Goal: Task Accomplishment & Management: Complete application form

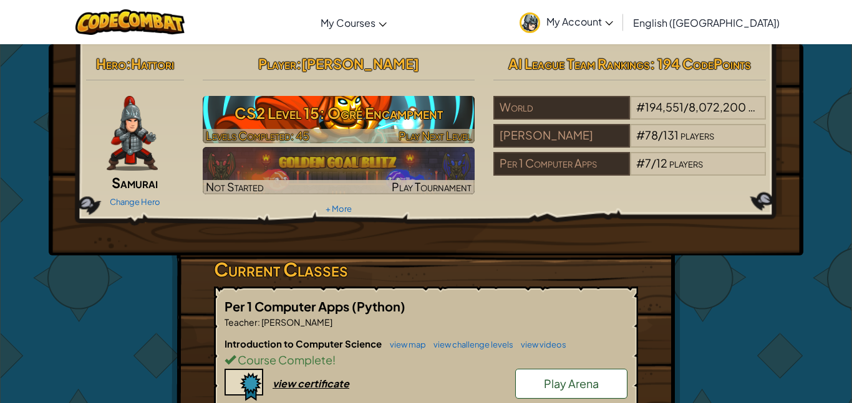
click at [352, 129] on div at bounding box center [339, 136] width 272 height 14
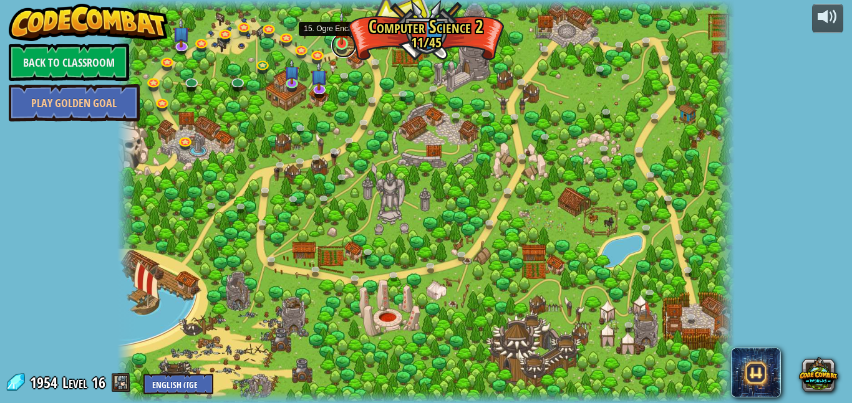
click at [342, 46] on link at bounding box center [343, 45] width 25 height 25
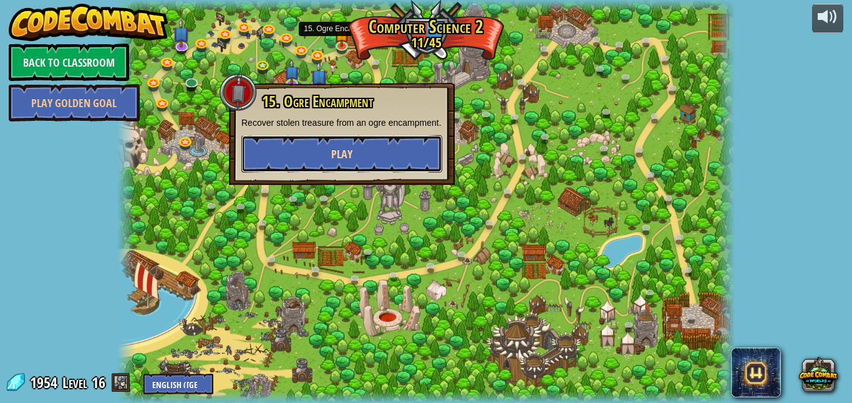
click at [358, 165] on button "Play" at bounding box center [341, 153] width 201 height 37
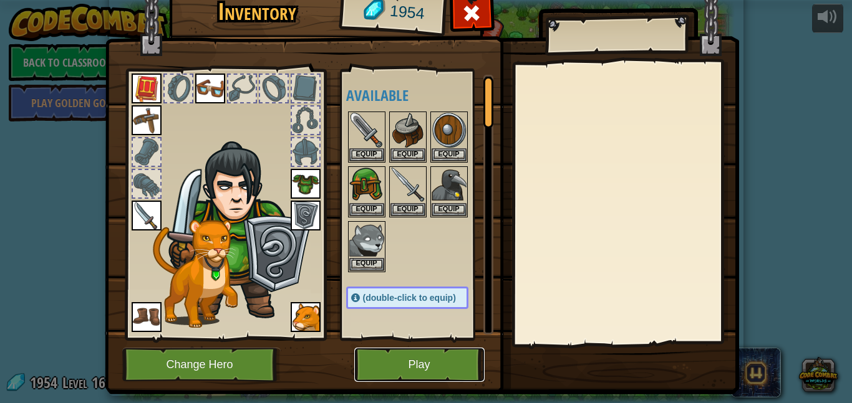
click at [408, 373] on button "Play" at bounding box center [419, 365] width 130 height 34
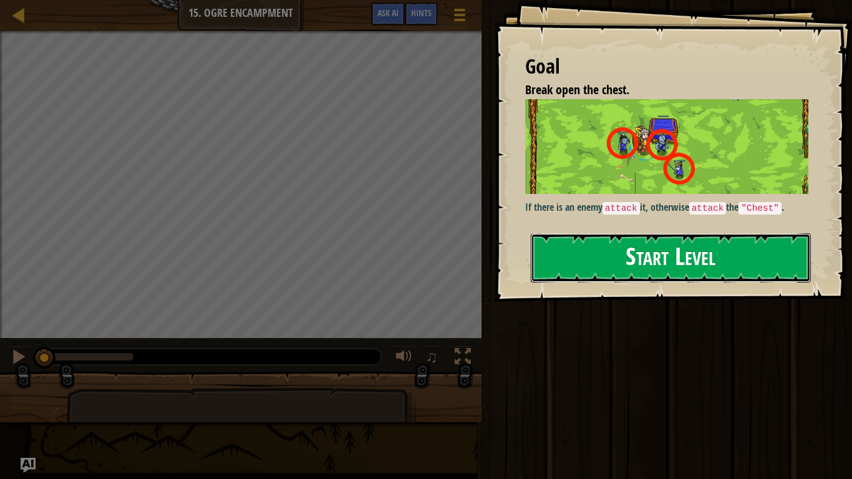
click at [582, 265] on button "Start Level" at bounding box center [670, 257] width 280 height 49
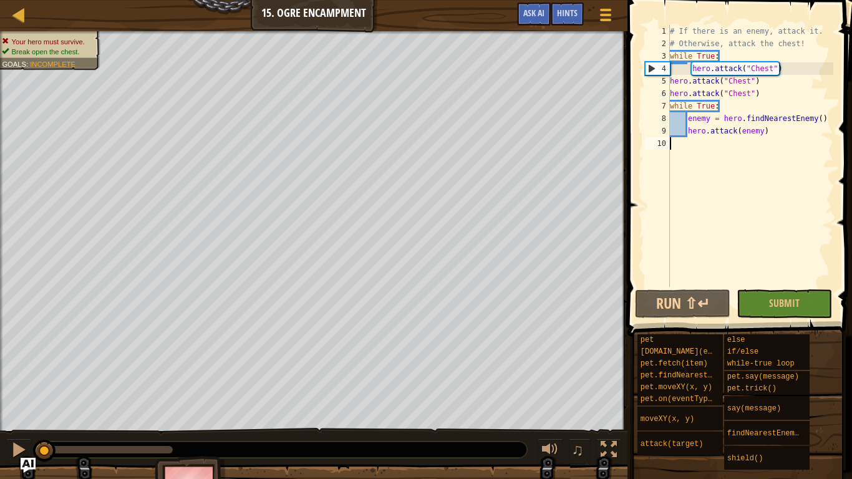
click at [782, 118] on div "# If there is an enemy, attack it. # Otherwise, attack the chest! while True : …" at bounding box center [750, 168] width 166 height 287
click at [795, 125] on div "# If there is an enemy, attack it. # Otherwise, attack the chest! while True : …" at bounding box center [750, 168] width 166 height 287
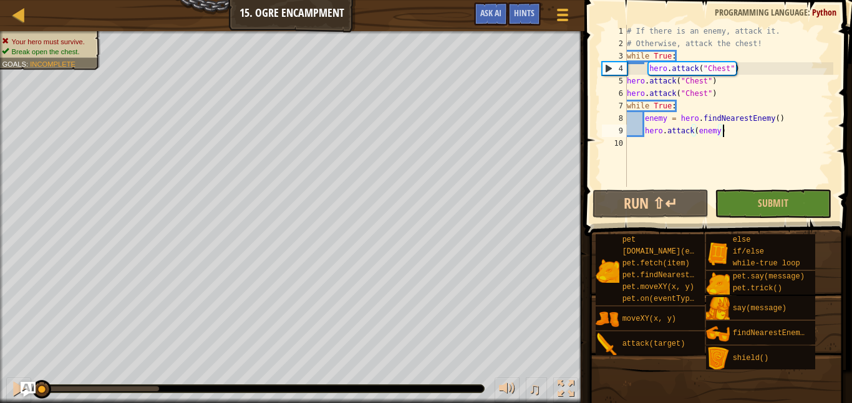
click at [630, 64] on div "# If there is an enemy, attack it. # Otherwise, attack the chest! while True : …" at bounding box center [728, 118] width 209 height 187
click at [724, 136] on div "# If there is an enemy, attack it. # Otherwise, attack the chest! while True : …" at bounding box center [728, 118] width 209 height 187
click at [671, 99] on div "# If there is an enemy, attack it. # Otherwise, attack the chest! while True : …" at bounding box center [728, 118] width 209 height 187
click at [686, 102] on div "# If there is an enemy, attack it. # Otherwise, attack the chest! while True : …" at bounding box center [728, 118] width 209 height 187
click at [725, 97] on div "# If there is an enemy, attack it. # Otherwise, attack the chest! while True : …" at bounding box center [728, 118] width 209 height 187
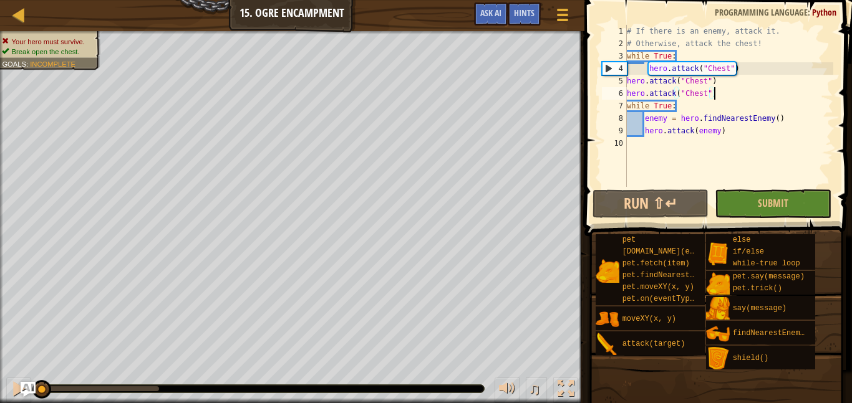
click at [725, 135] on div "# If there is an enemy, attack it. # Otherwise, attack the chest! while True : …" at bounding box center [728, 118] width 209 height 187
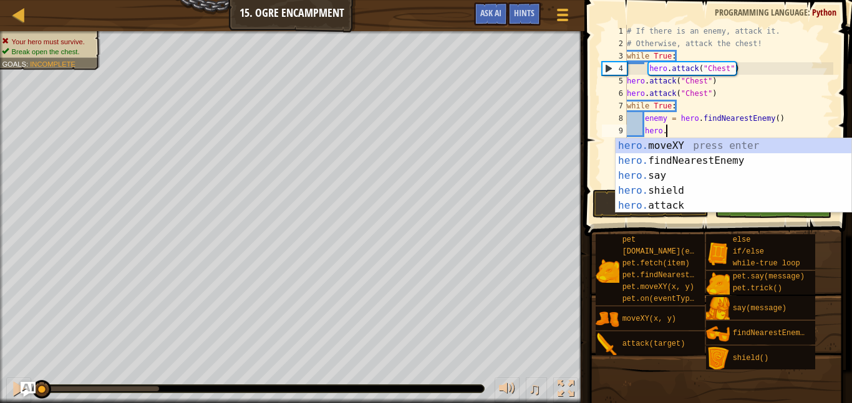
type textarea "h"
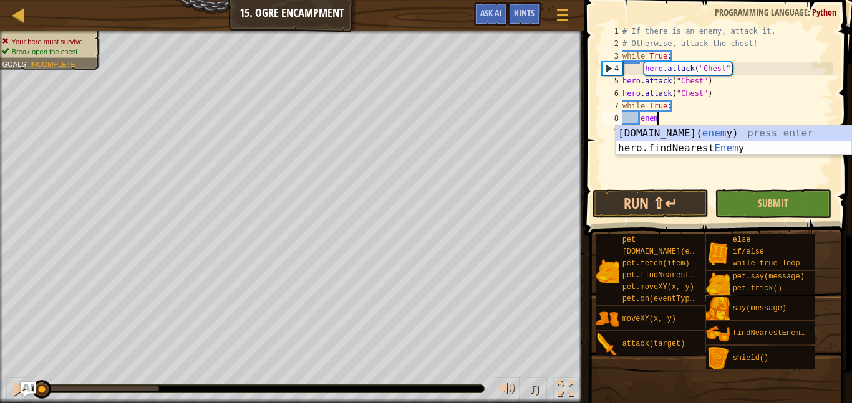
type textarea "e"
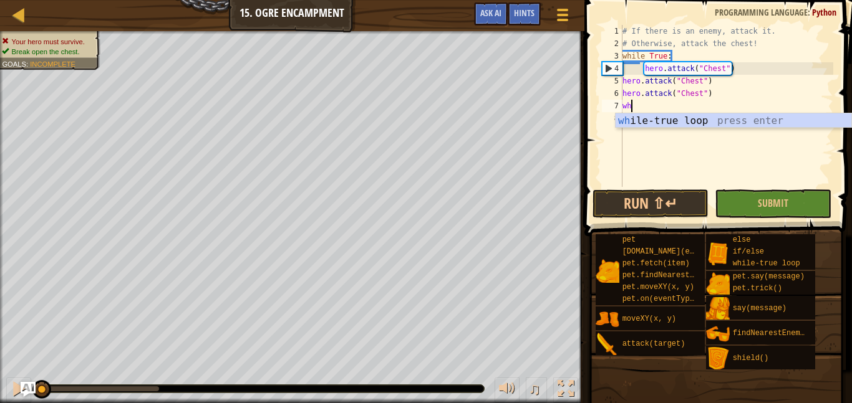
type textarea "w"
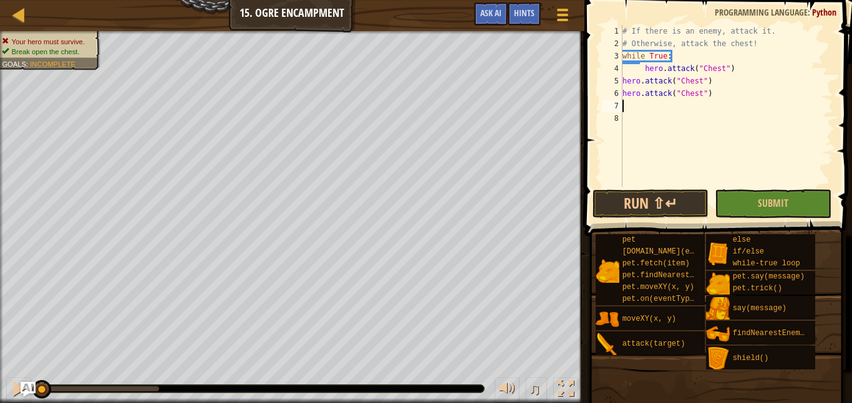
click at [676, 57] on div "# If there is an enemy, attack it. # Otherwise, attack the chest! while True : …" at bounding box center [726, 118] width 213 height 187
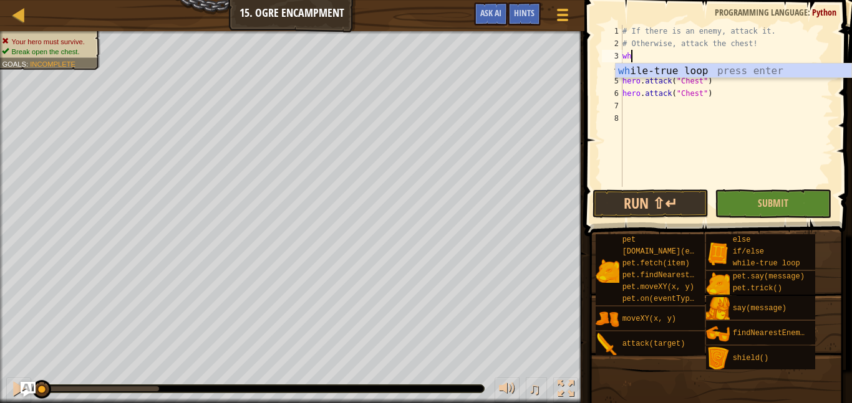
type textarea "w"
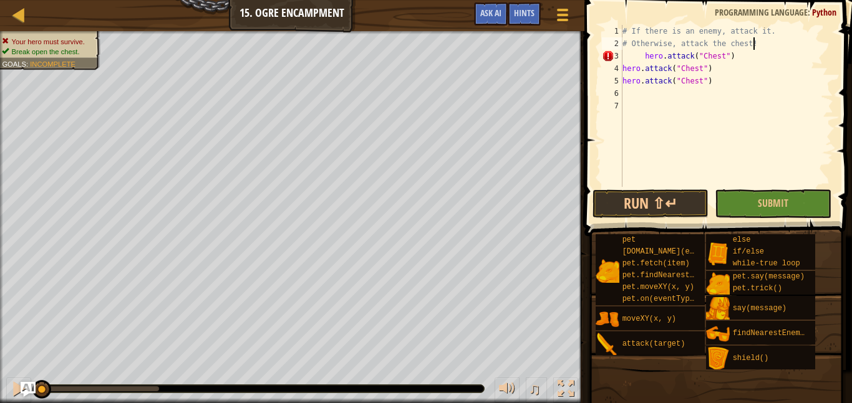
click at [645, 56] on div "# If there is an enemy, attack it. # Otherwise, attack the chest! hero . attack…" at bounding box center [726, 118] width 213 height 187
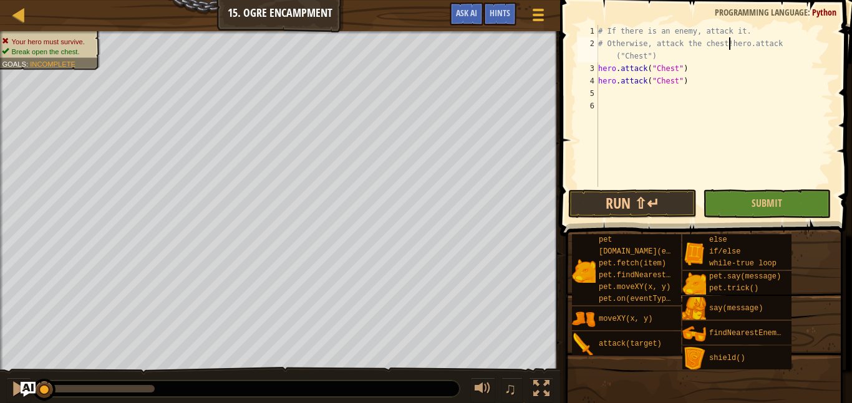
type textarea "hero.attack("Chest")"
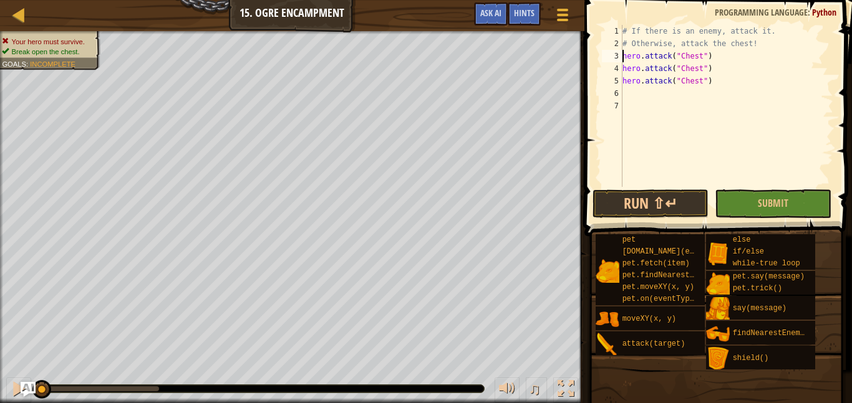
click at [715, 79] on div "# If there is an enemy, attack it. # Otherwise, attack the chest! hero . attack…" at bounding box center [726, 118] width 213 height 187
type textarea "w"
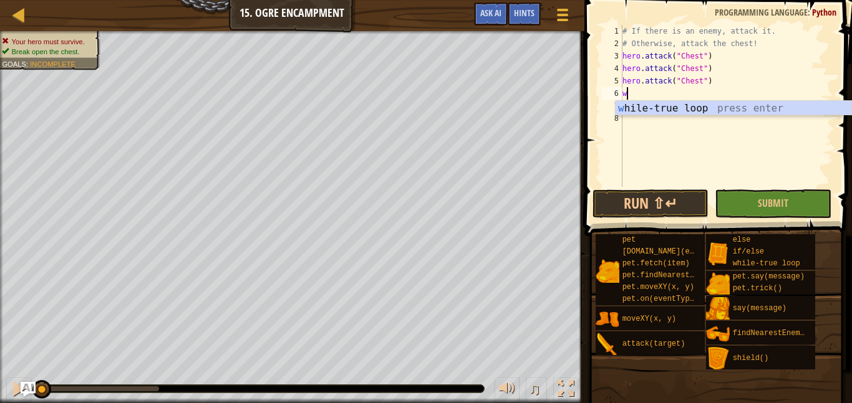
scroll to position [6, 0]
click at [699, 107] on div "w [PERSON_NAME]-true loop press enter" at bounding box center [733, 123] width 236 height 45
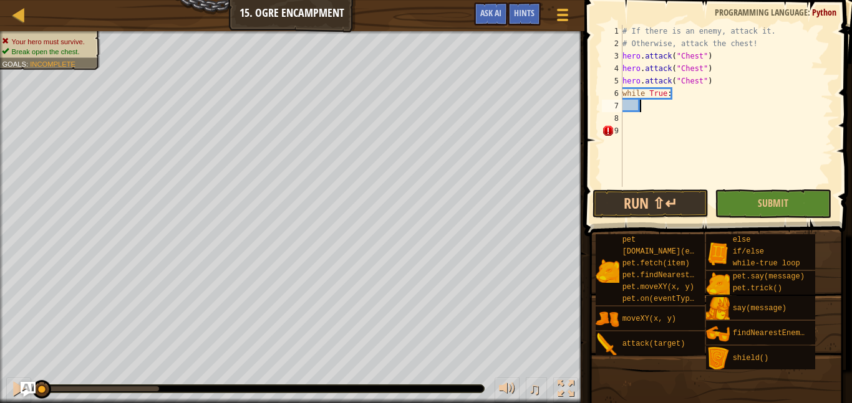
type textarea "i"
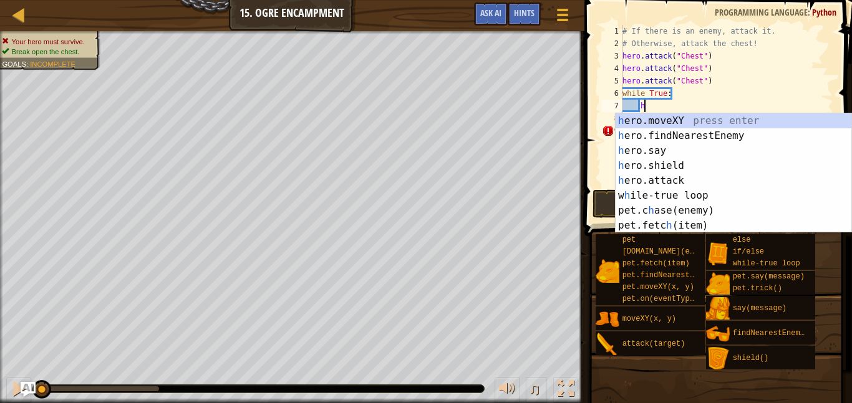
scroll to position [6, 2]
click at [668, 181] on div "h ero.moveXY press enter h ero.findNearestEnemy press enter h ero.say press ent…" at bounding box center [733, 188] width 236 height 150
type textarea "hero.attack(enemy)"
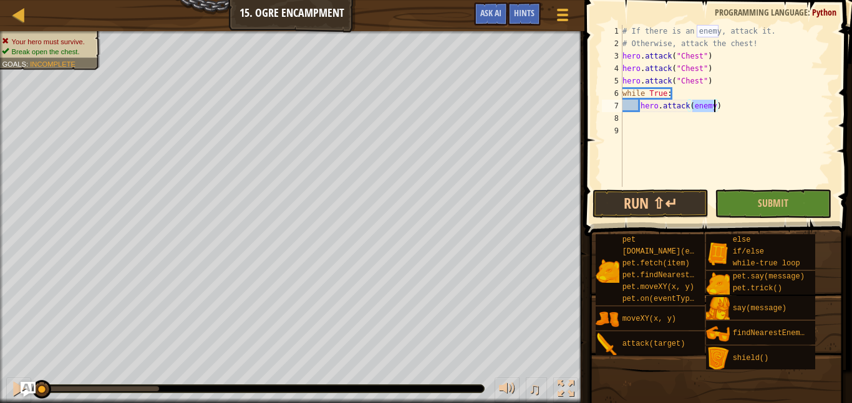
click at [717, 107] on div "# If there is an enemy, attack it. # Otherwise, attack the chest! hero . attack…" at bounding box center [726, 118] width 213 height 187
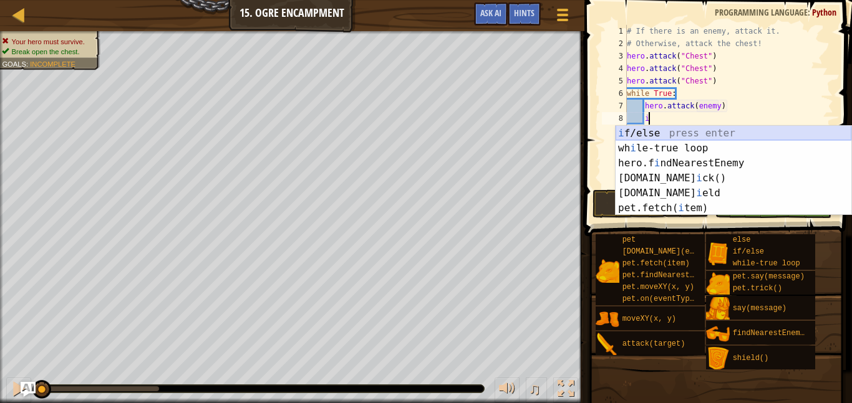
click at [678, 127] on div "i f/else press enter wh i le-true loop press enter hero.f i ndNearestEnemy pres…" at bounding box center [733, 186] width 236 height 120
type textarea "if enemy:"
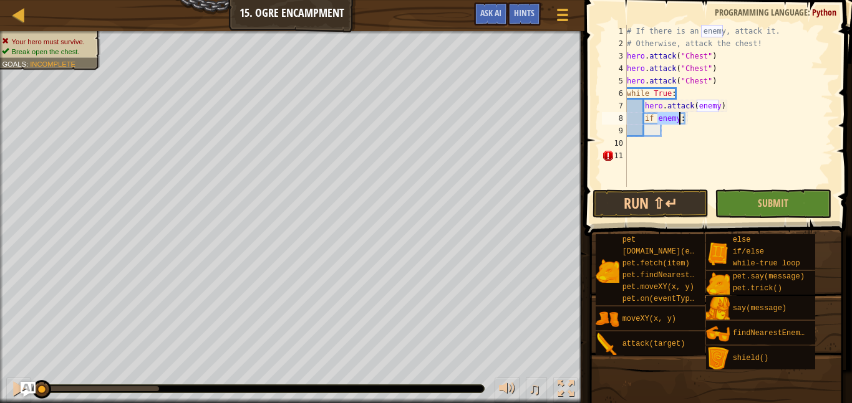
click at [646, 133] on div "# If there is an enemy, attack it. # Otherwise, attack the chest! hero . attack…" at bounding box center [728, 118] width 209 height 187
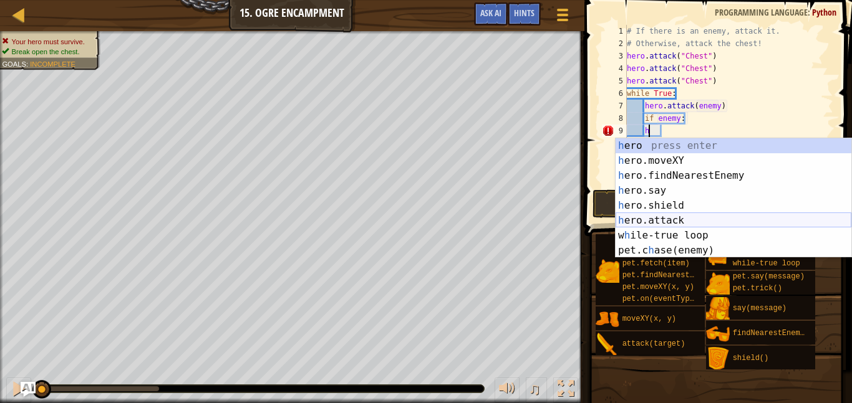
click at [653, 214] on div "h ero press enter h ero.moveXY press enter h ero.findNearestEnemy press enter h…" at bounding box center [733, 213] width 236 height 150
type textarea "hero.attack(enemy)"
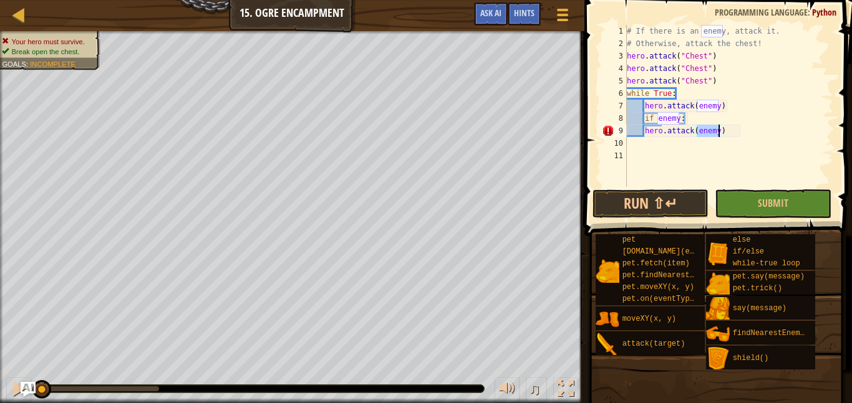
click at [725, 132] on div "# If there is an enemy, attack it. # Otherwise, attack the chest! hero . attack…" at bounding box center [728, 118] width 209 height 187
click at [721, 130] on div "# If there is an enemy, attack it. # Otherwise, attack the chest! hero . attack…" at bounding box center [728, 118] width 209 height 187
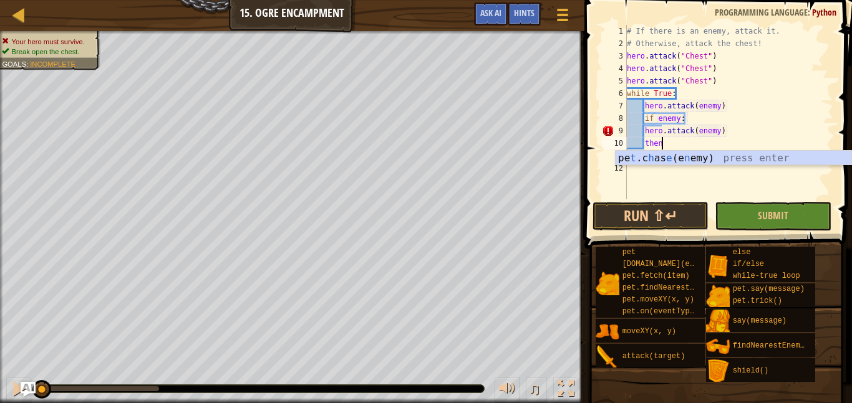
scroll to position [6, 4]
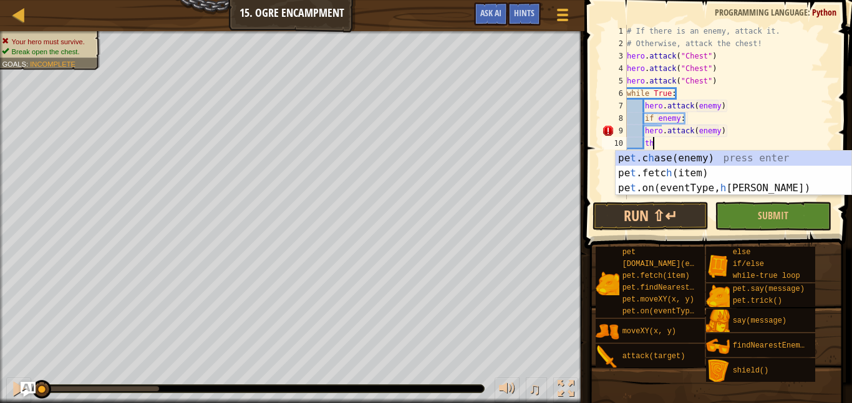
type textarea "t"
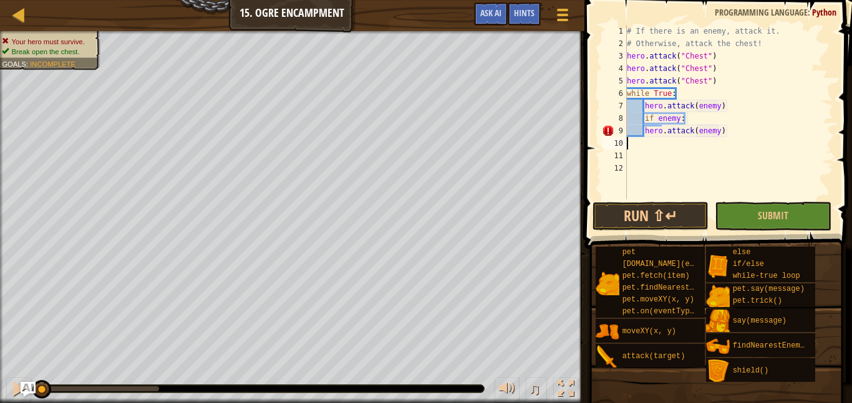
scroll to position [6, 0]
click at [645, 127] on div "# If there is an enemy, attack it. # Otherwise, attack the chest! hero . attack…" at bounding box center [728, 124] width 209 height 199
click at [666, 228] on button "Run ⇧↵" at bounding box center [650, 216] width 117 height 29
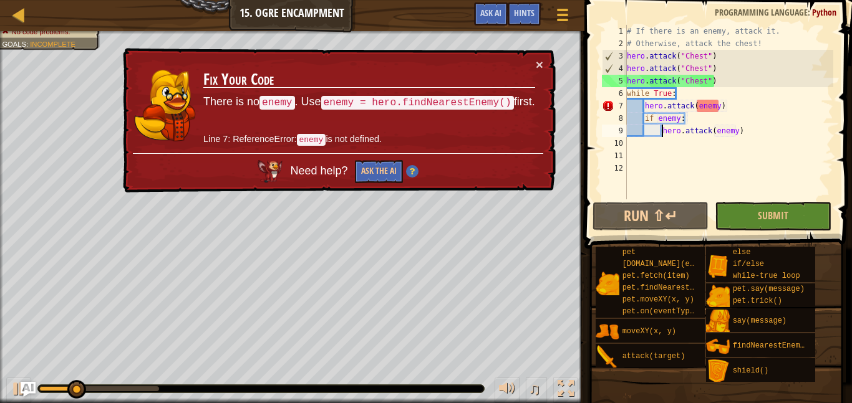
click at [542, 55] on div "× Fix Your Code There is no enemy . Use enemy = hero.findNearestEnemy() first. …" at bounding box center [337, 120] width 435 height 145
click at [537, 71] on div "× Fix Your Code There is no enemy . Use enemy = hero.findNearestEnemy() first. …" at bounding box center [337, 120] width 435 height 145
click at [540, 67] on button "×" at bounding box center [538, 64] width 7 height 13
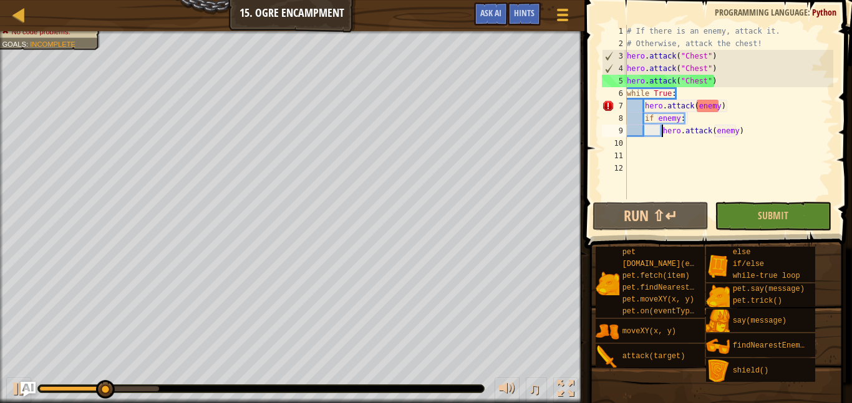
click at [707, 104] on div "# If there is an enemy, attack it. # Otherwise, attack the chest! hero . attack…" at bounding box center [728, 124] width 209 height 199
click at [722, 110] on div "# If there is an enemy, attack it. # Otherwise, attack the chest! hero . attack…" at bounding box center [728, 124] width 209 height 199
click at [717, 117] on div "# If there is an enemy, attack it. # Otherwise, attack the chest! hero . attack…" at bounding box center [728, 124] width 209 height 199
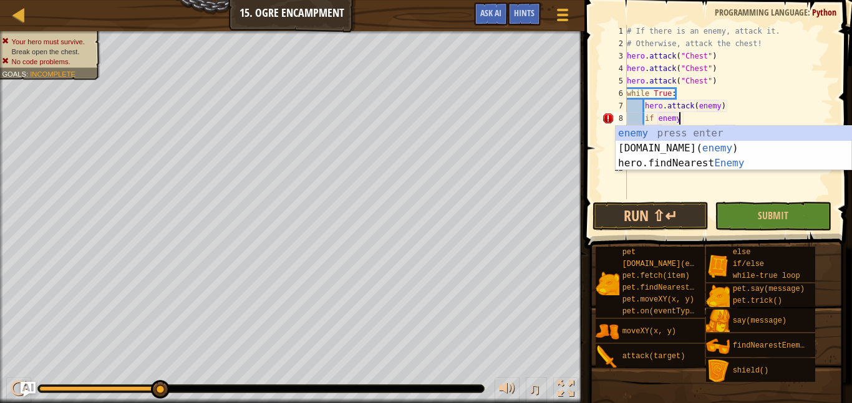
scroll to position [6, 7]
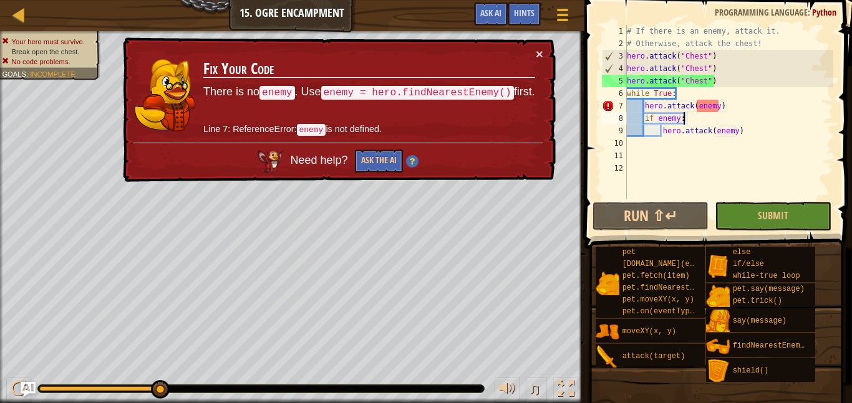
click at [723, 107] on div "# If there is an enemy, attack it. # Otherwise, attack the chest! hero . attack…" at bounding box center [728, 124] width 209 height 199
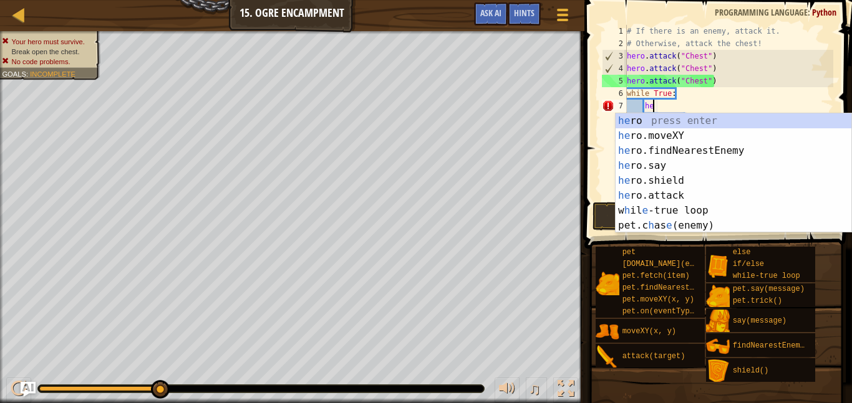
type textarea "h"
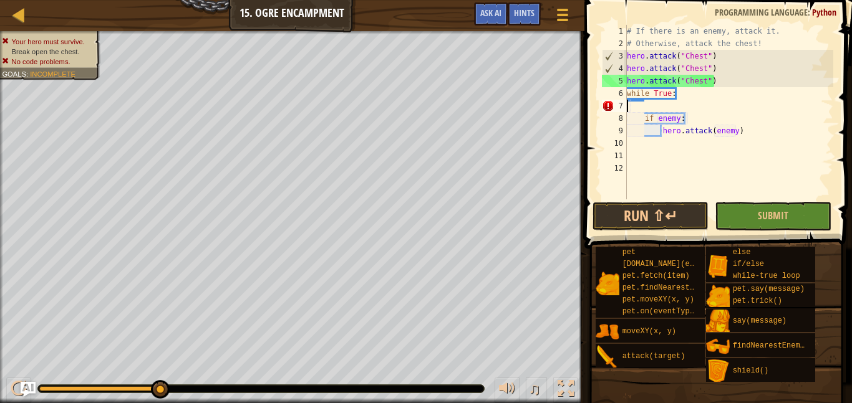
scroll to position [6, 0]
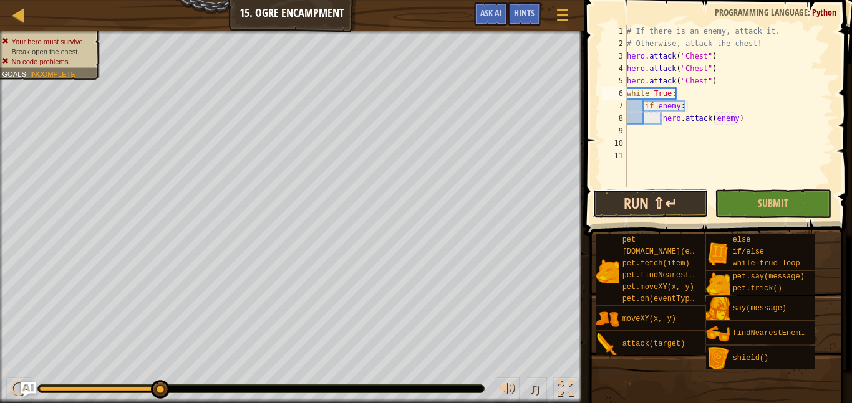
click at [624, 210] on button "Run ⇧↵" at bounding box center [650, 204] width 117 height 29
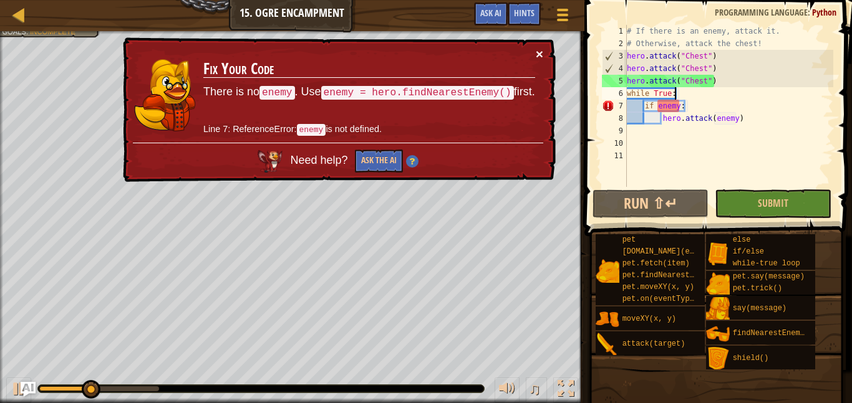
click at [540, 56] on button "×" at bounding box center [538, 53] width 7 height 13
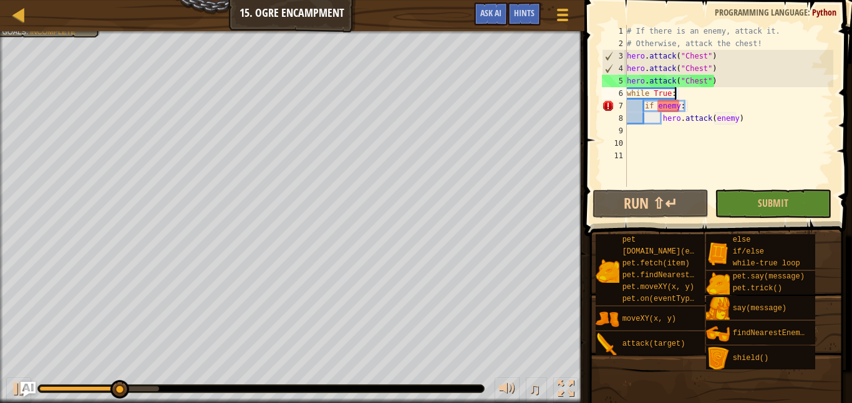
click at [693, 105] on div "# If there is an enemy, attack it. # Otherwise, attack the chest! hero . attack…" at bounding box center [728, 118] width 209 height 187
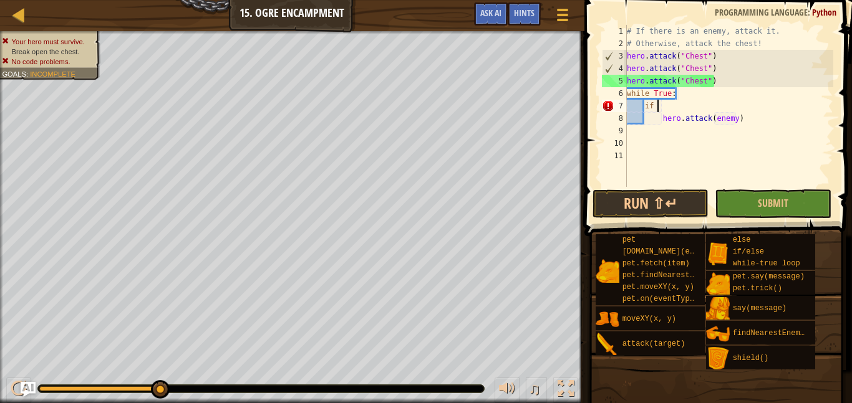
type textarea "i"
type textarea "while True:"
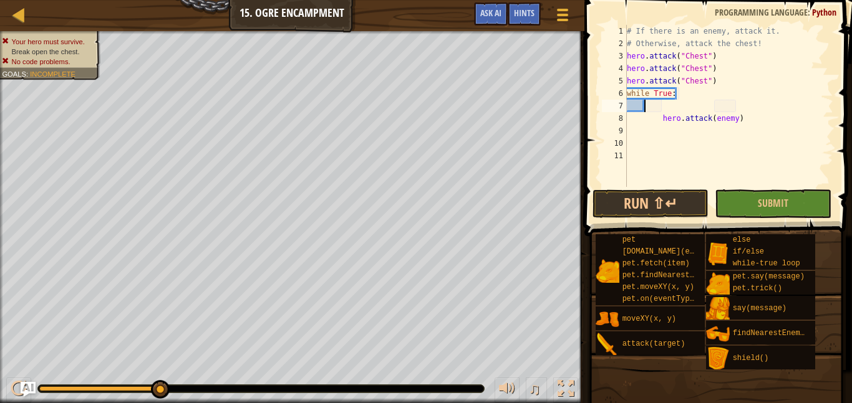
scroll to position [6, 2]
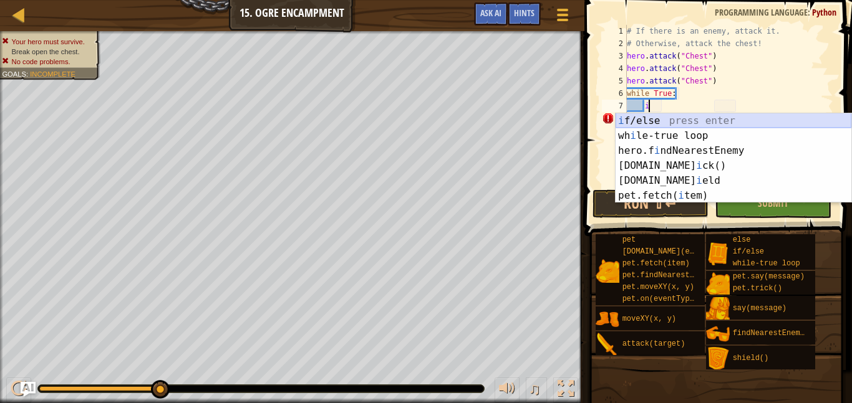
click at [681, 120] on div "i f/else press enter wh i le-true loop press enter hero.f i ndNearestEnemy pres…" at bounding box center [733, 173] width 236 height 120
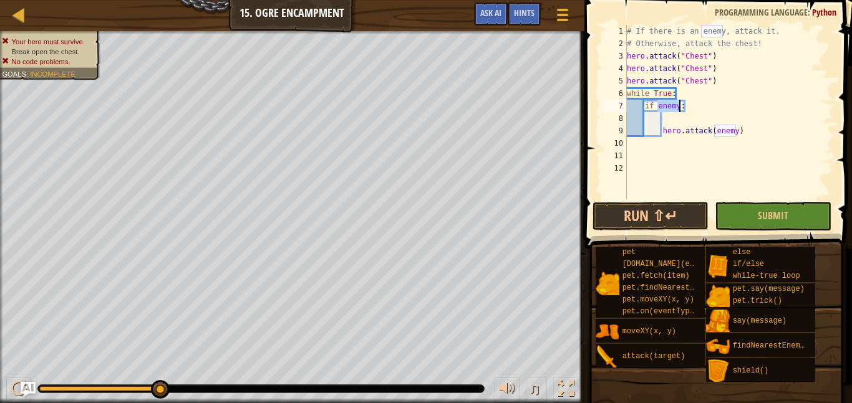
click at [676, 132] on div "# If there is an enemy, attack it. # Otherwise, attack the chest! hero . attack…" at bounding box center [728, 124] width 209 height 199
click at [742, 130] on div "# If there is an enemy, attack it. # Otherwise, attack the chest! hero . attack…" at bounding box center [728, 124] width 209 height 199
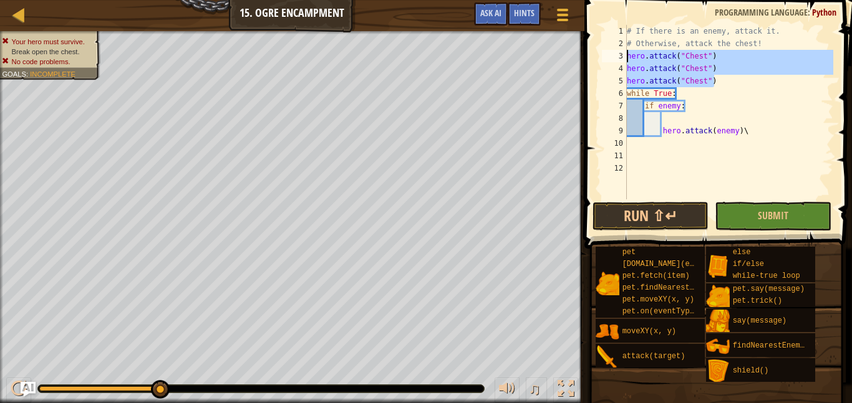
drag, startPoint x: 717, startPoint y: 82, endPoint x: 621, endPoint y: 55, distance: 99.7
click at [621, 55] on div "hero.attack(enemy) \ 1 2 3 4 5 6 7 8 9 10 11 12 # If there is an enemy, attack …" at bounding box center [716, 112] width 234 height 175
type textarea "hero.attack("Chest") hero.attack("Chest")"
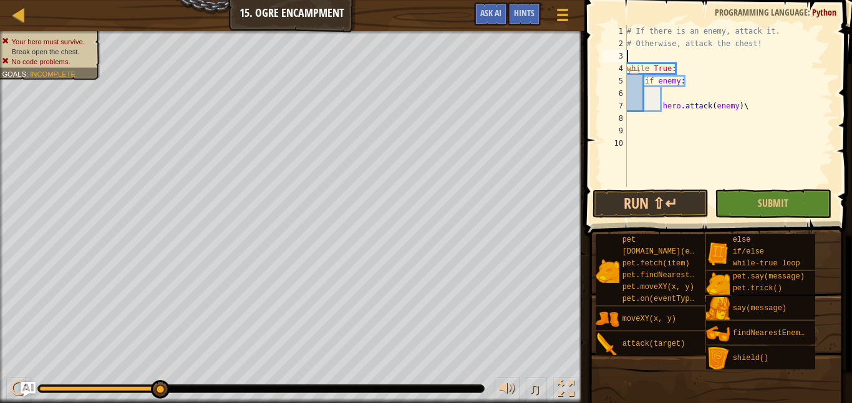
scroll to position [6, 0]
type textarea "# Otherwise, attack the chest!"
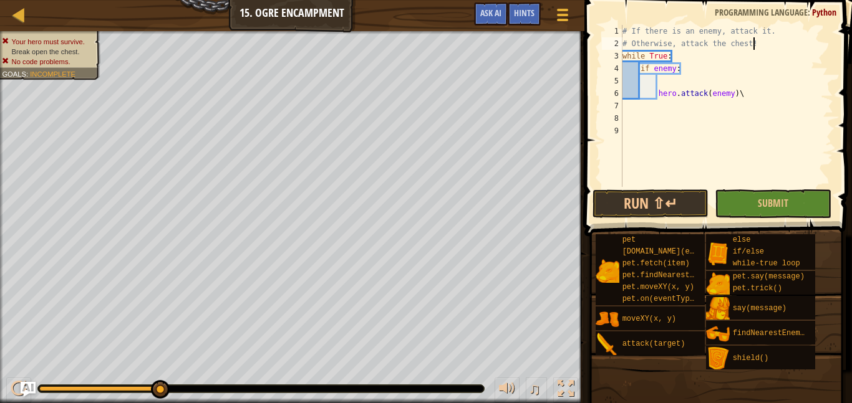
click at [669, 82] on div "# If there is an enemy, attack it. # Otherwise, attack the chest! while True : …" at bounding box center [726, 118] width 213 height 187
click at [741, 74] on div "# If there is an enemy, attack it. # Otherwise, attack the chest! while True : …" at bounding box center [726, 118] width 213 height 187
click at [740, 82] on div "# If there is an enemy, attack it. # Otherwise, attack the chest! while True : …" at bounding box center [726, 118] width 213 height 187
type textarea "\"
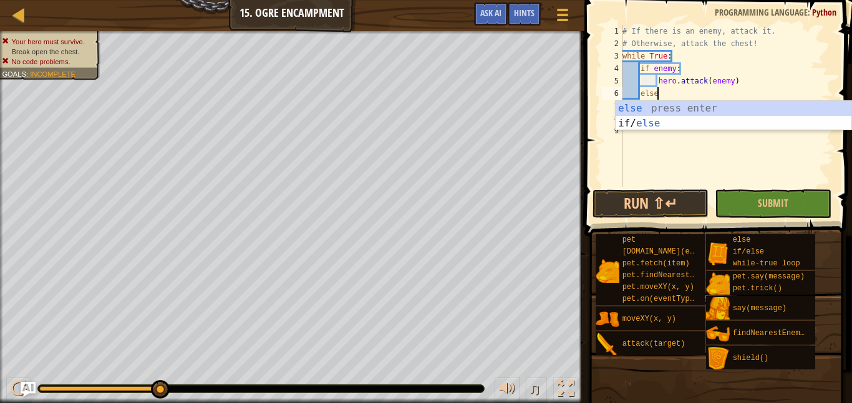
type textarea "else:"
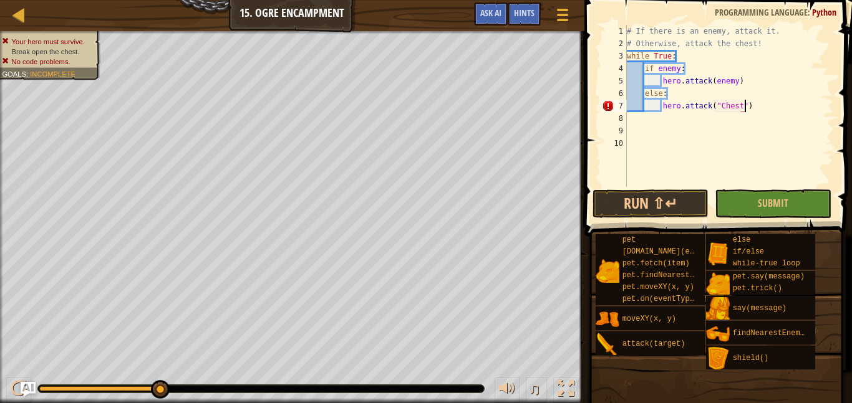
scroll to position [6, 17]
click at [660, 207] on button "Run ⇧↵" at bounding box center [650, 204] width 117 height 29
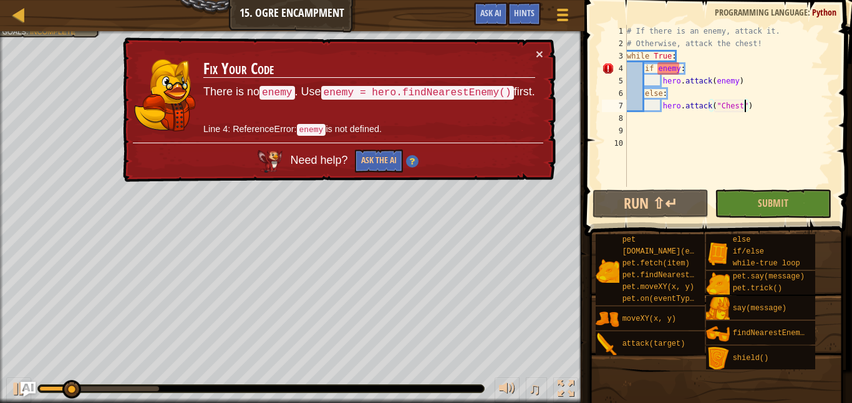
click at [683, 60] on div "# If there is an enemy, attack it. # Otherwise, attack the chest! while True : …" at bounding box center [728, 118] width 209 height 187
type textarea "while True:"
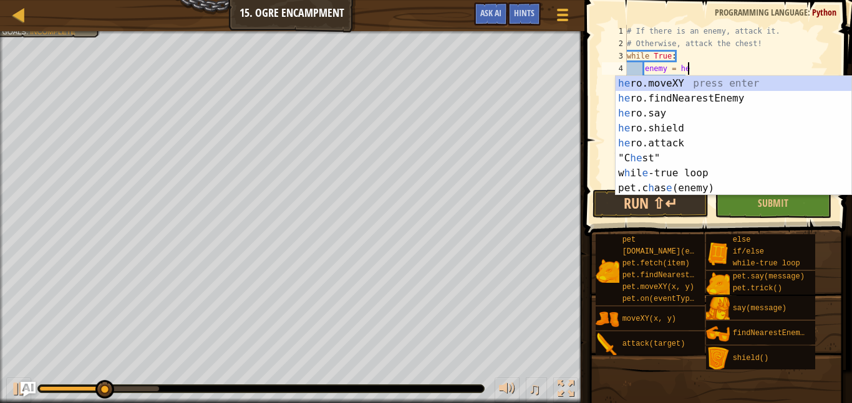
scroll to position [6, 9]
type textarea "enemy = hero"
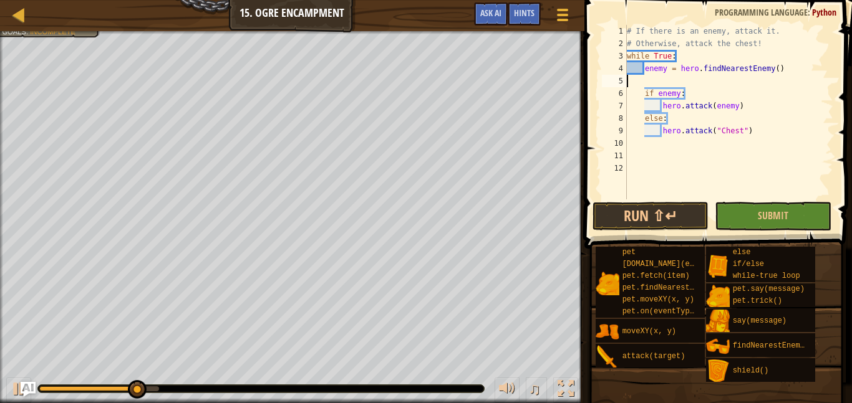
scroll to position [6, 0]
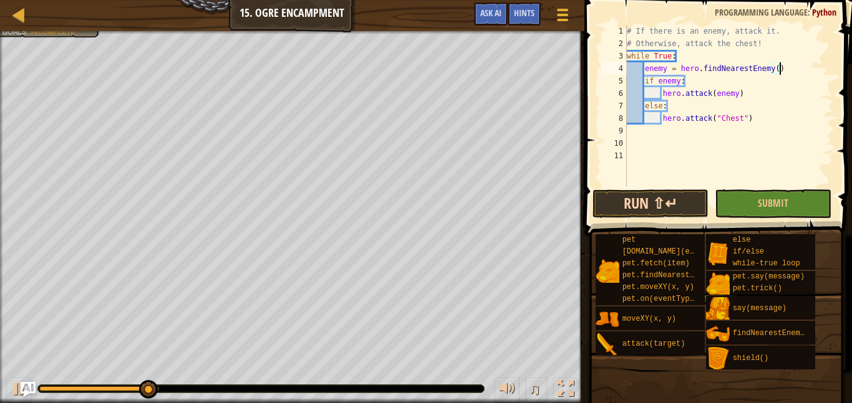
type textarea "enemy = hero.findNearestEnemy()"
click at [638, 196] on button "Run ⇧↵" at bounding box center [650, 204] width 117 height 29
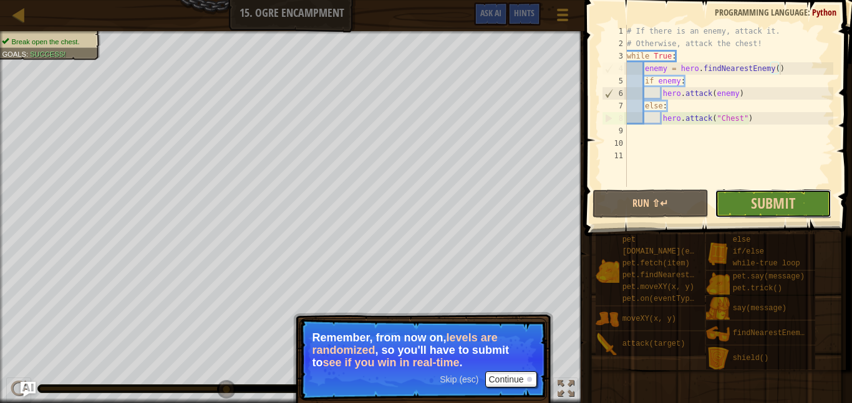
click at [763, 217] on button "Submit" at bounding box center [772, 204] width 117 height 29
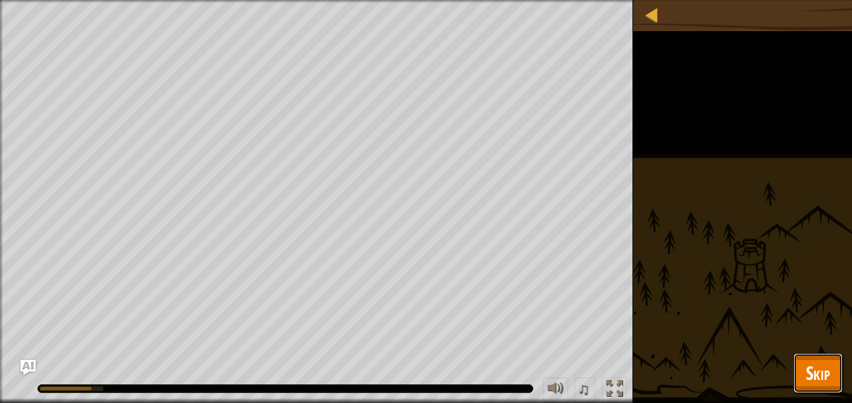
click at [824, 385] on span "Skip" at bounding box center [817, 373] width 24 height 26
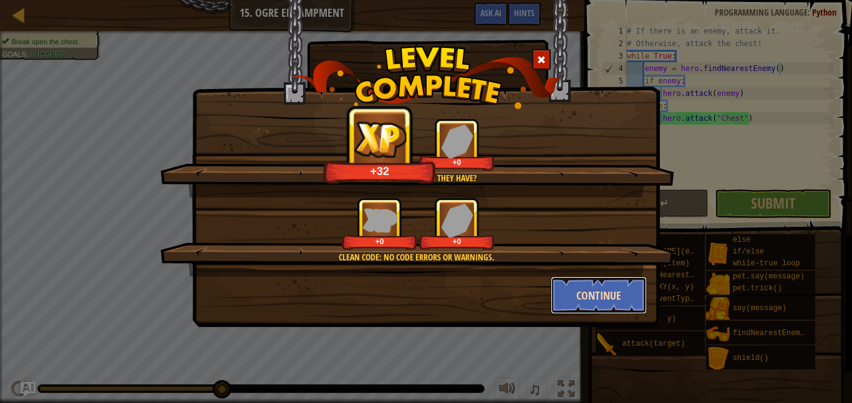
click at [604, 290] on button "Continue" at bounding box center [598, 295] width 97 height 37
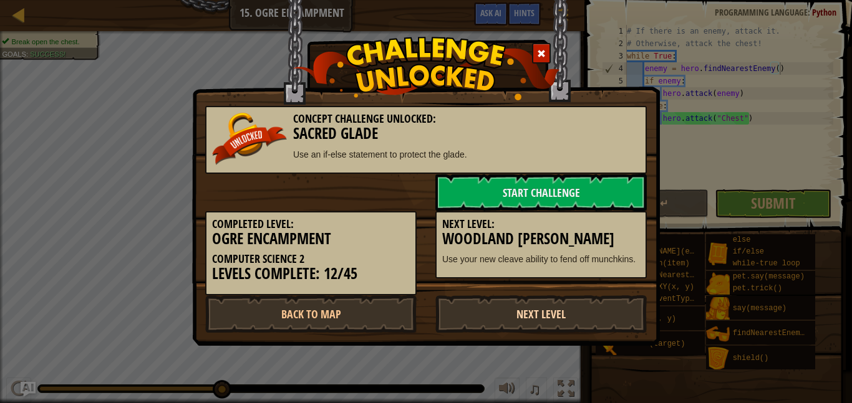
click at [571, 313] on link "Next Level" at bounding box center [540, 313] width 211 height 37
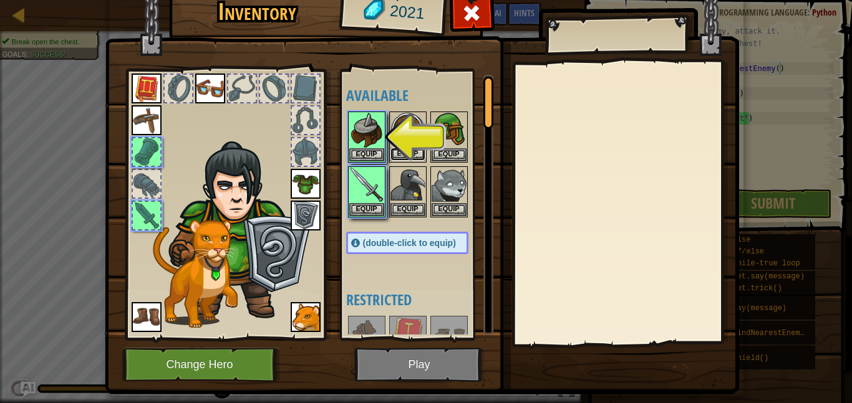
click at [399, 150] on button "Equip" at bounding box center [407, 154] width 35 height 13
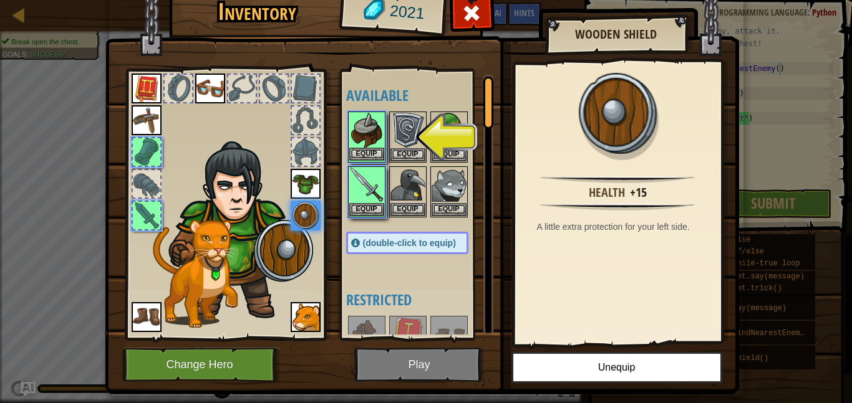
click at [371, 143] on img at bounding box center [366, 130] width 35 height 35
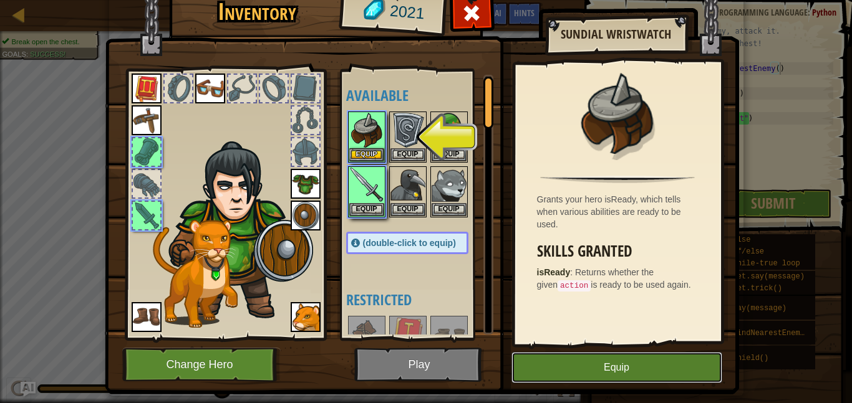
click at [569, 371] on button "Equip" at bounding box center [616, 367] width 211 height 31
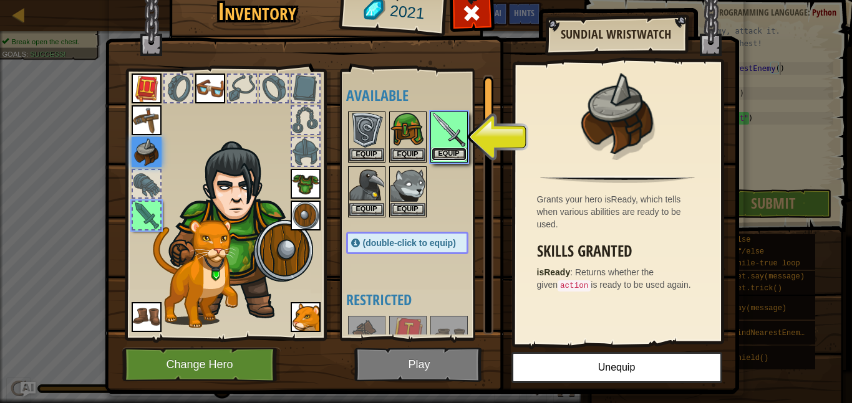
click at [455, 159] on button "Equip" at bounding box center [448, 154] width 35 height 13
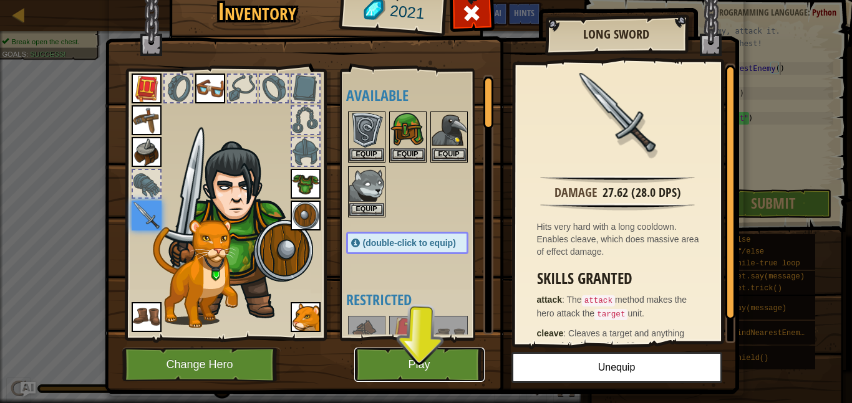
click at [413, 366] on button "Play" at bounding box center [419, 365] width 130 height 34
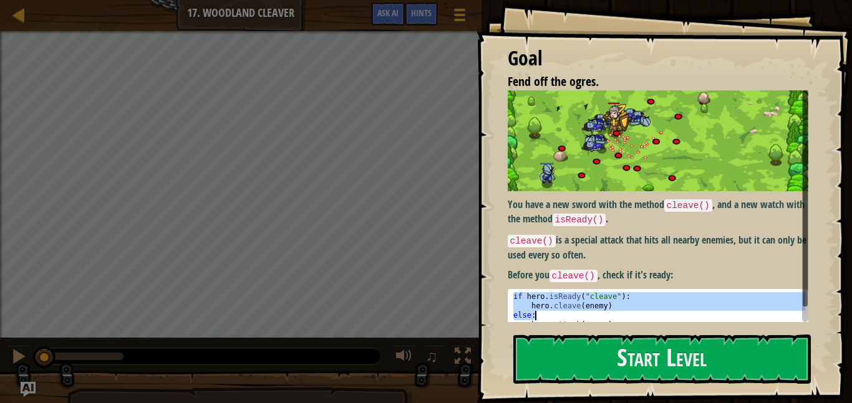
drag, startPoint x: 511, startPoint y: 295, endPoint x: 612, endPoint y: 316, distance: 103.7
click at [612, 316] on div "if hero . isReady ( "cleave" ) : hero . cleave ( enemy ) else : hero . attack (…" at bounding box center [658, 320] width 294 height 56
click at [560, 276] on div "You have a new sword with the method cleave() , and a new watch with the method…" at bounding box center [657, 211] width 300 height 242
click at [532, 311] on div "if hero . isReady ( "cleave" ) : hero . cleave ( enemy ) else : hero . attack (…" at bounding box center [658, 310] width 294 height 37
drag, startPoint x: 511, startPoint y: 297, endPoint x: 554, endPoint y: 317, distance: 48.0
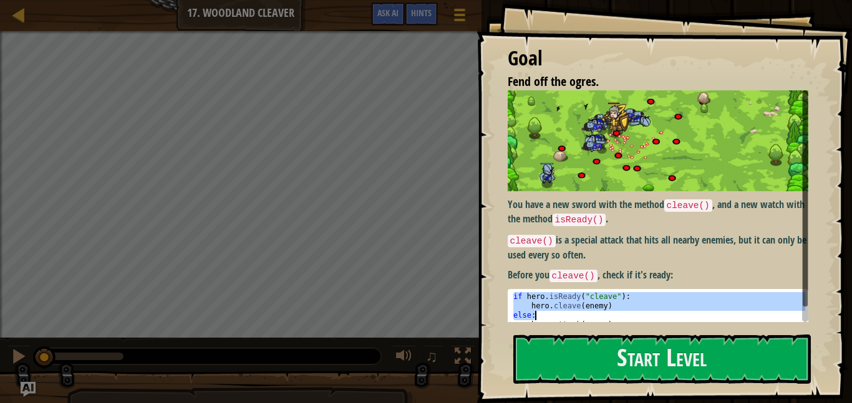
click at [554, 317] on div "if hero . isReady ( "cleave" ) : hero . cleave ( enemy ) else : hero . attack (…" at bounding box center [658, 320] width 294 height 56
type textarea "hero.cleave(enemy) else:"
click at [519, 217] on div "You have a new sword with the method cleave() , and a new watch with the method…" at bounding box center [657, 211] width 300 height 242
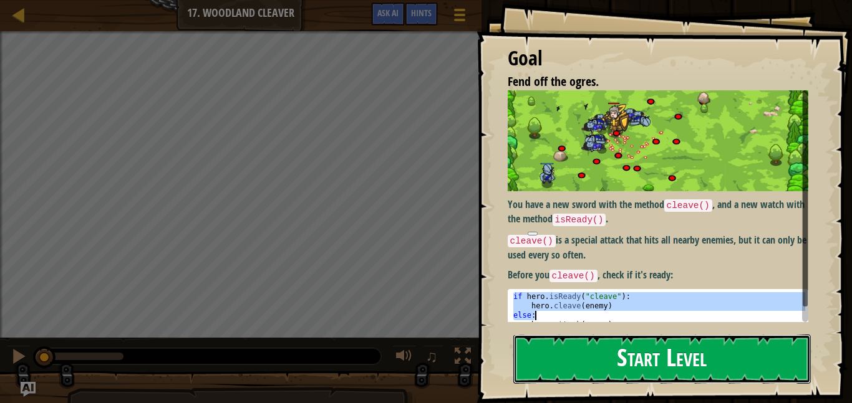
click at [583, 355] on button "Start Level" at bounding box center [661, 359] width 297 height 49
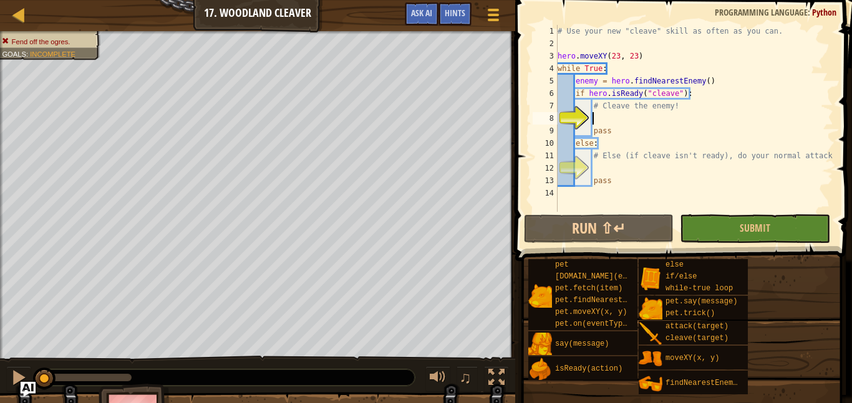
type textarea "h"
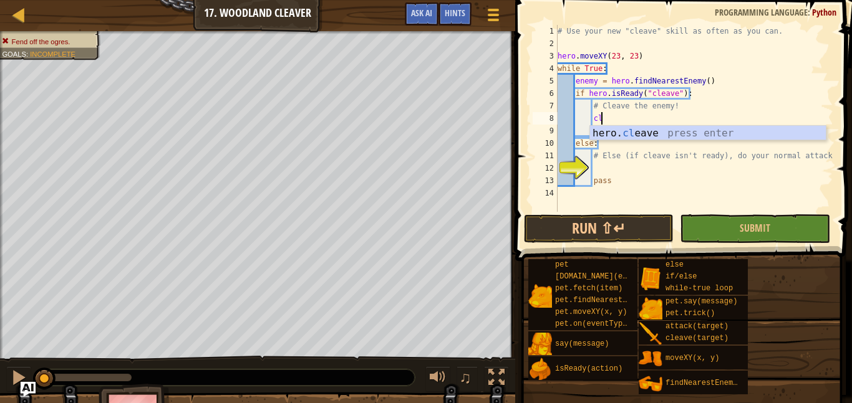
scroll to position [6, 6]
click at [661, 130] on div "hero. cl eave press enter" at bounding box center [708, 148] width 236 height 45
type textarea "hero.cleave(enemy)"
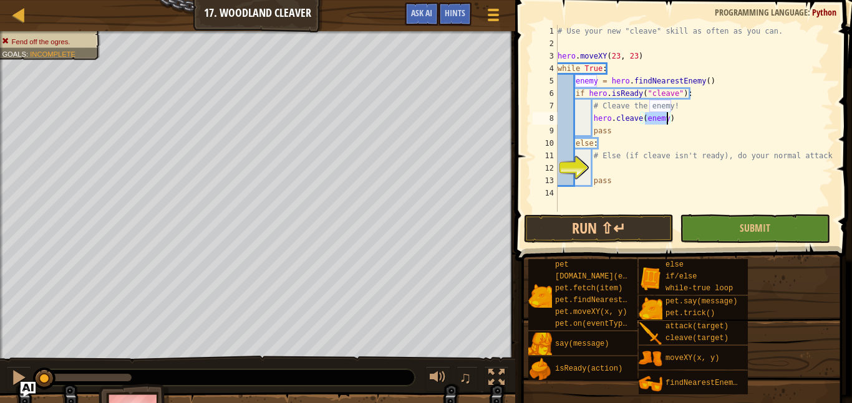
click at [693, 119] on div "# Use your new "cleave" skill as often as you can. hero . moveXY ( 23 , 23 ) wh…" at bounding box center [694, 131] width 278 height 212
click at [603, 174] on div "# Use your new "cleave" skill as often as you can. hero . moveXY ( 23 , 23 ) wh…" at bounding box center [694, 131] width 278 height 212
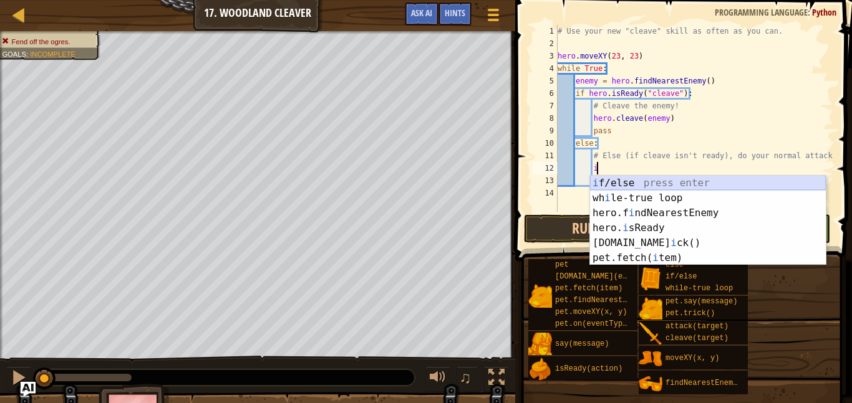
click at [613, 180] on div "i f/else press enter wh i le-true loop press enter hero.f i ndNearestEnemy pres…" at bounding box center [708, 236] width 236 height 120
type textarea "if enemy:"
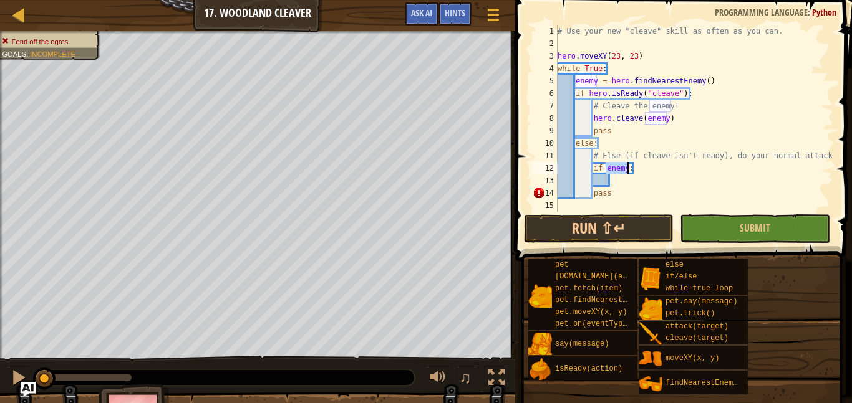
click at [593, 177] on div "# Use your new "cleave" skill as often as you can. hero . moveXY ( 23 , 23 ) wh…" at bounding box center [694, 131] width 278 height 212
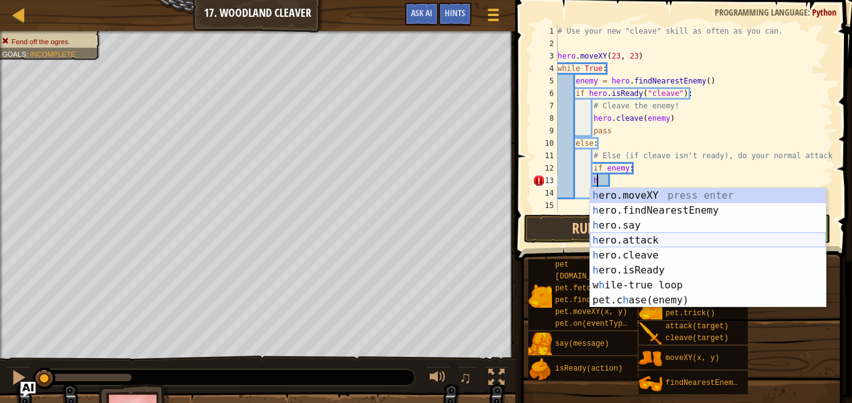
click at [614, 234] on div "h ero.moveXY press enter h ero.findNearestEnemy press enter h ero.say press ent…" at bounding box center [708, 263] width 236 height 150
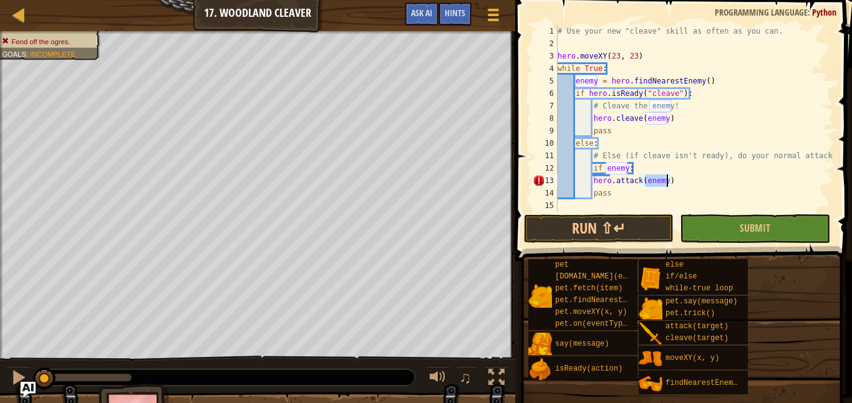
click at [592, 180] on div "# Use your new "cleave" skill as often as you can. hero . moveXY ( 23 , 23 ) wh…" at bounding box center [694, 131] width 278 height 212
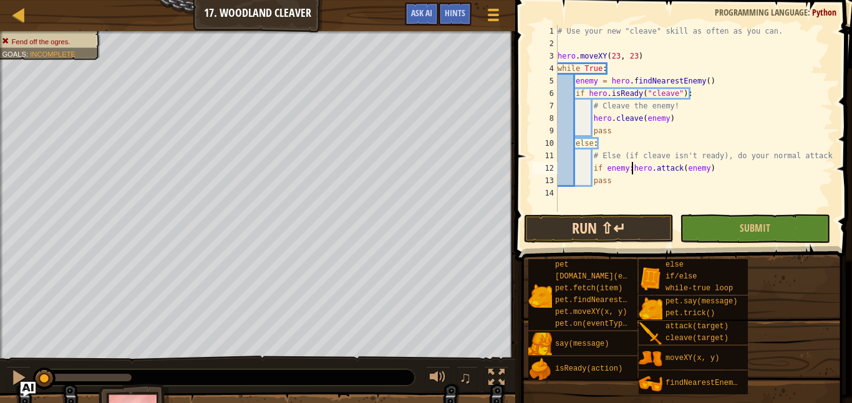
type textarea "if enemy:hero.attack(enemy)"
click at [575, 223] on button "Run ⇧↵" at bounding box center [599, 228] width 150 height 29
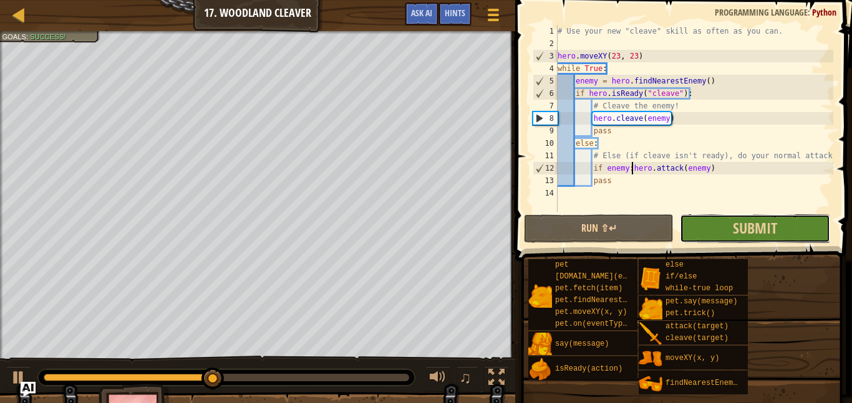
click at [805, 235] on button "Submit" at bounding box center [754, 228] width 150 height 29
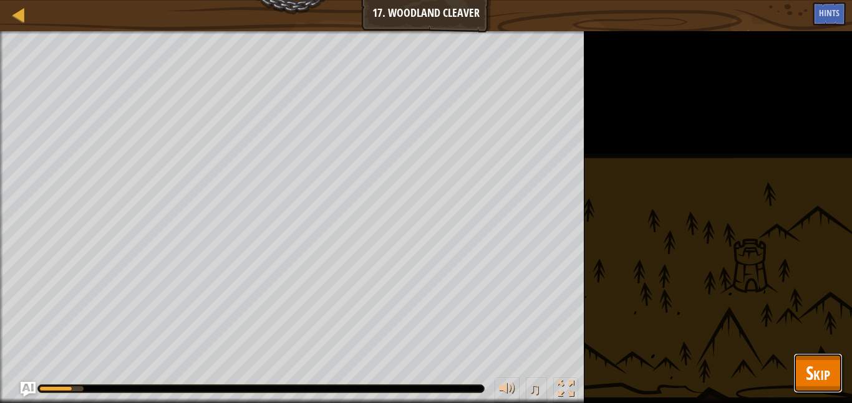
click at [794, 377] on button "Skip" at bounding box center [817, 373] width 49 height 40
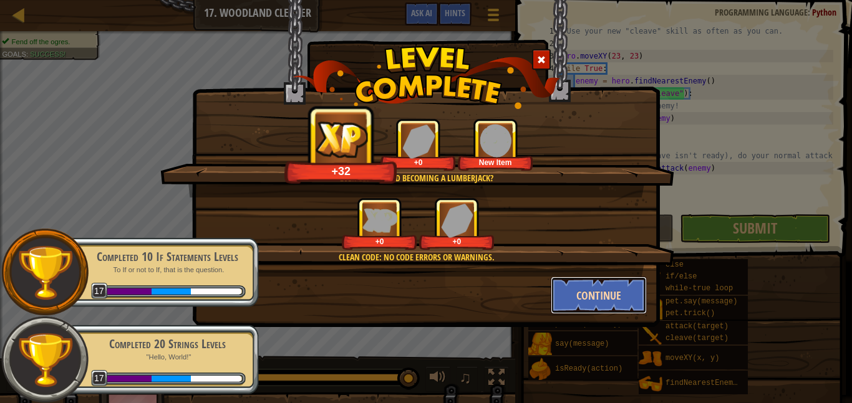
click at [607, 301] on button "Continue" at bounding box center [598, 295] width 97 height 37
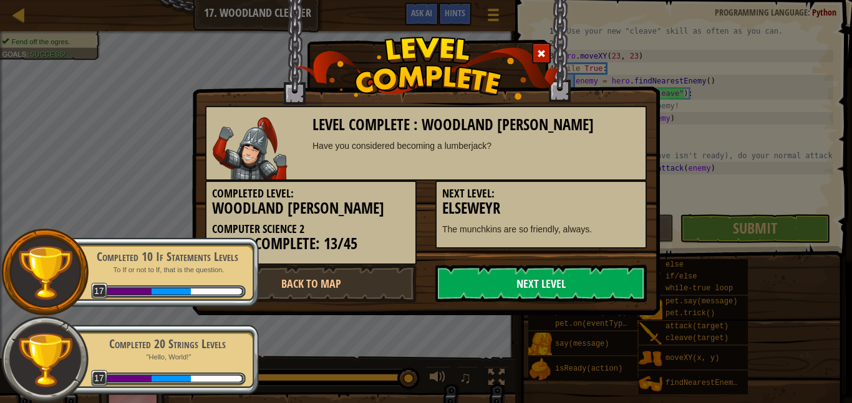
click at [601, 292] on link "Next Level" at bounding box center [540, 283] width 211 height 37
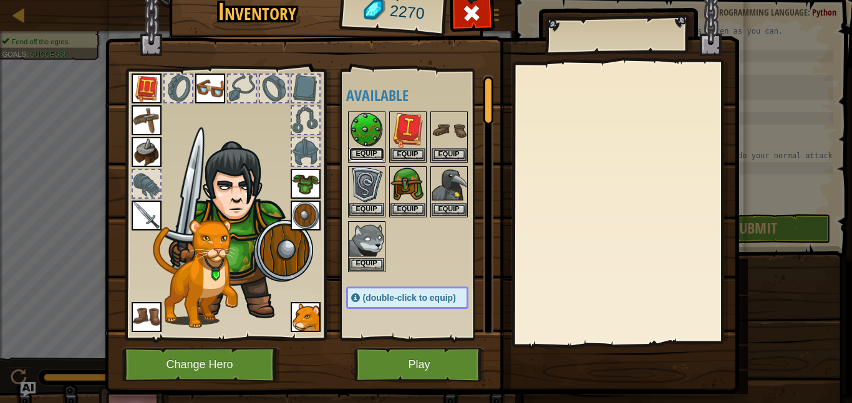
click at [379, 154] on button "Equip" at bounding box center [366, 154] width 35 height 13
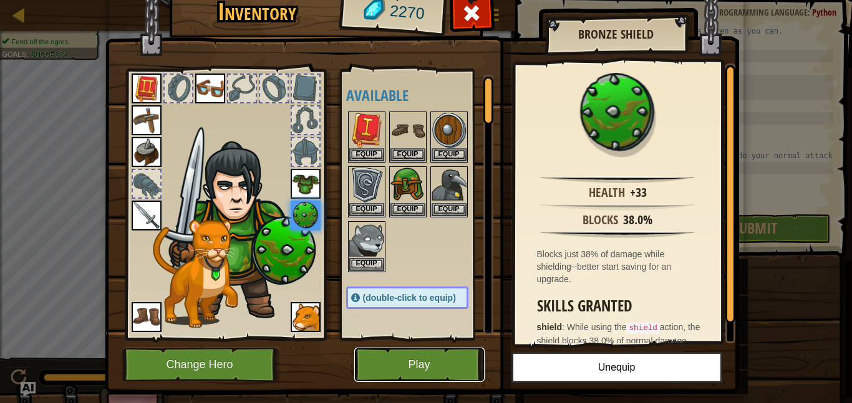
click at [439, 374] on button "Play" at bounding box center [419, 365] width 130 height 34
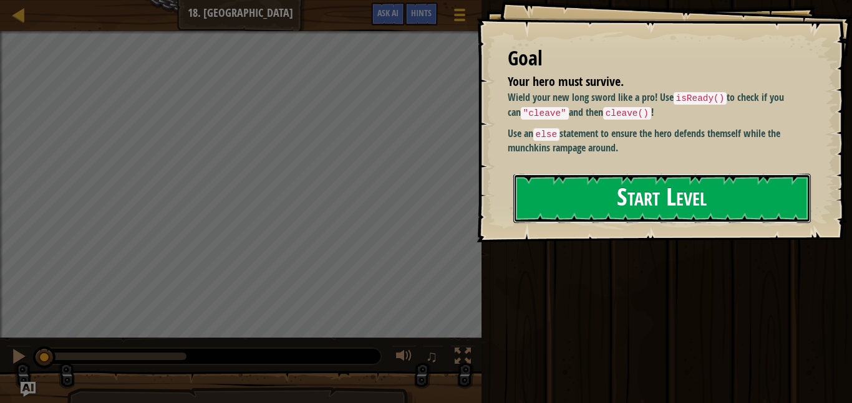
click at [713, 193] on button "Start Level" at bounding box center [661, 198] width 297 height 49
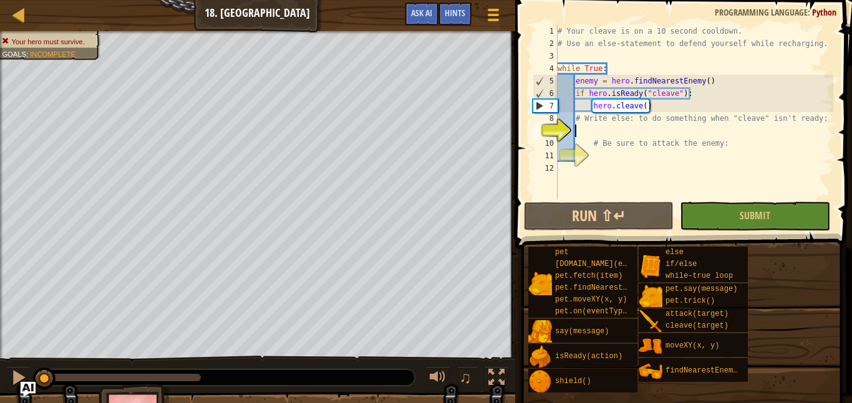
click at [598, 136] on div "# Your cleave is on a 10 second cooldown. # Use an else-statement to defend you…" at bounding box center [694, 124] width 278 height 199
type textarea "e"
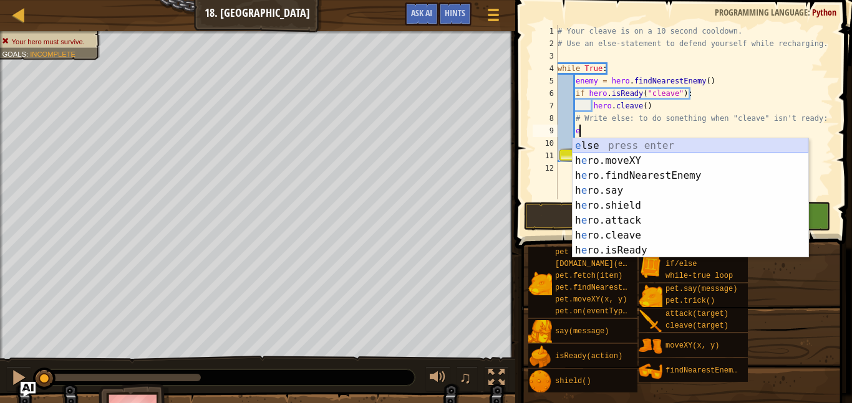
click at [594, 144] on div "e lse press enter h e ro.moveXY press enter h e ro.findNearestEnemy press enter…" at bounding box center [690, 213] width 236 height 150
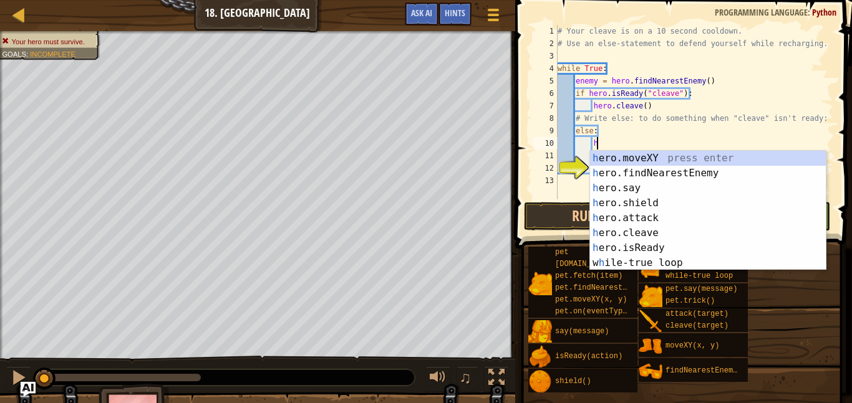
scroll to position [6, 5]
click at [623, 216] on div "h ero.moveXY press enter h ero.findNearestEnemy press enter h ero.say press ent…" at bounding box center [708, 226] width 236 height 150
type textarea "hero.attack(enemy)"
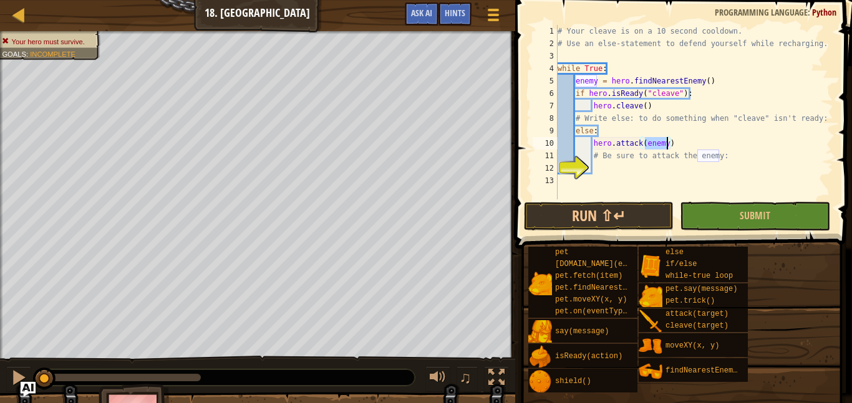
click at [688, 146] on div "# Your cleave is on a 10 second cooldown. # Use an else-statement to defend you…" at bounding box center [694, 124] width 278 height 199
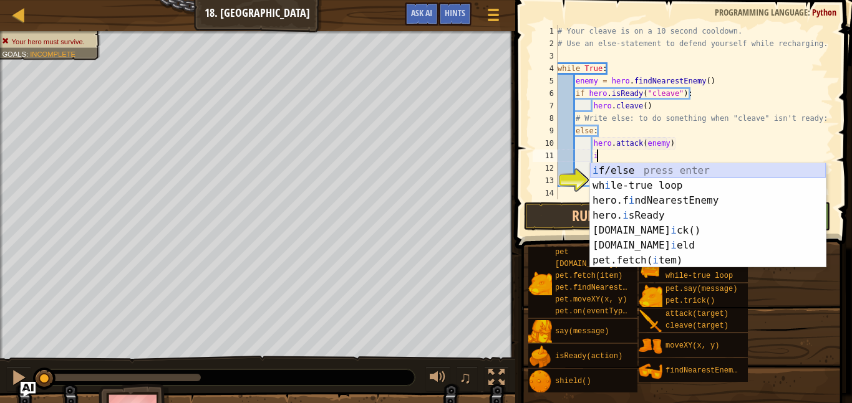
scroll to position [6, 6]
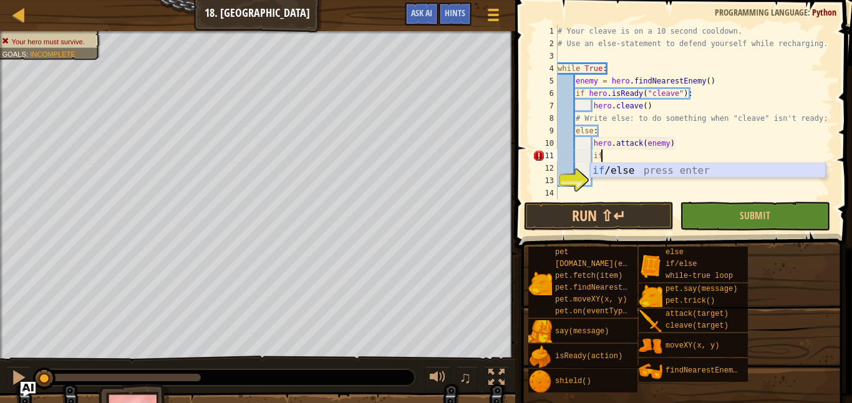
click at [675, 172] on div "if /else press enter" at bounding box center [708, 185] width 236 height 45
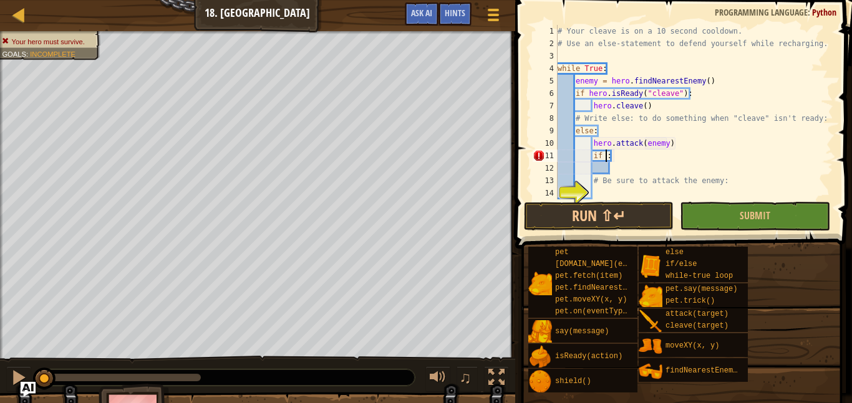
scroll to position [6, 7]
click at [678, 175] on div "" cleave" press enter" at bounding box center [721, 185] width 236 height 45
type textarea "if "cleave":"
click at [594, 165] on div "# Your cleave is on a 10 second cooldown. # Use an else-statement to defend you…" at bounding box center [694, 124] width 278 height 199
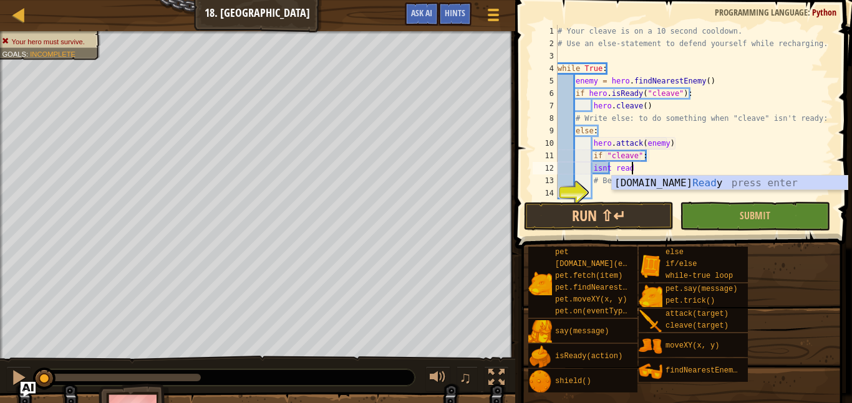
scroll to position [6, 11]
click at [639, 185] on div "[DOMAIN_NAME] Ready press enter" at bounding box center [730, 198] width 236 height 45
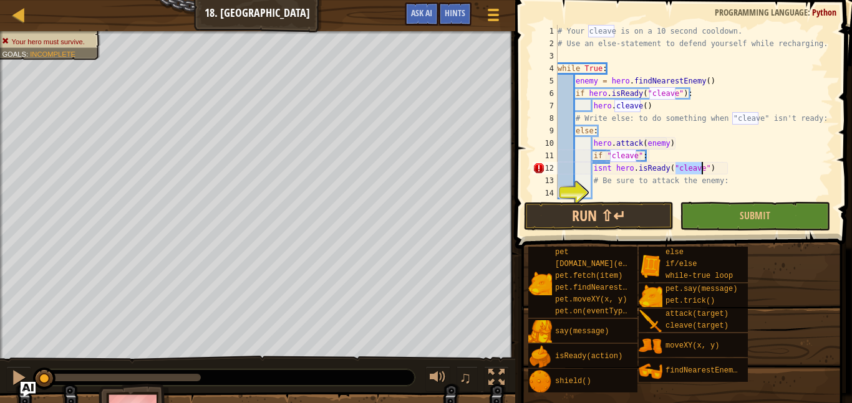
click at [665, 166] on div "# Your cleave is on a 10 second cooldown. # Use an else-statement to defend you…" at bounding box center [694, 124] width 278 height 199
click at [634, 168] on div "# Your cleave is on a 10 second cooldown. # Use an else-statement to defend you…" at bounding box center [694, 124] width 278 height 199
click at [620, 170] on div "# Your cleave is on a 10 second cooldown. # Use an else-statement to defend you…" at bounding box center [694, 124] width 278 height 199
click at [613, 166] on div "# Your cleave is on a 10 second cooldown. # Use an else-statement to defend you…" at bounding box center [694, 124] width 278 height 199
click at [681, 170] on div "# Your cleave is on a 10 second cooldown. # Use an else-statement to defend you…" at bounding box center [694, 124] width 278 height 199
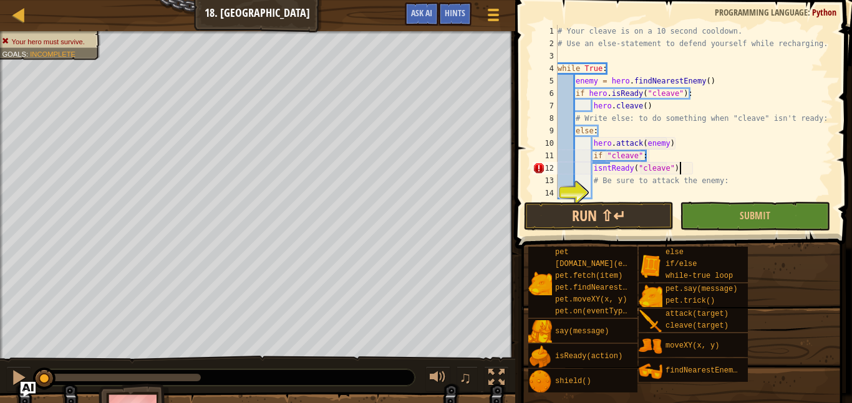
click at [593, 165] on div "# Your cleave is on a 10 second cooldown. # Use an else-statement to defend you…" at bounding box center [694, 124] width 278 height 199
type textarea "if "cleave":isntReady("cleave")"
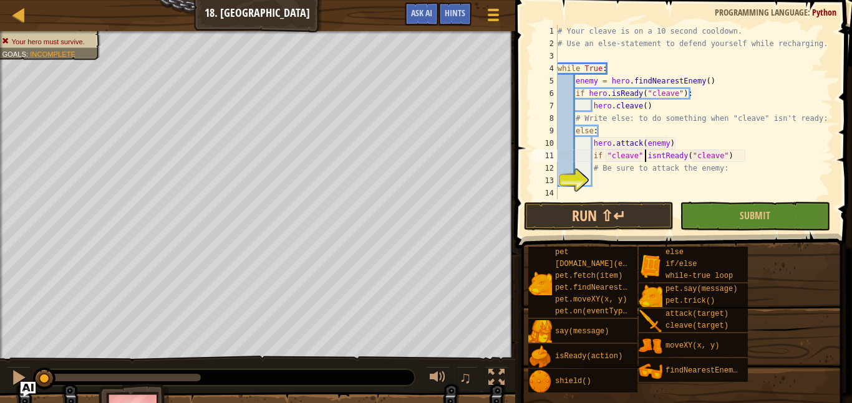
click at [593, 186] on div "# Your cleave is on a 10 second cooldown. # Use an else-statement to defend you…" at bounding box center [694, 124] width 278 height 199
type textarea "h"
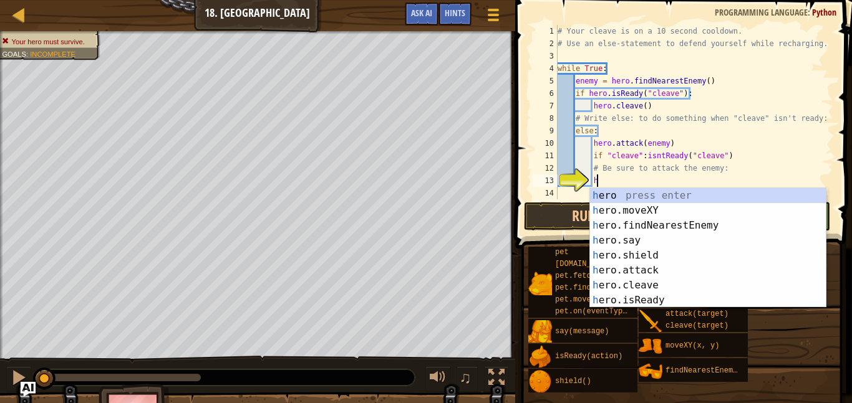
scroll to position [6, 5]
click at [622, 250] on div "h ero press enter h ero.moveXY press enter h ero.findNearestEnemy press enter h…" at bounding box center [708, 263] width 236 height 150
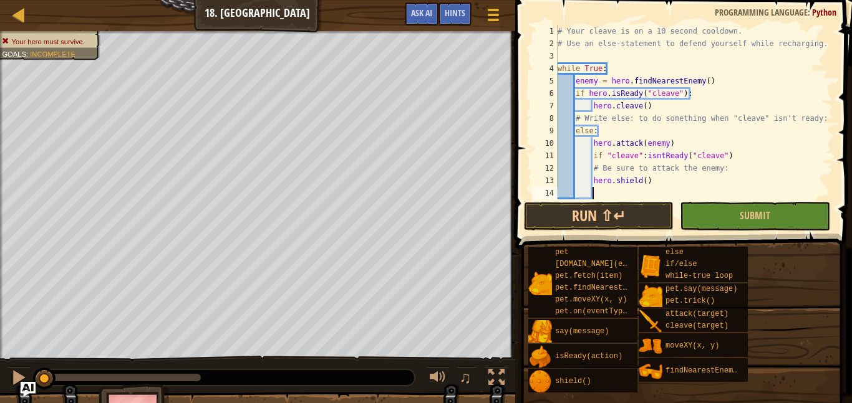
click at [652, 179] on div "# Your cleave is on a 10 second cooldown. # Use an else-statement to defend you…" at bounding box center [694, 124] width 278 height 199
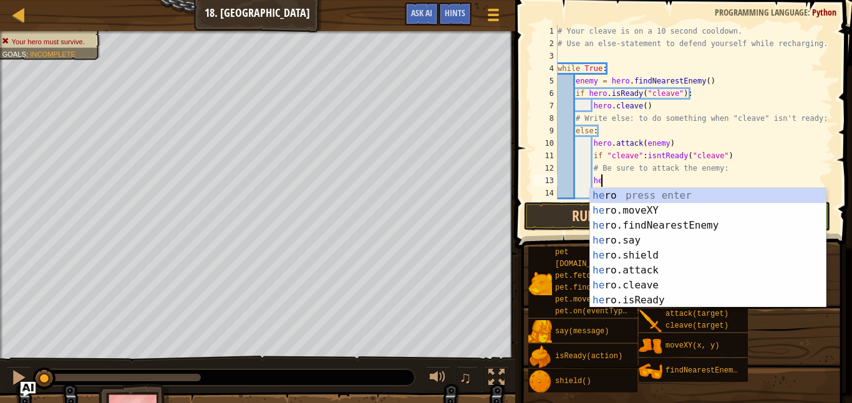
type textarea "h"
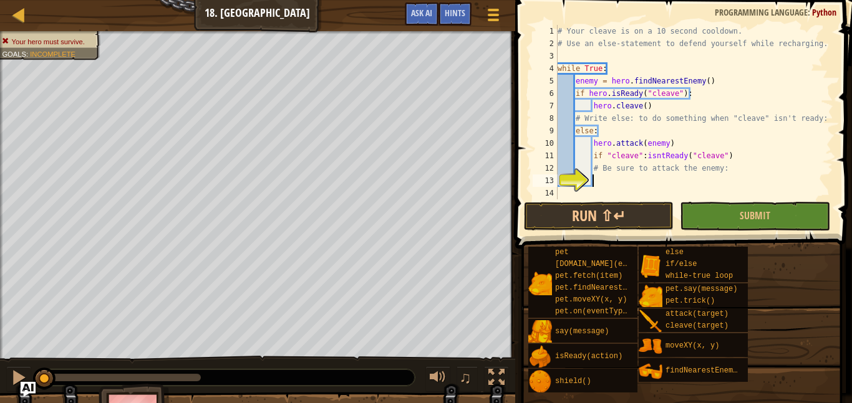
scroll to position [6, 5]
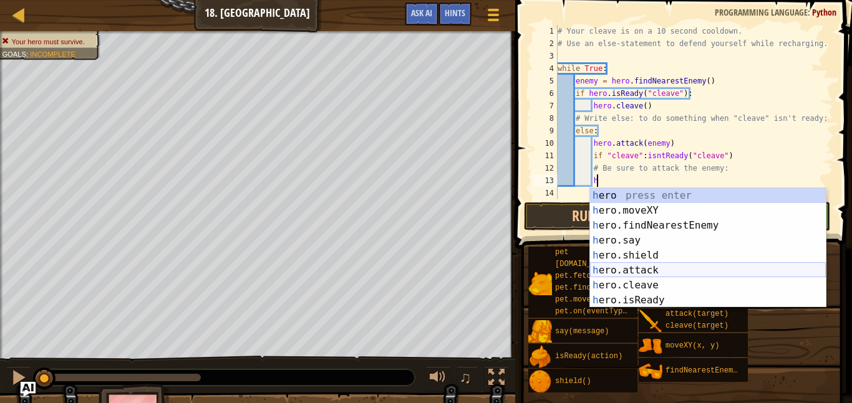
click at [639, 269] on div "h ero press enter h ero.moveXY press enter h ero.findNearestEnemy press enter h…" at bounding box center [708, 263] width 236 height 150
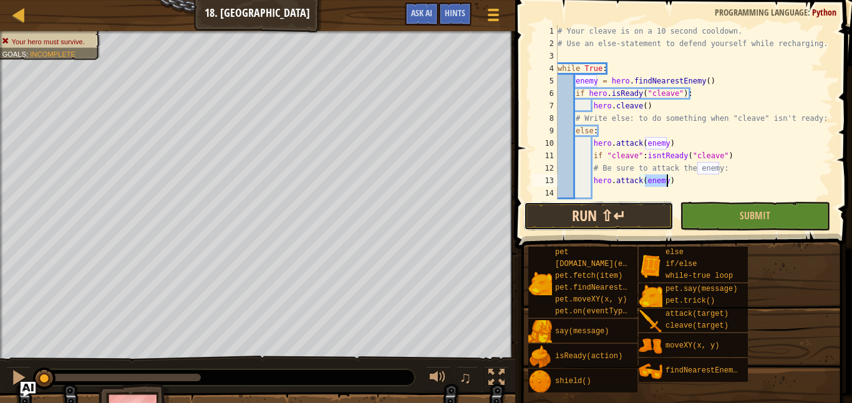
click at [654, 218] on button "Run ⇧↵" at bounding box center [599, 216] width 150 height 29
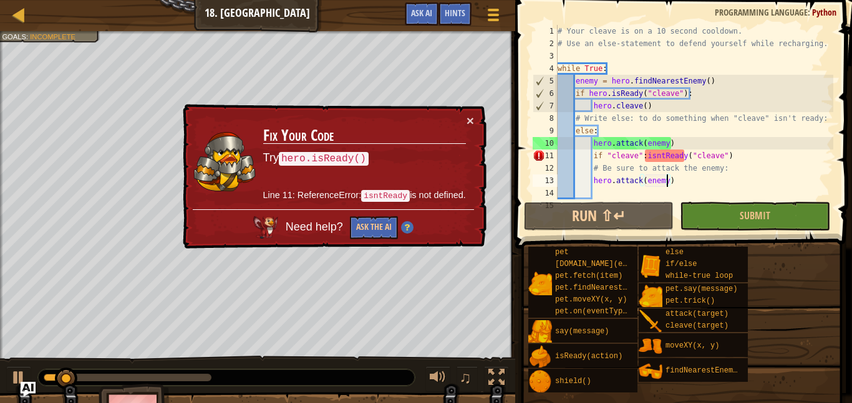
click at [707, 147] on div "# Your cleave is on a 10 second cooldown. # Use an else-statement to defend you…" at bounding box center [694, 124] width 278 height 199
click at [663, 126] on div "# Your cleave is on a 10 second cooldown. # Use an else-statement to defend you…" at bounding box center [694, 124] width 278 height 199
click at [731, 160] on div "# Your cleave is on a 10 second cooldown. # Use an else-statement to defend you…" at bounding box center [694, 124] width 278 height 199
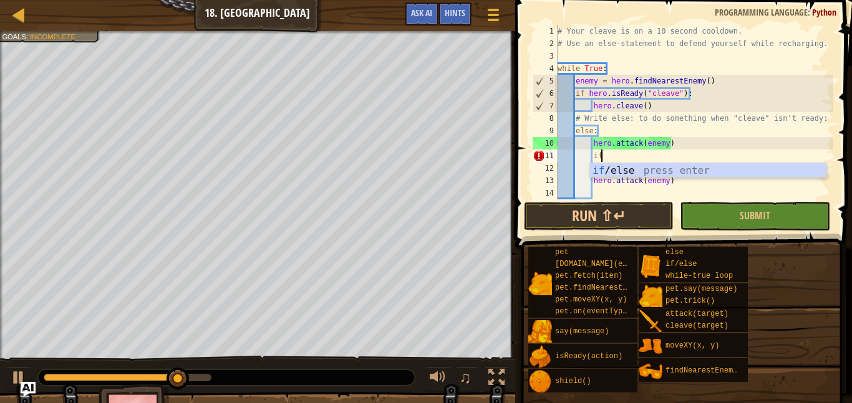
type textarea "i"
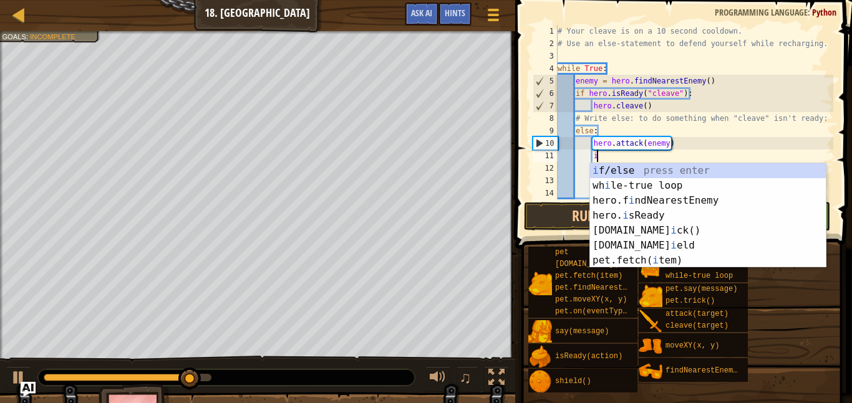
scroll to position [6, 6]
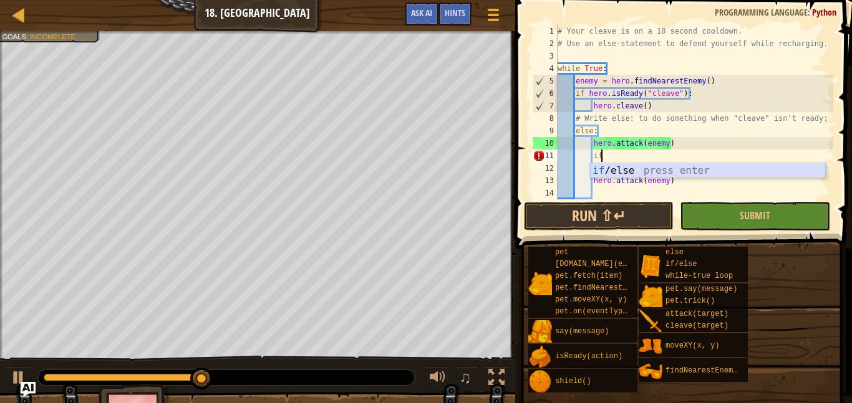
click at [710, 167] on div "if /else press enter" at bounding box center [708, 185] width 236 height 45
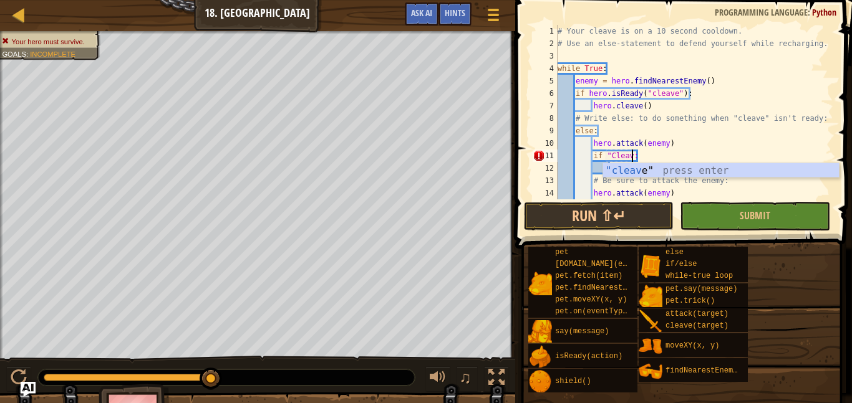
scroll to position [6, 11]
type textarea "if "Cleav":"
click at [593, 171] on div "# Your cleave is on a 10 second cooldown. # Use an else-statement to defend you…" at bounding box center [694, 124] width 278 height 199
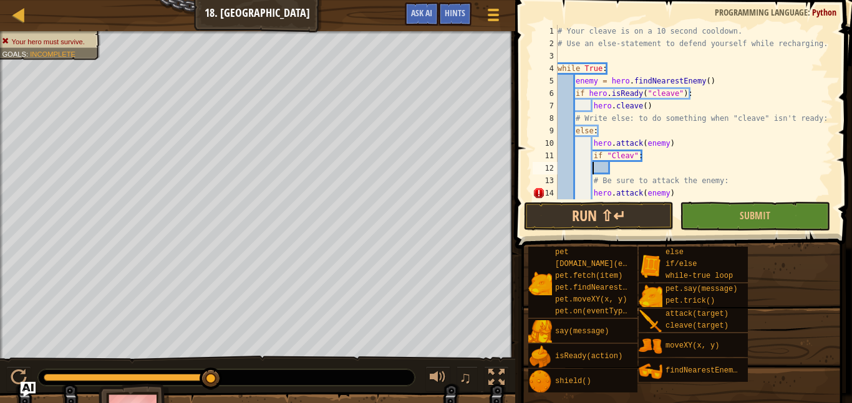
click at [639, 155] on div "# Your cleave is on a 10 second cooldown. # Use an else-statement to defend you…" at bounding box center [694, 124] width 278 height 199
type textarea "if "Cleav":"
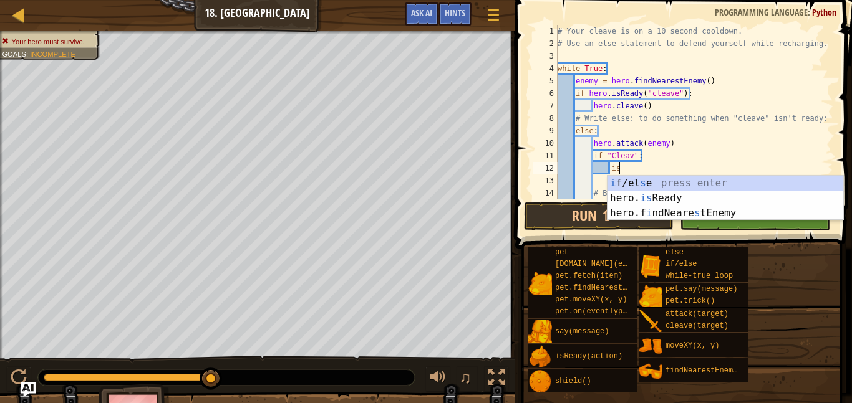
scroll to position [6, 8]
click at [671, 197] on div "i f/el s e press enter hero. is Ready press enter hero.f i ndNeare s tEnemy pre…" at bounding box center [725, 213] width 236 height 75
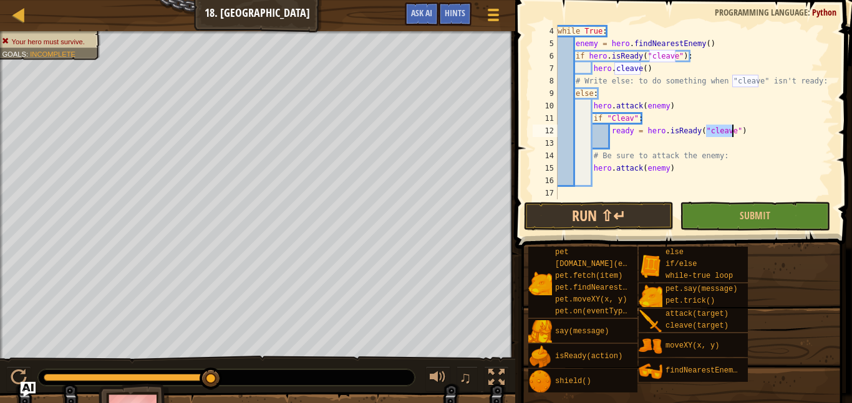
scroll to position [37, 0]
click at [641, 221] on button "Run ⇧↵" at bounding box center [599, 216] width 150 height 29
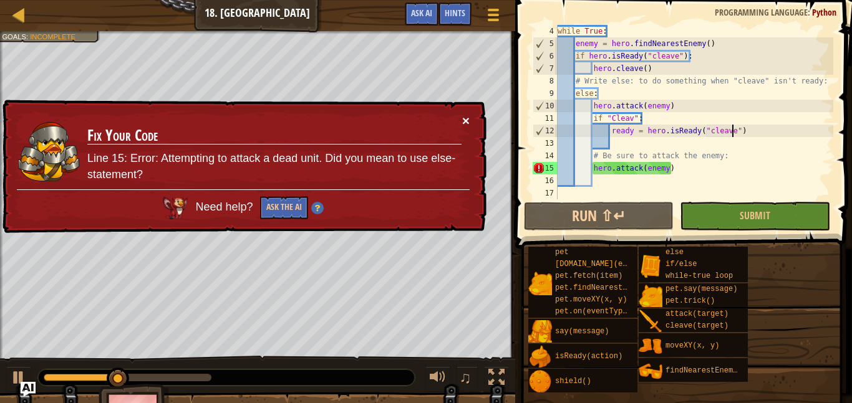
click at [466, 122] on button "×" at bounding box center [465, 120] width 7 height 13
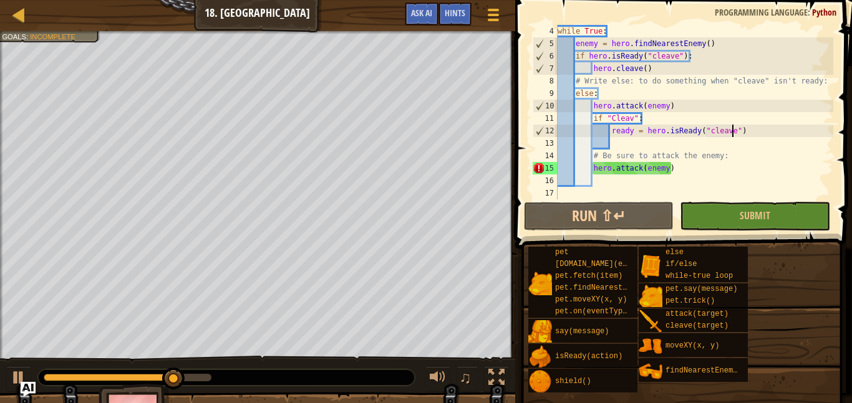
click at [678, 165] on div "while True : enemy = hero . findNearestEnemy ( ) if hero . isReady ( "cleave" )…" at bounding box center [694, 124] width 278 height 199
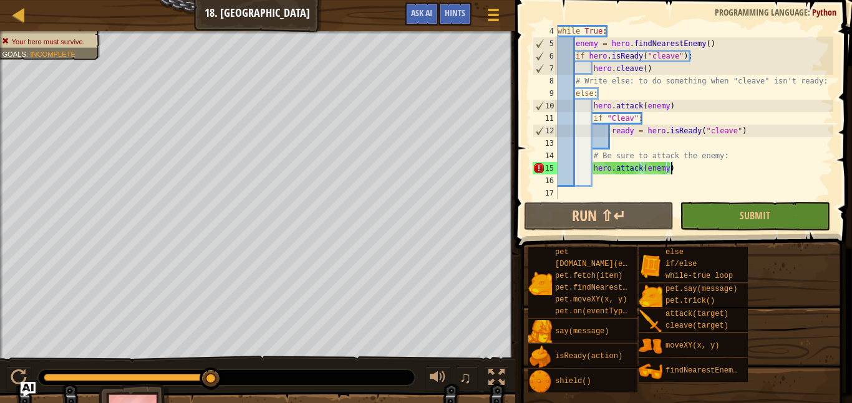
click at [696, 167] on div "while True : enemy = hero . findNearestEnemy ( ) if hero . isReady ( "cleave" )…" at bounding box center [694, 124] width 278 height 199
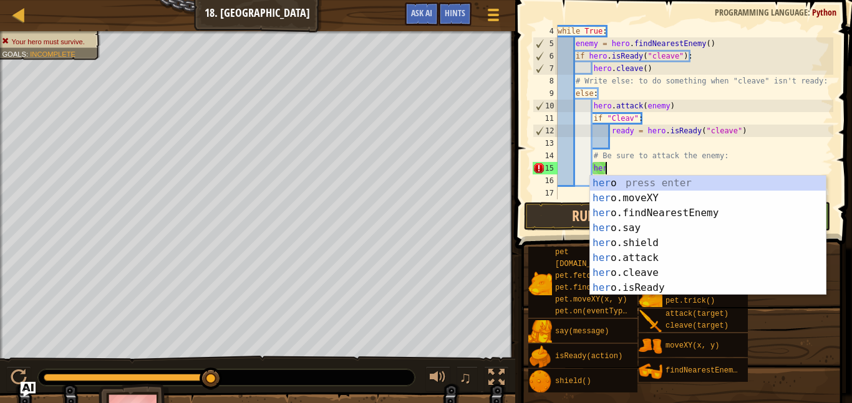
type textarea "h"
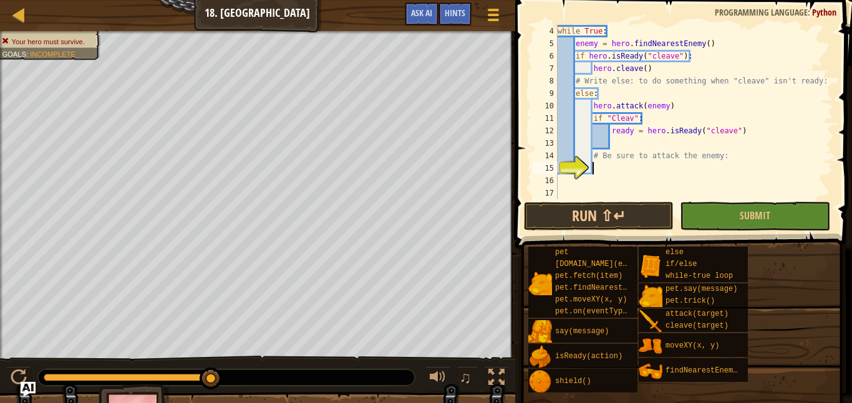
scroll to position [6, 5]
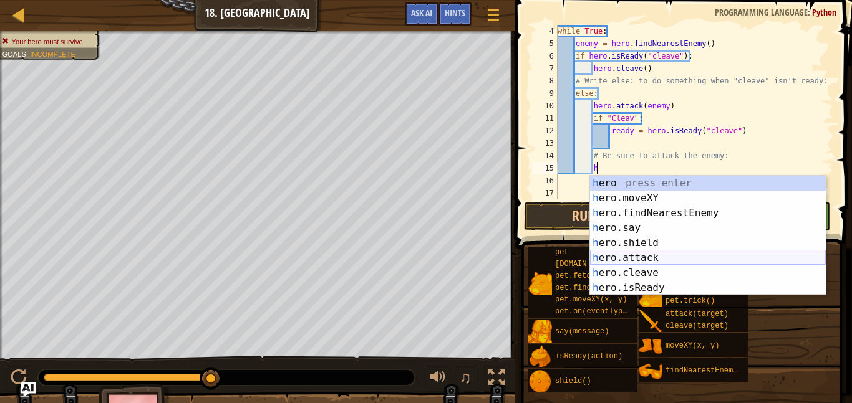
click at [667, 254] on div "h ero press enter h ero.moveXY press enter h ero.findNearestEnemy press enter h…" at bounding box center [708, 251] width 236 height 150
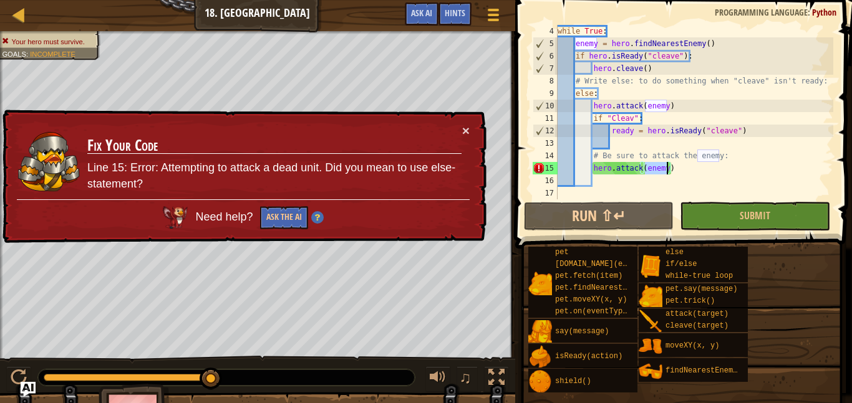
click at [678, 167] on div "while True : enemy = hero . findNearestEnemy ( ) if hero . isReady ( "cleave" )…" at bounding box center [694, 124] width 278 height 199
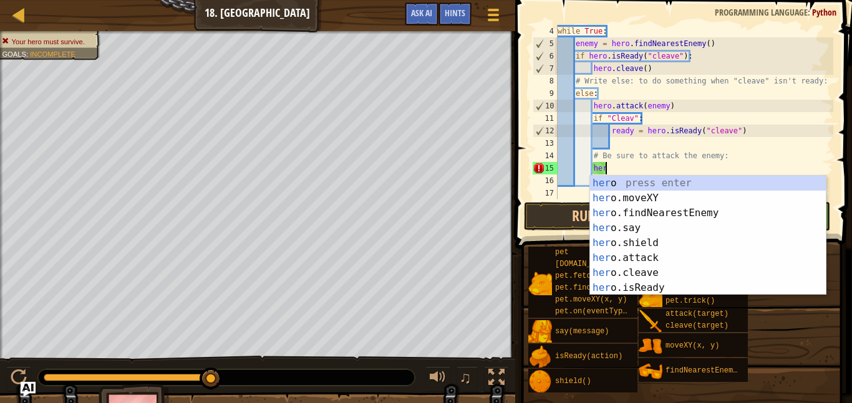
type textarea "h"
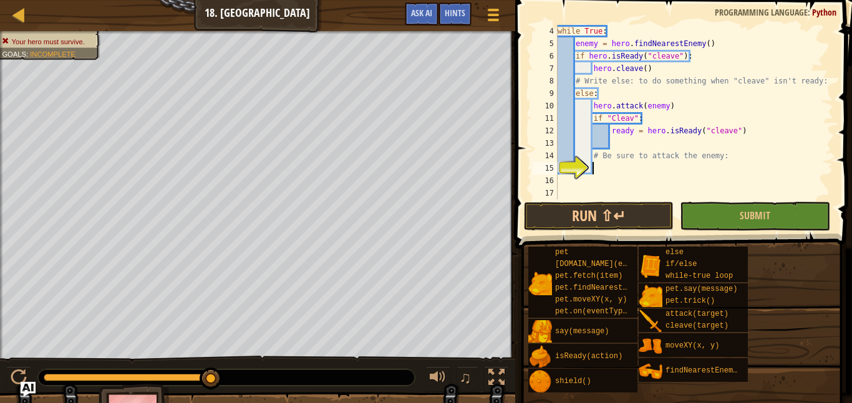
type textarea "e"
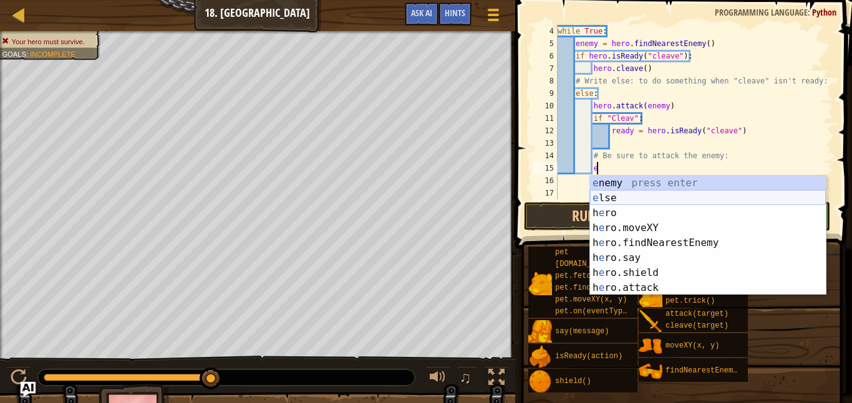
click at [641, 196] on div "e nemy press enter e lse press enter h e ro press enter h e ro.moveXY press ent…" at bounding box center [708, 251] width 236 height 150
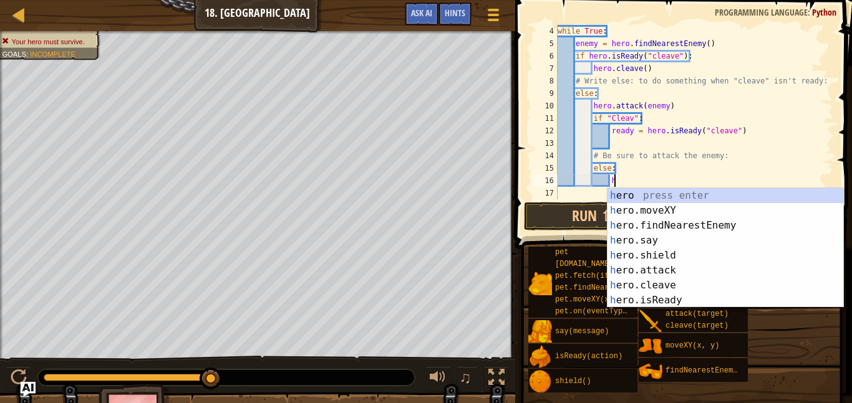
scroll to position [6, 7]
click at [628, 266] on div "h ero press enter h ero.moveXY press enter h ero.findNearestEnemy press enter h…" at bounding box center [725, 263] width 236 height 150
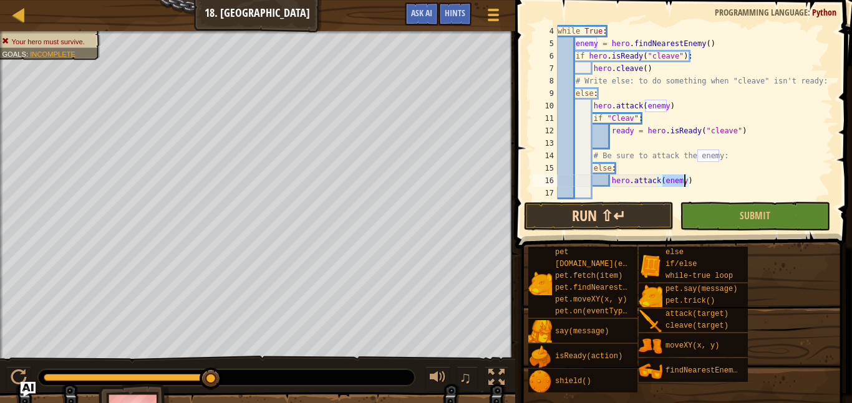
type textarea "hero.attack(enemy)"
click at [620, 209] on button "Run ⇧↵" at bounding box center [599, 216] width 150 height 29
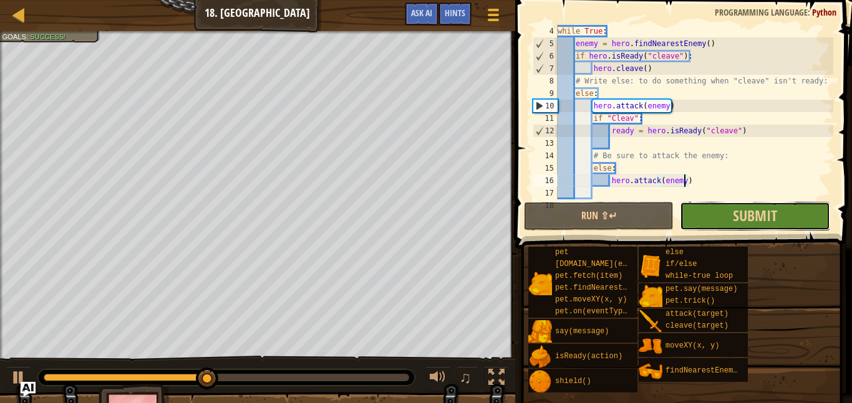
click at [703, 208] on button "Submit" at bounding box center [754, 216] width 150 height 29
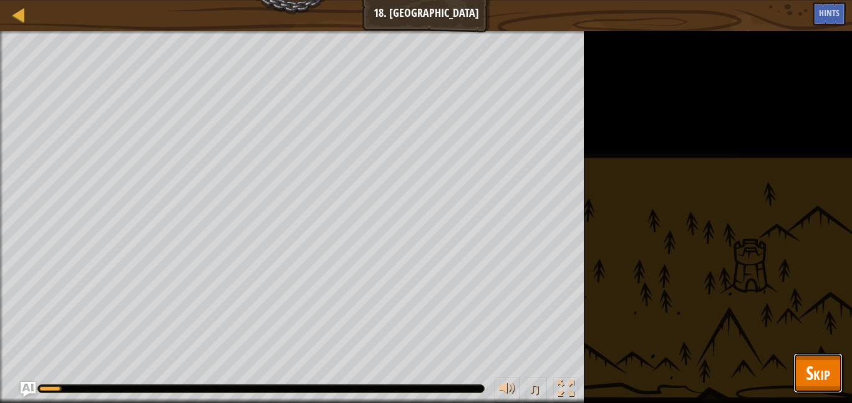
click at [805, 363] on span "Skip" at bounding box center [817, 373] width 24 height 26
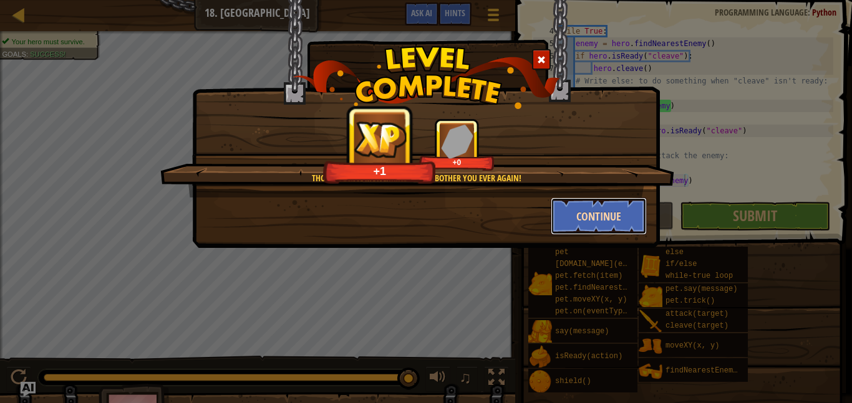
click at [579, 209] on button "Continue" at bounding box center [598, 216] width 97 height 37
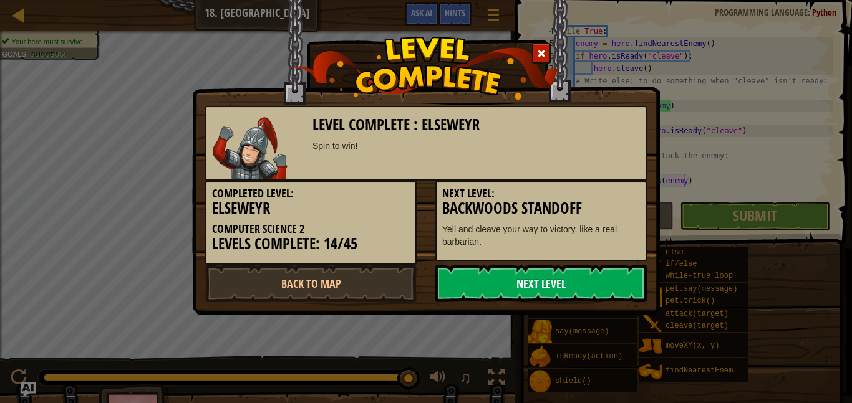
click at [509, 277] on link "Next Level" at bounding box center [540, 283] width 211 height 37
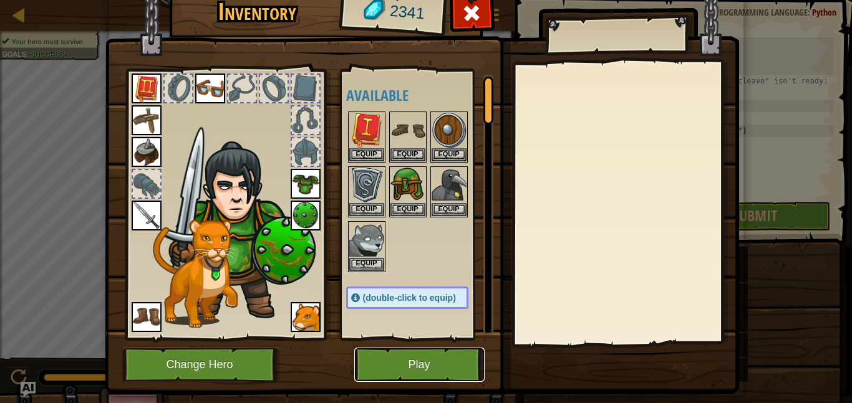
click at [373, 359] on button "Play" at bounding box center [419, 365] width 130 height 34
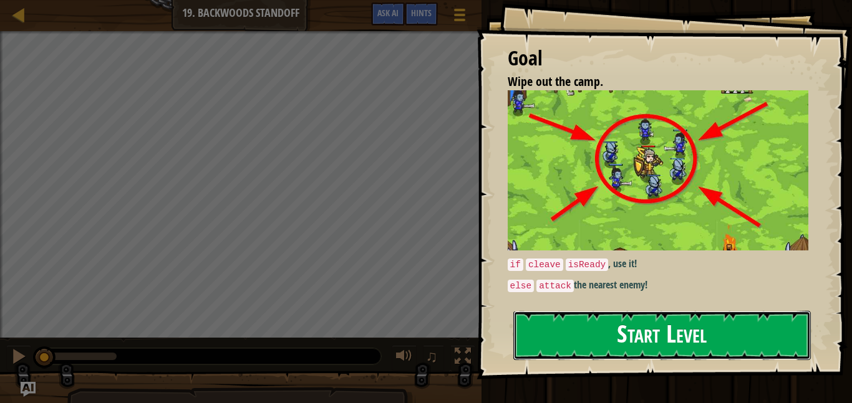
click at [601, 328] on button "Start Level" at bounding box center [661, 335] width 297 height 49
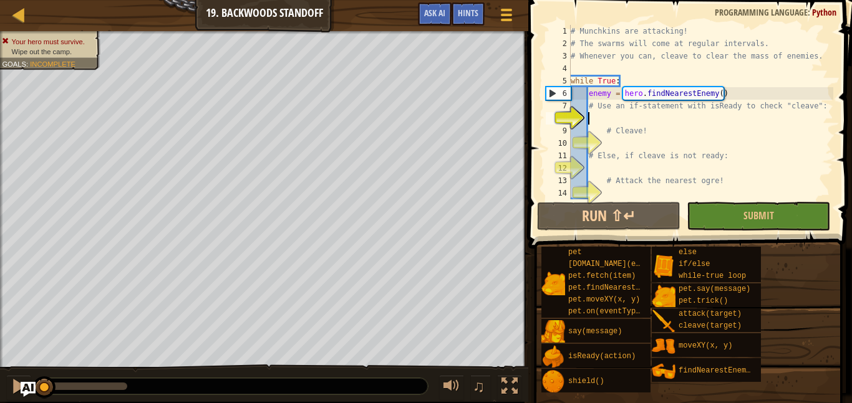
scroll to position [6, 2]
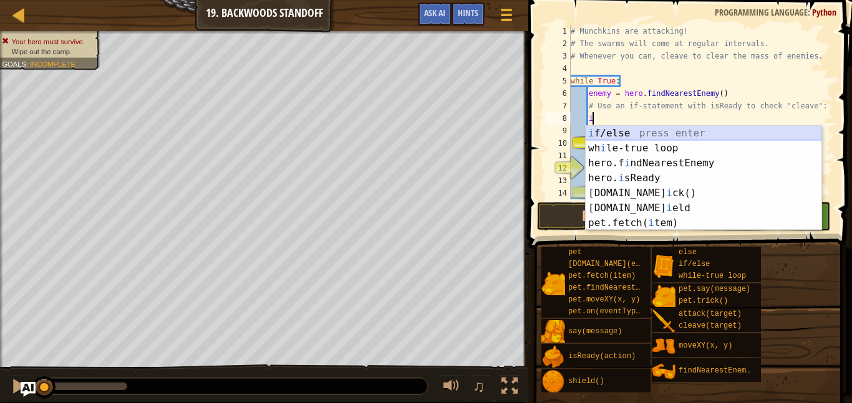
click at [656, 133] on div "i f/else press enter wh i le-true loop press enter hero.f i ndNearestEnemy pres…" at bounding box center [703, 193] width 236 height 135
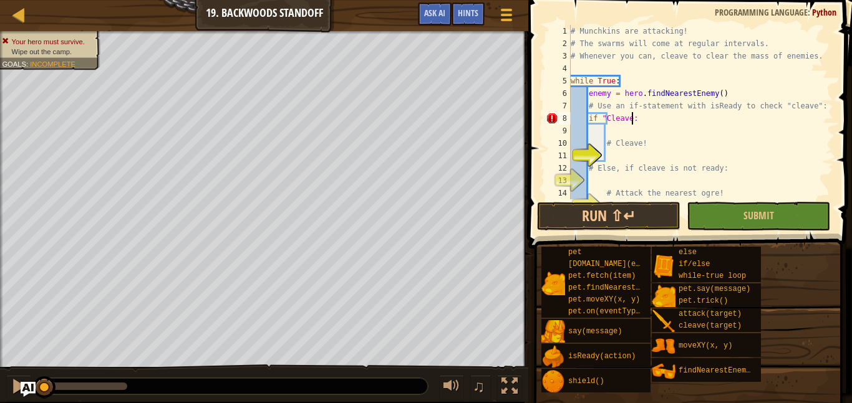
scroll to position [6, 9]
type textarea "if "Cleave":"
click at [638, 123] on div "# Munchkins are attacking! # The swarms will come at regular intervals. # Whene…" at bounding box center [700, 124] width 265 height 199
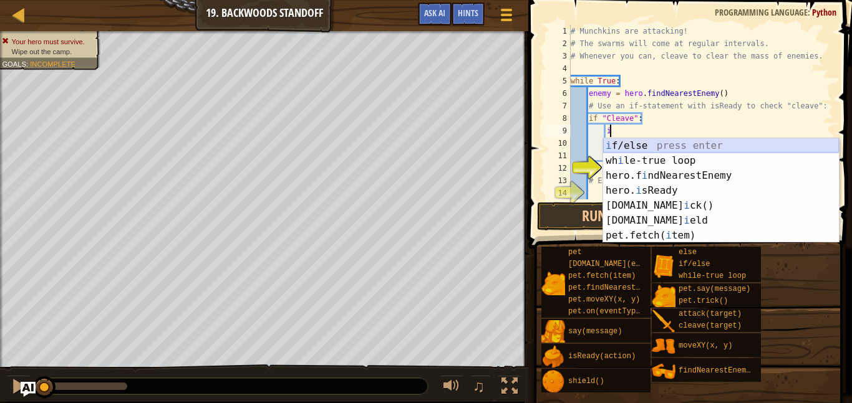
scroll to position [6, 6]
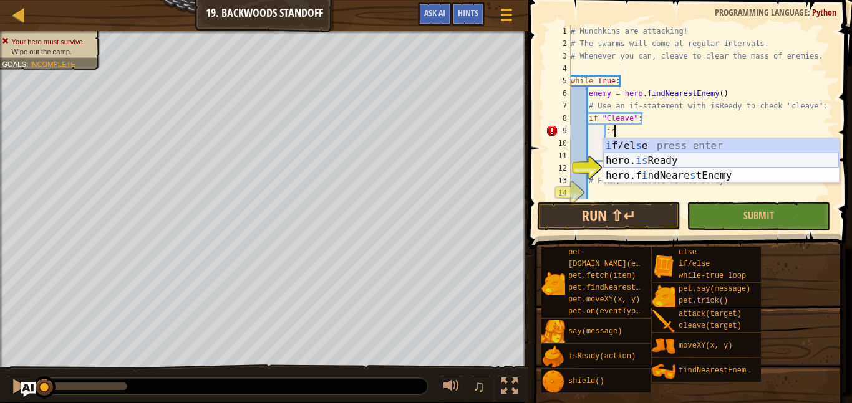
click at [659, 159] on div "i f/el s e press enter hero. is Ready press enter hero.f i ndNeare s tEnemy pre…" at bounding box center [721, 175] width 236 height 75
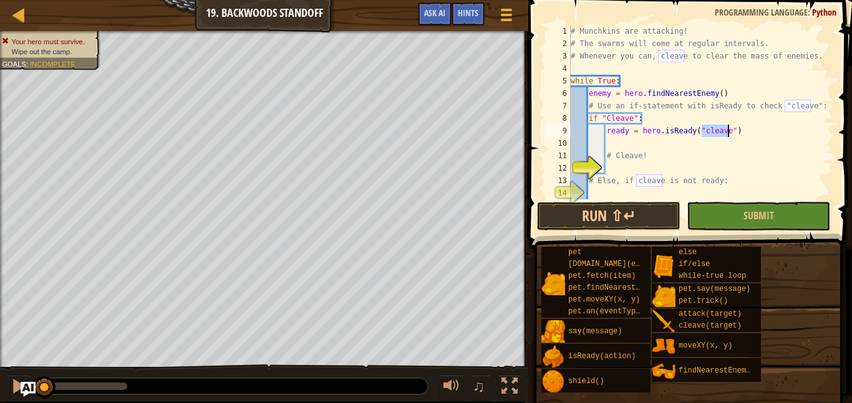
click at [734, 128] on div "# Munchkins are attacking! # The swarms will come at regular intervals. # Whene…" at bounding box center [700, 124] width 265 height 199
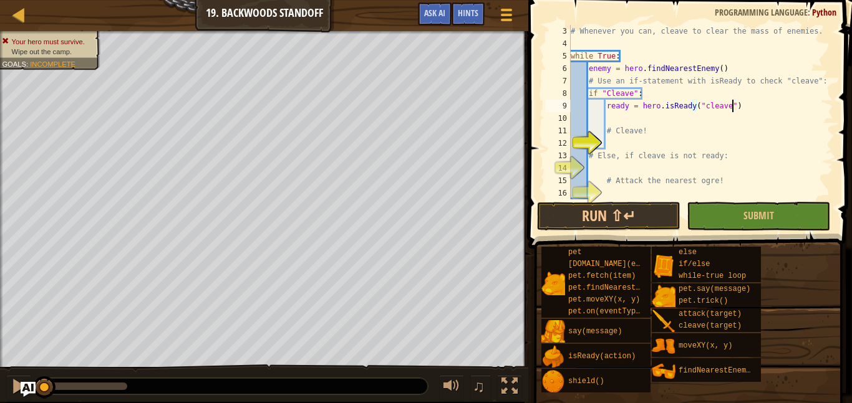
scroll to position [25, 0]
click at [638, 135] on div "# Whenever you can, cleave to clear the mass of enemies. while True : enemy = h…" at bounding box center [700, 124] width 265 height 199
type textarea "# Cleave!"
click at [635, 141] on div "# Whenever you can, cleave to clear the mass of enemies. while True : enemy = h…" at bounding box center [700, 124] width 265 height 199
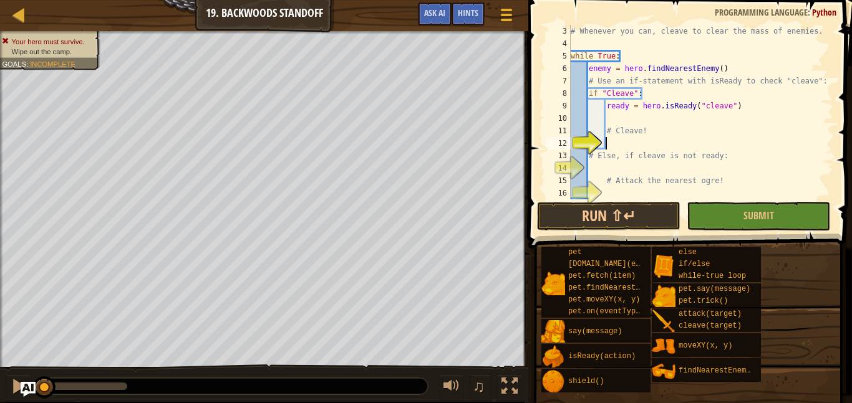
click at [623, 168] on div "# Whenever you can, cleave to clear the mass of enemies. while True : enemy = h…" at bounding box center [700, 124] width 265 height 199
type textarea "e"
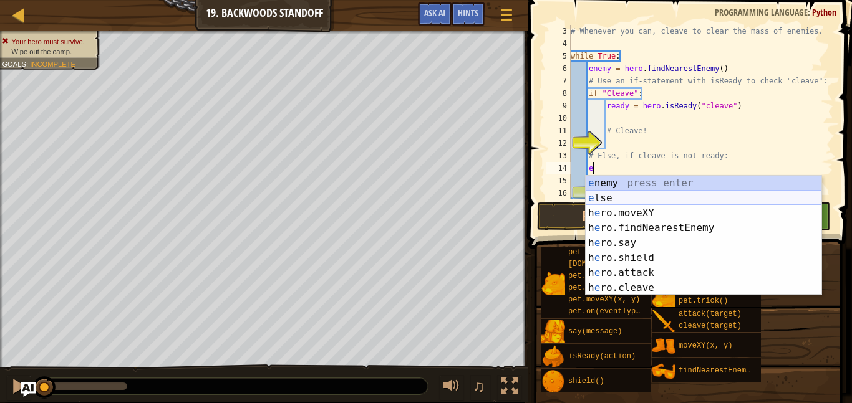
click at [613, 194] on div "e nemy press enter e lse press enter h e ro.moveXY press enter h e ro.findNeare…" at bounding box center [703, 251] width 236 height 150
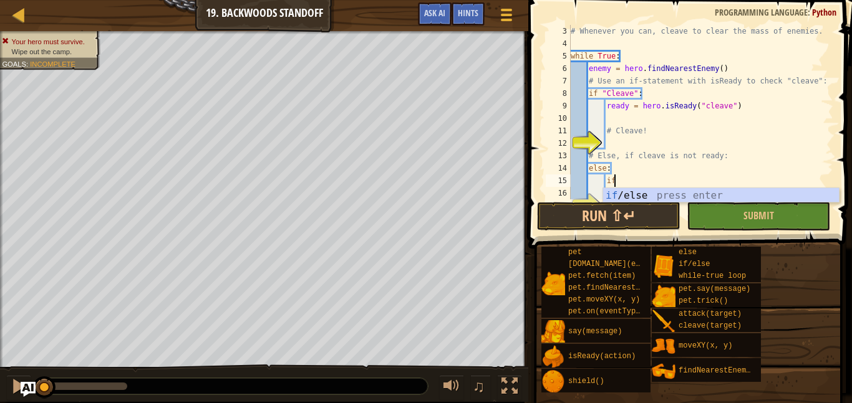
scroll to position [6, 6]
click at [626, 194] on div "if /else press enter" at bounding box center [721, 210] width 236 height 45
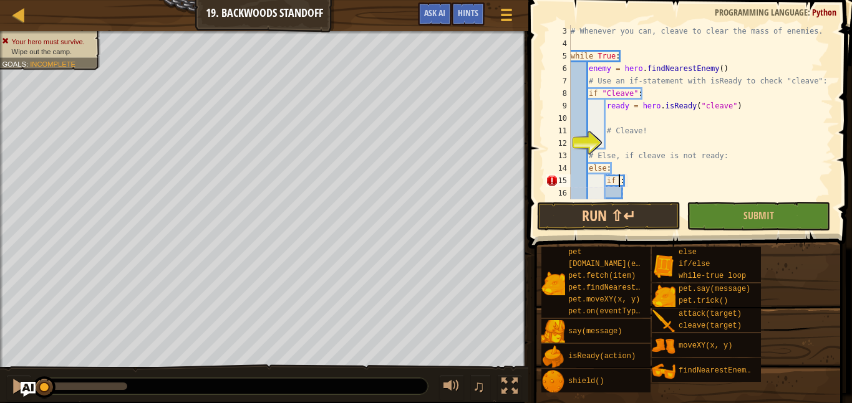
scroll to position [6, 7]
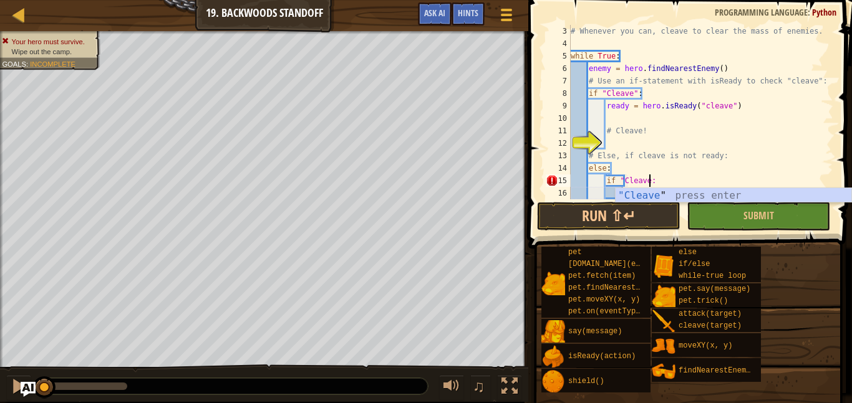
type textarea "if "Cleave":"
click at [656, 181] on div "# Whenever you can, cleave to clear the mass of enemies. while True : enemy = h…" at bounding box center [700, 124] width 265 height 199
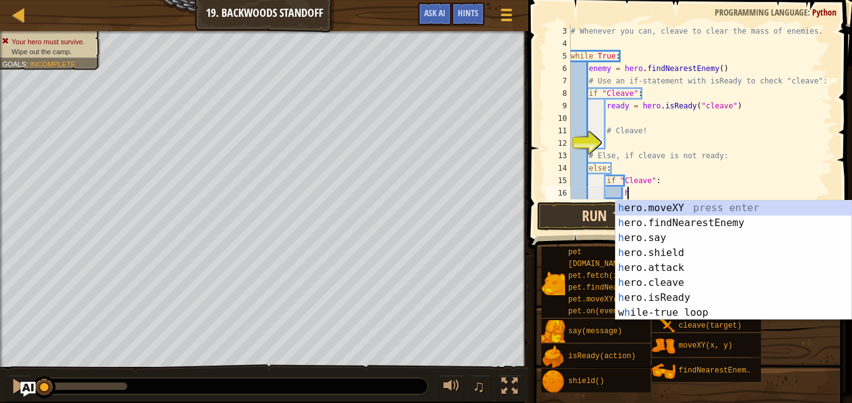
scroll to position [6, 7]
click at [676, 294] on div "h ero.moveXY press enter h ero.findNearestEnemy press enter h ero.say press ent…" at bounding box center [733, 276] width 236 height 150
type textarea "ready = hero.isReady("cleave")"
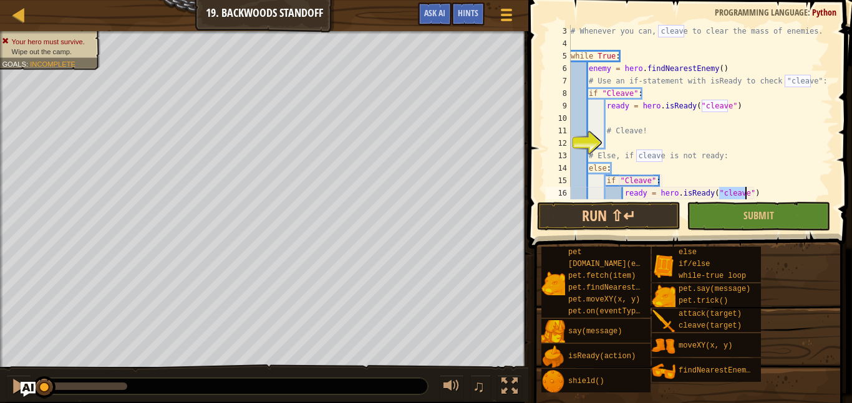
scroll to position [62, 0]
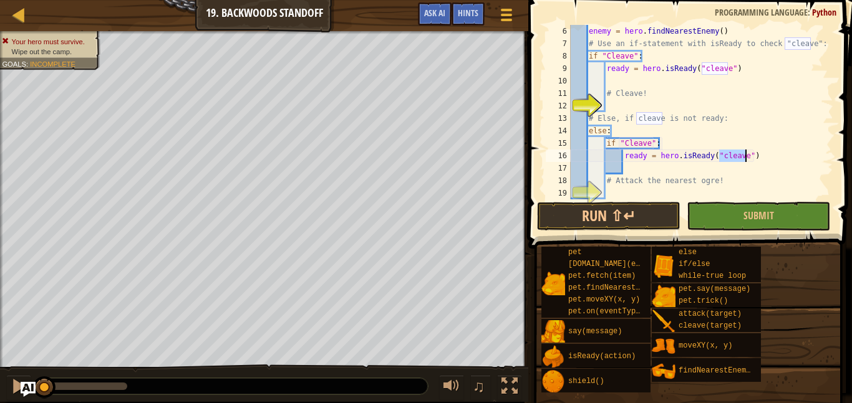
click at [657, 192] on div "enemy = hero . findNearestEnemy ( ) # Use an if-statement with isReady to check…" at bounding box center [700, 124] width 265 height 199
type textarea "e"
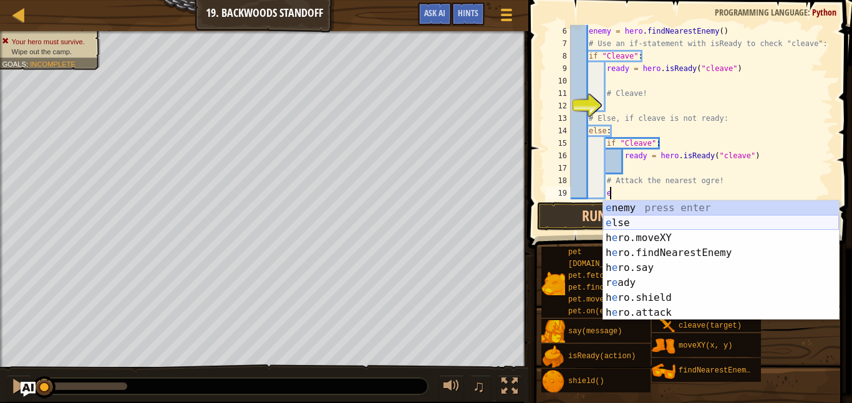
click at [640, 223] on div "e nemy press enter e lse press enter h e ro.moveXY press enter h e ro.findNeare…" at bounding box center [721, 276] width 236 height 150
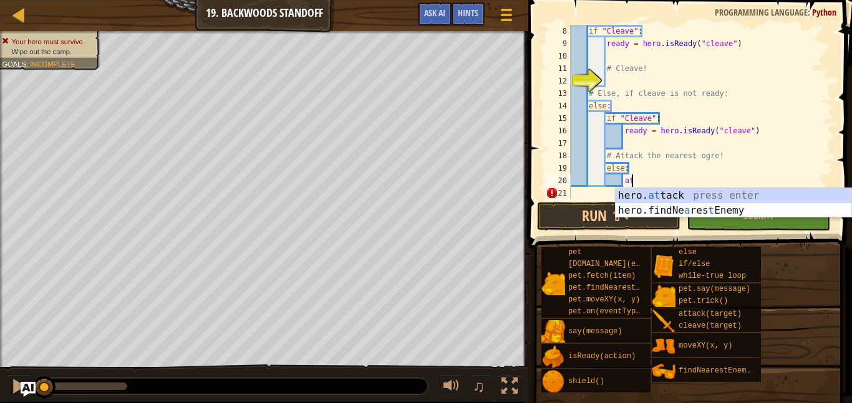
scroll to position [6, 9]
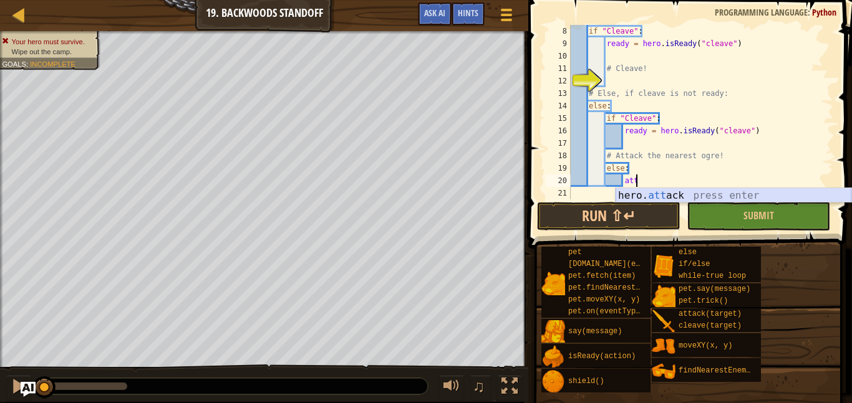
click at [648, 188] on div "hero. att ack press enter" at bounding box center [733, 210] width 236 height 45
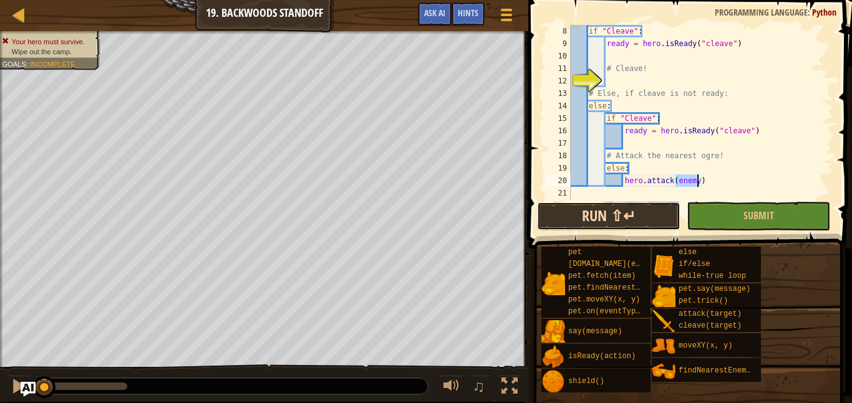
click at [642, 208] on button "Run ⇧↵" at bounding box center [608, 216] width 143 height 29
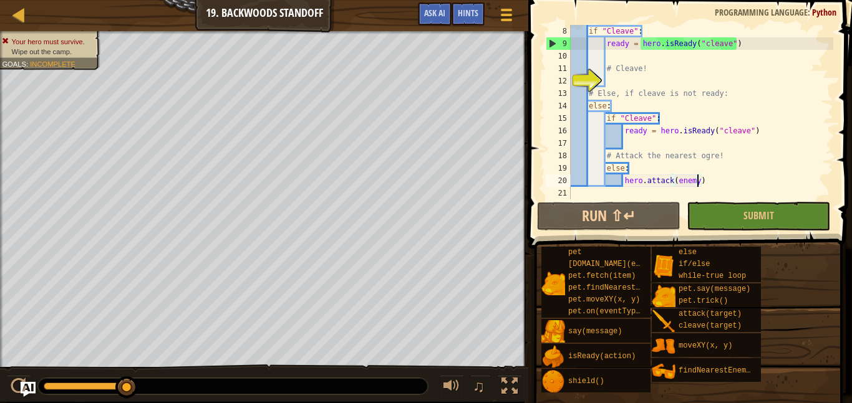
scroll to position [0, 0]
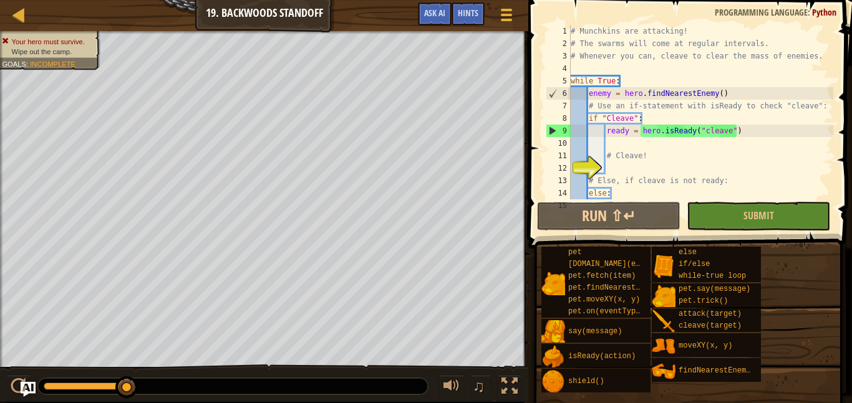
click at [650, 111] on div "# Munchkins are attacking! # The swarms will come at regular intervals. # Whene…" at bounding box center [700, 124] width 265 height 199
click at [700, 116] on div "# Munchkins are attacking! # The swarms will come at regular intervals. # Whene…" at bounding box center [700, 124] width 265 height 199
click at [747, 133] on div "# Munchkins are attacking! # The swarms will come at regular intervals. # Whene…" at bounding box center [700, 124] width 265 height 199
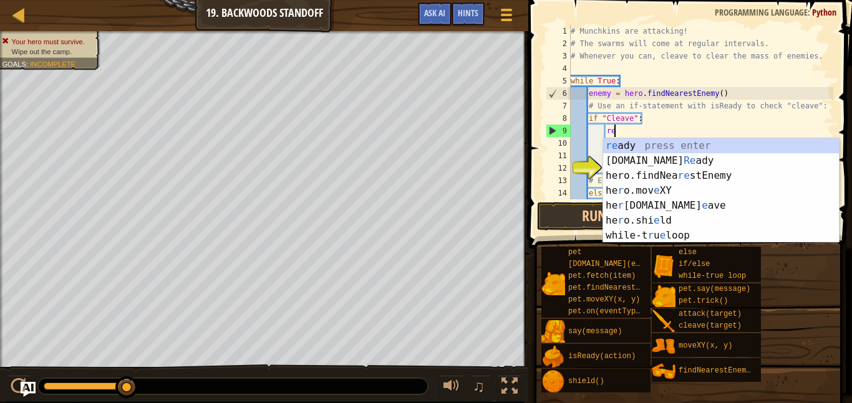
type textarea "r"
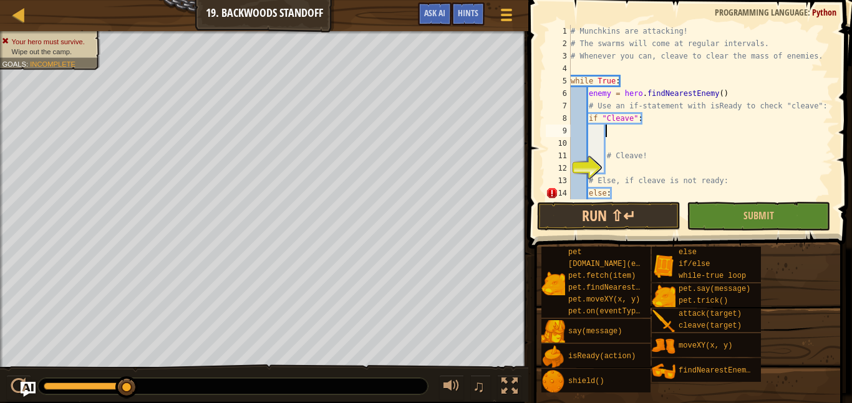
scroll to position [6, 5]
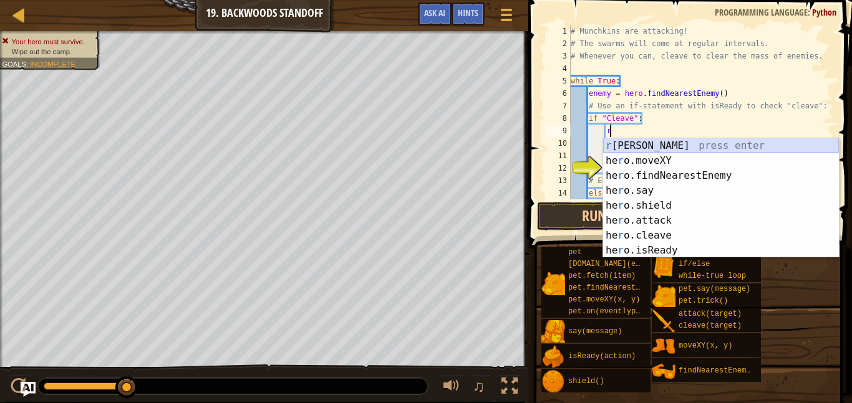
click at [720, 147] on div "r [PERSON_NAME] press enter he r o.moveXY press enter he r o.findNearestEnemy p…" at bounding box center [721, 213] width 236 height 150
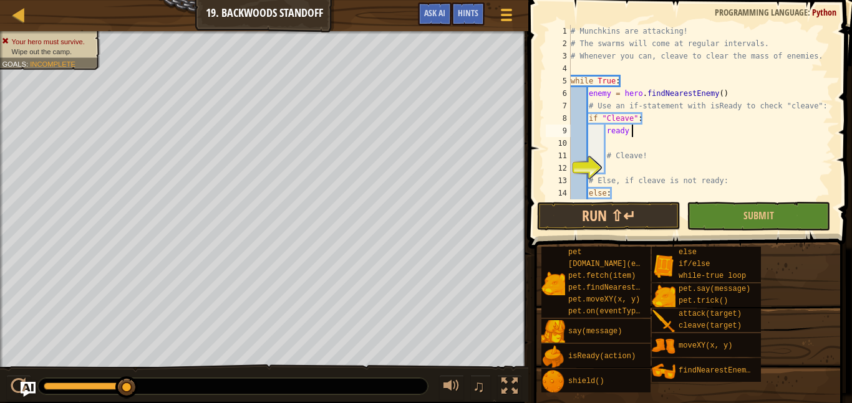
scroll to position [6, 9]
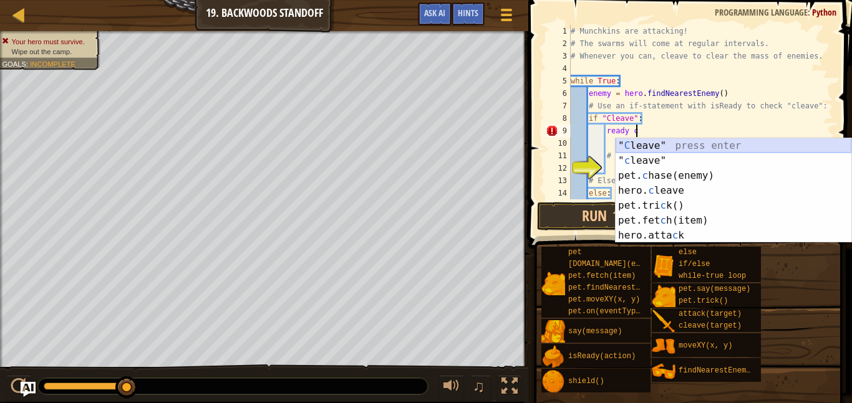
click at [711, 148] on div "" C leave" press enter " c leave" press enter pet. c hase(enemy) press enter he…" at bounding box center [733, 205] width 236 height 135
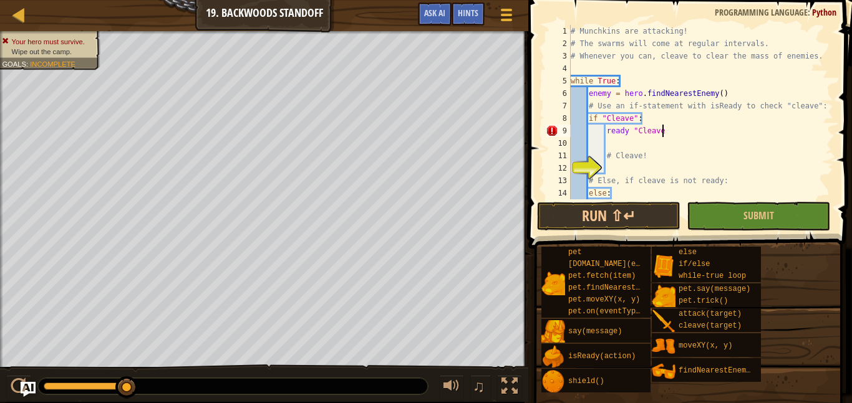
click at [628, 135] on div "# Munchkins are attacking! # The swarms will come at regular intervals. # Whene…" at bounding box center [700, 124] width 265 height 199
click at [665, 130] on div "# Munchkins are attacking! # The swarms will come at regular intervals. # Whene…" at bounding box center [700, 124] width 265 height 199
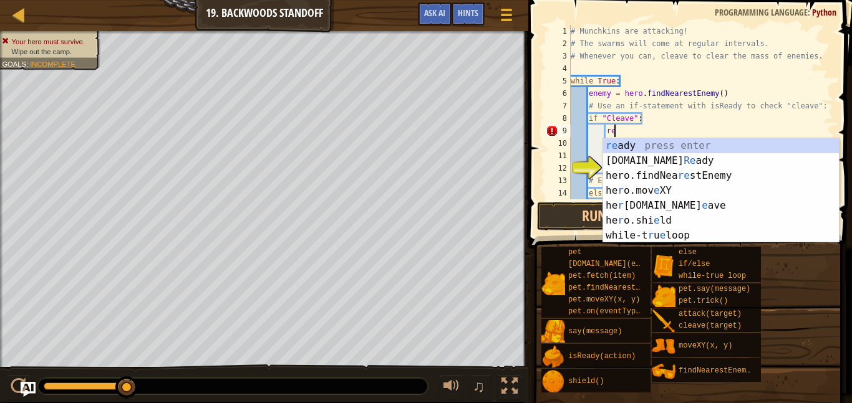
type textarea "r"
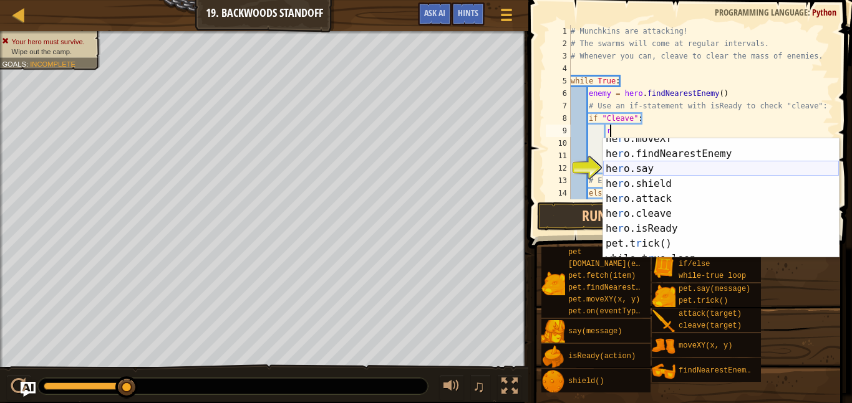
scroll to position [24, 0]
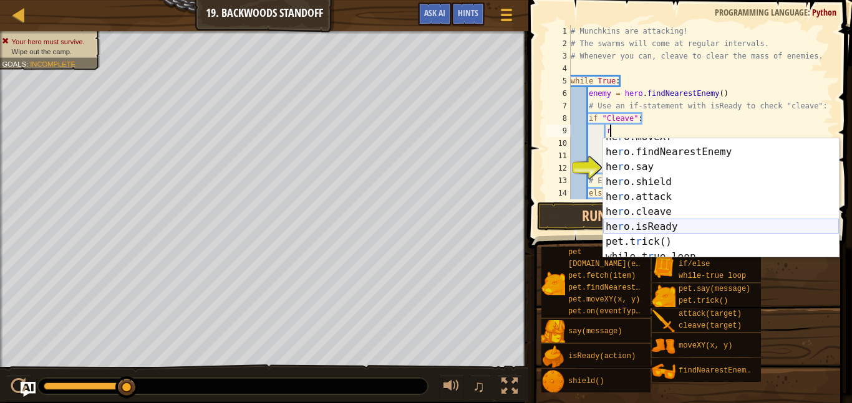
click at [660, 226] on div "he r o.moveXY press enter he r o.findNearestEnemy press enter he r o.say press …" at bounding box center [721, 205] width 236 height 150
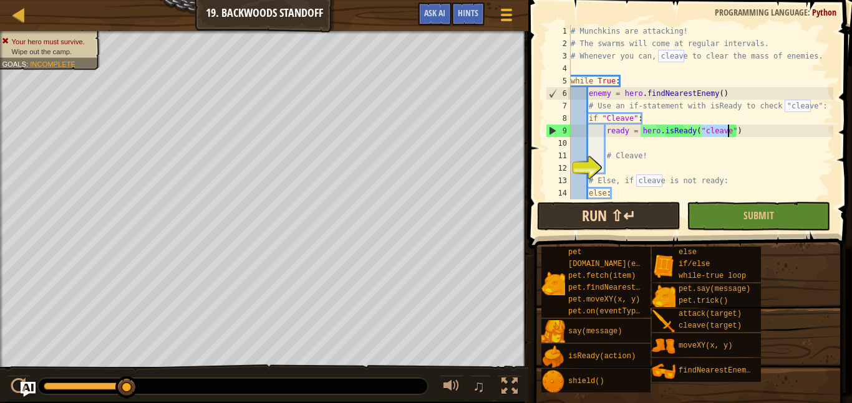
type textarea "ready = hero.isReady("cleave")"
click at [636, 209] on button "Run ⇧↵" at bounding box center [608, 216] width 143 height 29
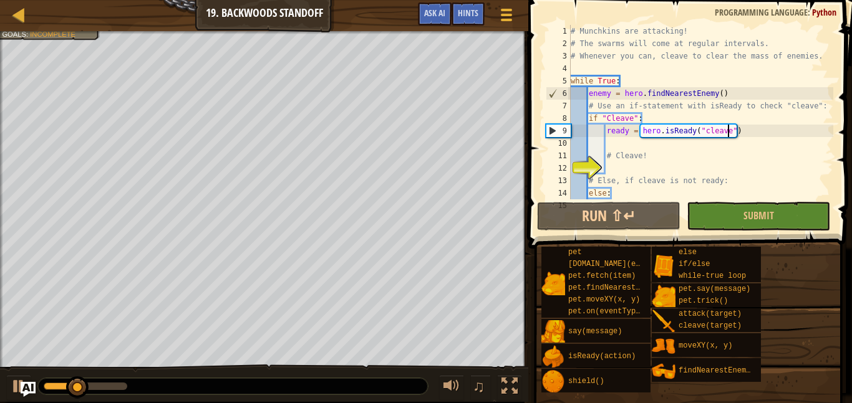
click at [674, 139] on div "# Munchkins are attacking! # The swarms will come at regular intervals. # Whene…" at bounding box center [700, 124] width 265 height 199
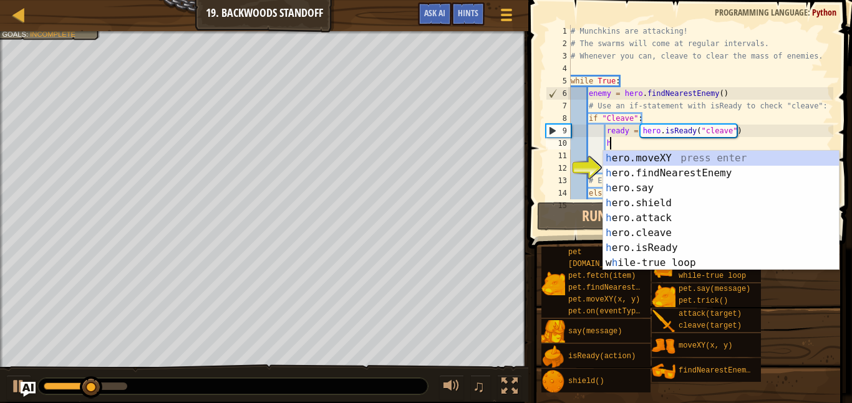
scroll to position [0, 0]
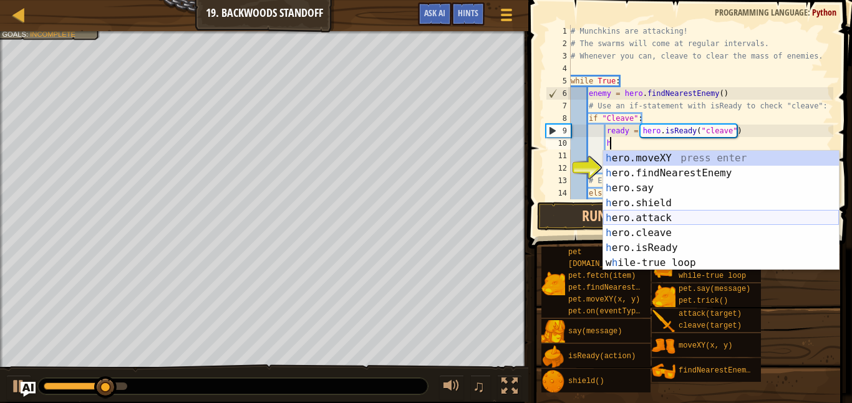
click at [649, 220] on div "h ero.moveXY press enter h ero.findNearestEnemy press enter h ero.say press ent…" at bounding box center [721, 226] width 236 height 150
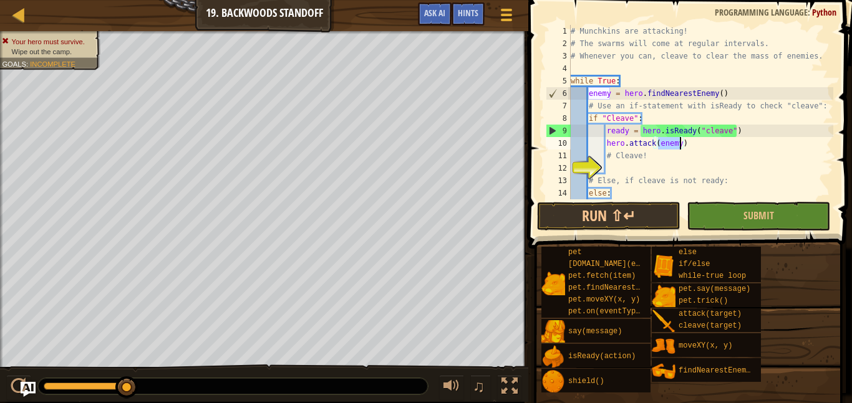
click at [689, 149] on div "# Munchkins are attacking! # The swarms will come at regular intervals. # Whene…" at bounding box center [700, 124] width 265 height 199
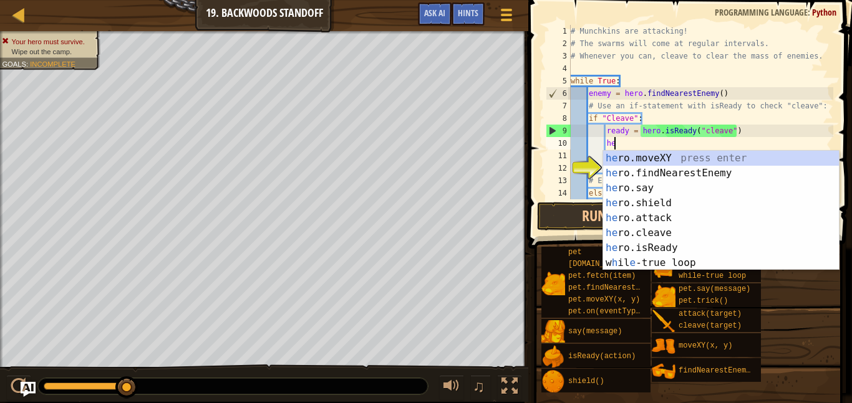
type textarea "h"
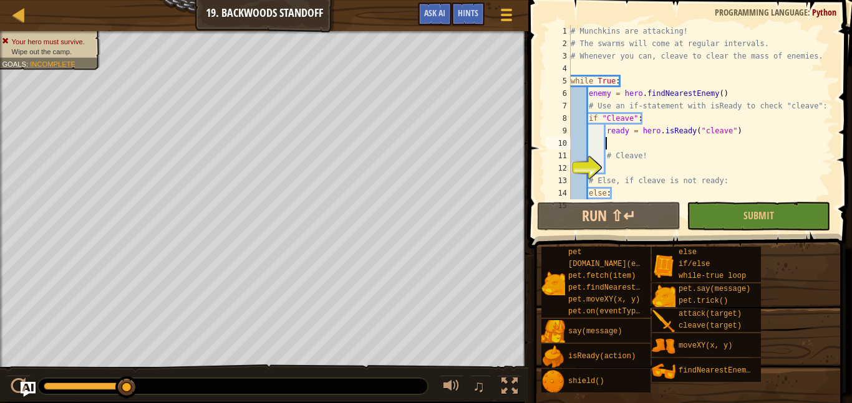
scroll to position [6, 5]
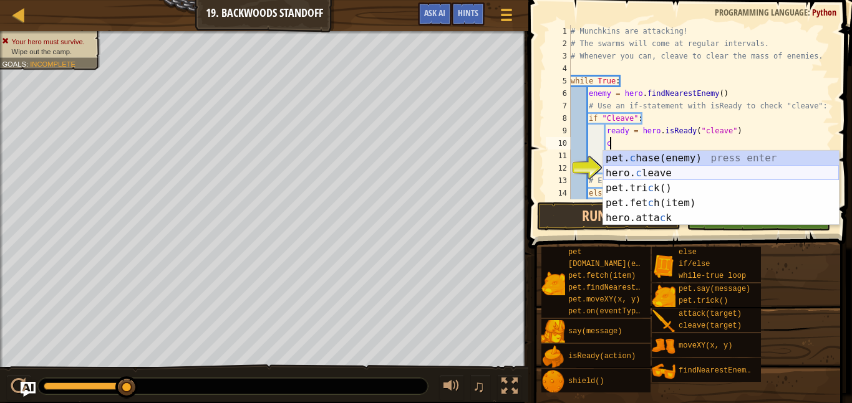
click at [669, 171] on div "pet. c hase(enemy) press enter hero. c leave press enter pet.tri c k() press en…" at bounding box center [721, 203] width 236 height 105
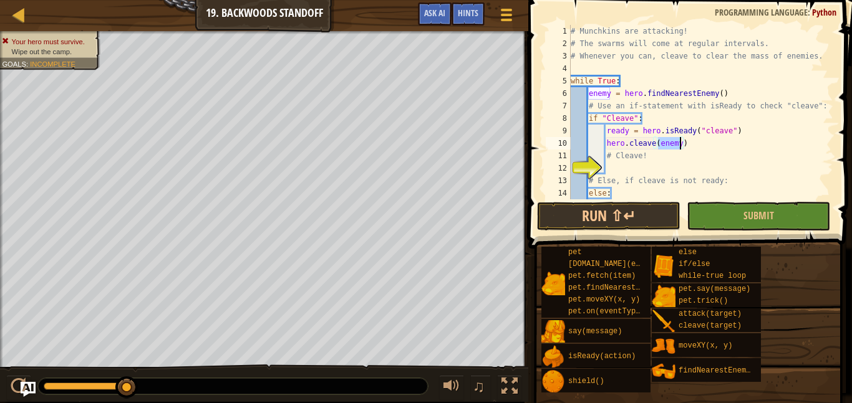
click at [690, 147] on div "# Munchkins are attacking! # The swarms will come at regular intervals. # Whene…" at bounding box center [700, 124] width 265 height 199
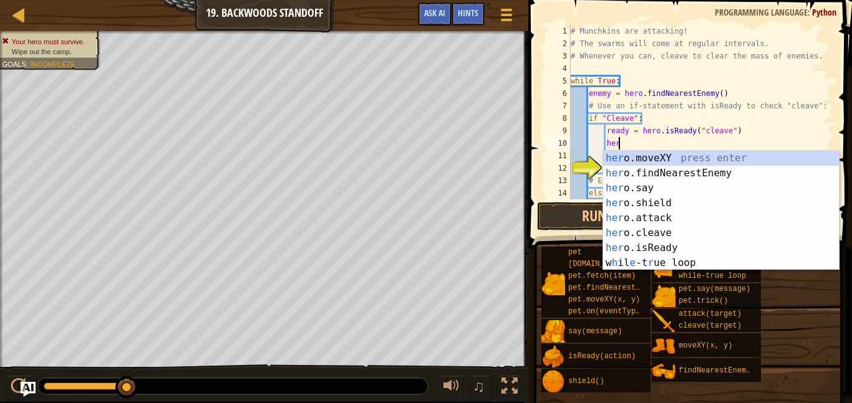
type textarea "h"
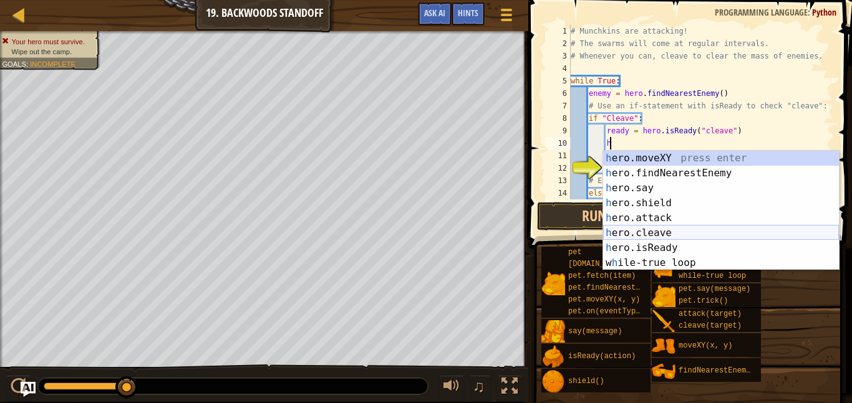
click at [652, 233] on div "h ero.moveXY press enter h ero.findNearestEnemy press enter h ero.say press ent…" at bounding box center [721, 226] width 236 height 150
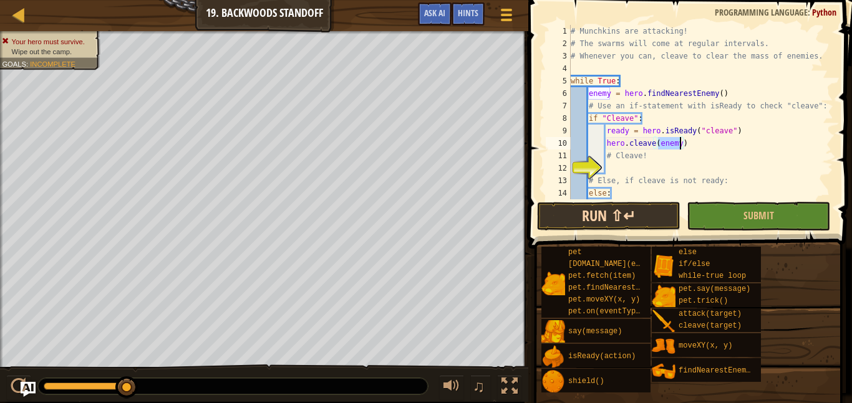
type textarea "hero.cleave(enemy)"
click at [639, 212] on button "Run ⇧↵" at bounding box center [608, 216] width 143 height 29
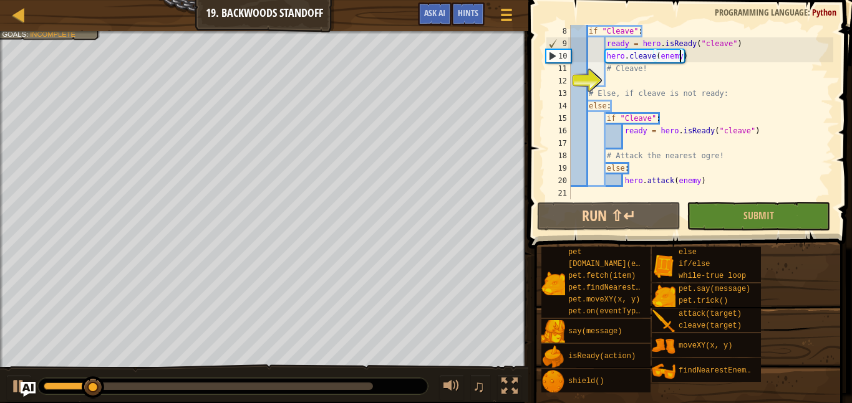
scroll to position [87, 0]
click at [696, 143] on div "if "Cleave" : ready = hero . isReady ( "cleave" ) hero . cleave ( enemy ) # Cle…" at bounding box center [700, 124] width 265 height 199
click at [661, 170] on div "if "Cleave" : ready = hero . isReady ( "cleave" ) hero . cleave ( enemy ) # Cle…" at bounding box center [700, 124] width 265 height 199
type textarea "else:"
click at [606, 167] on div "if "Cleave" : ready = hero . isReady ( "cleave" ) hero . cleave ( enemy ) # Cle…" at bounding box center [700, 124] width 265 height 199
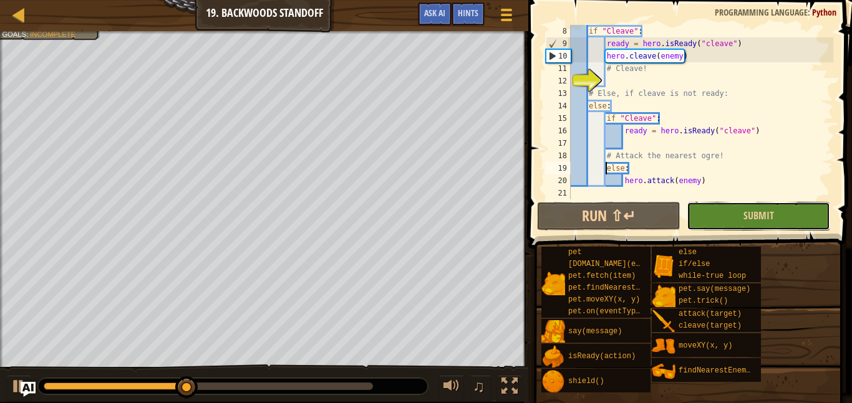
click at [704, 218] on button "Submit" at bounding box center [757, 216] width 143 height 29
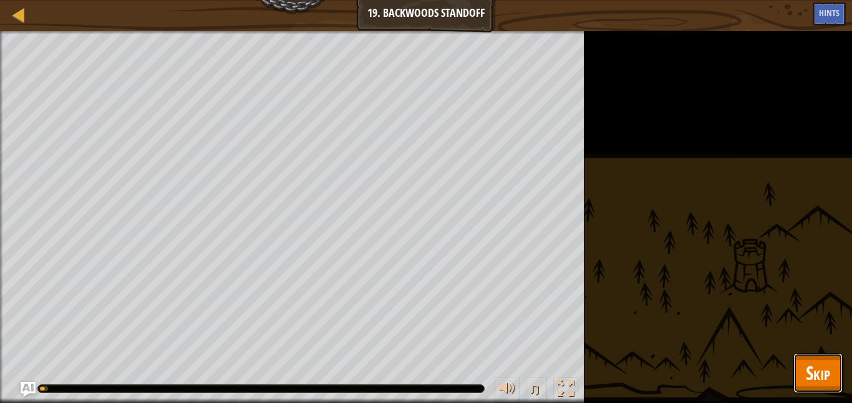
click at [801, 367] on button "Skip" at bounding box center [817, 373] width 49 height 40
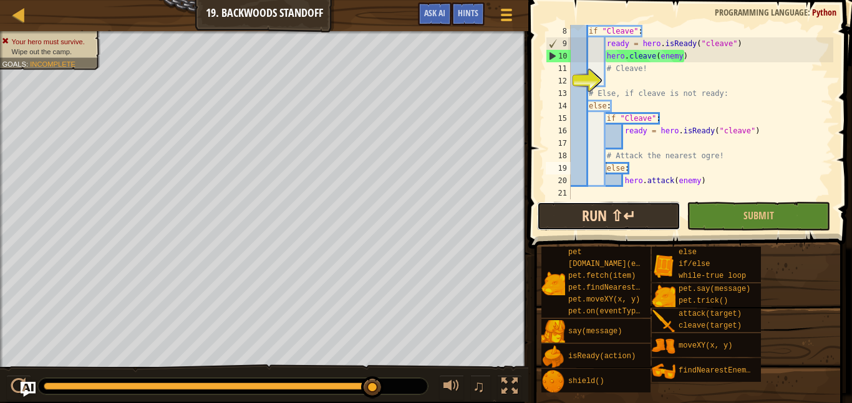
click at [638, 213] on button "Run ⇧↵" at bounding box center [608, 216] width 143 height 29
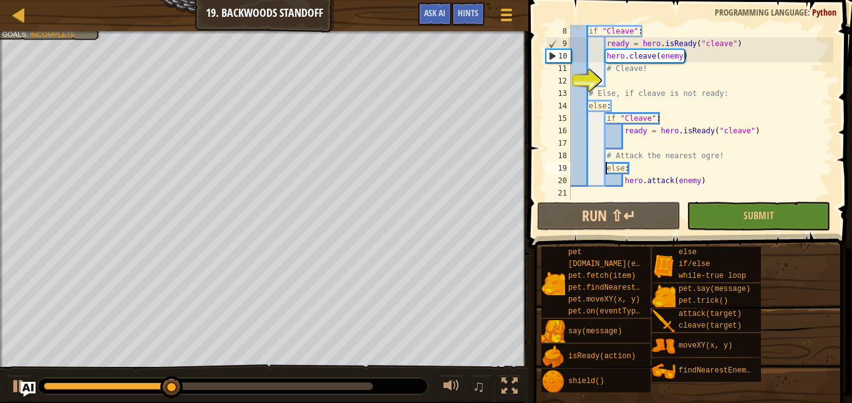
click at [615, 76] on div "if "Cleave" : ready = hero . isReady ( "cleave" ) hero . cleave ( enemy ) # Cle…" at bounding box center [700, 124] width 265 height 199
type textarea "e"
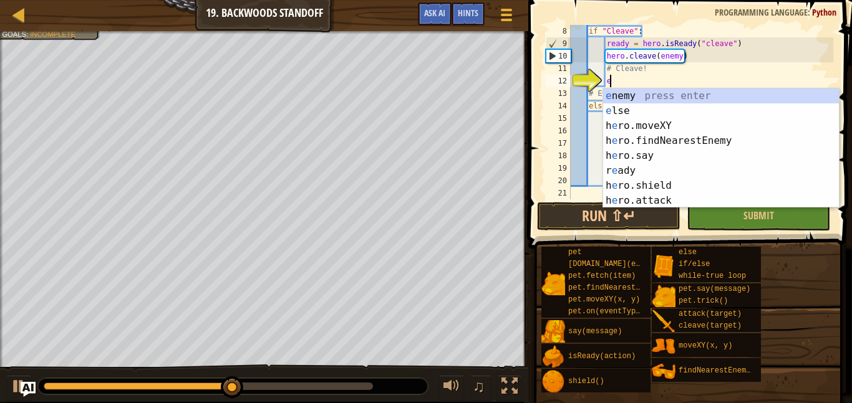
scroll to position [6, 5]
click at [660, 108] on div "e nemy press enter e lse press enter h e ro.moveXY press enter h e ro.findNeare…" at bounding box center [721, 164] width 236 height 150
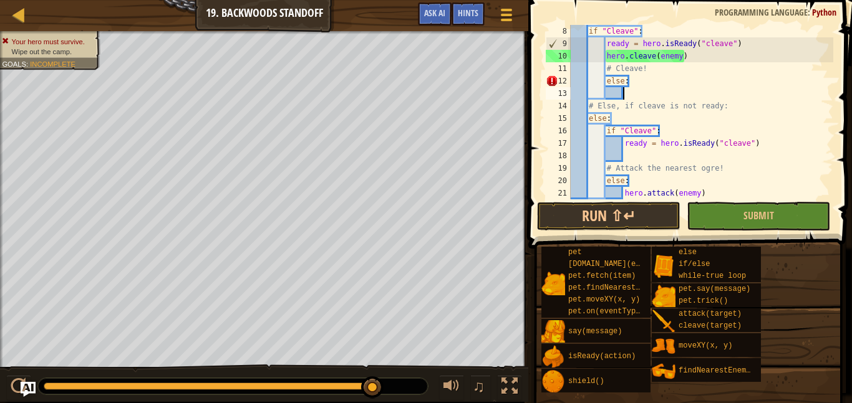
scroll to position [6, 7]
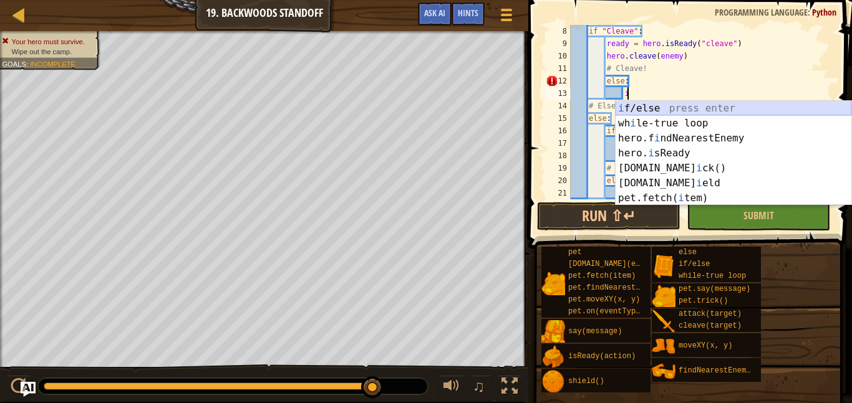
click at [630, 107] on div "i f/else press enter wh i le-true loop press enter hero.f i ndNearestEnemy pres…" at bounding box center [733, 168] width 236 height 135
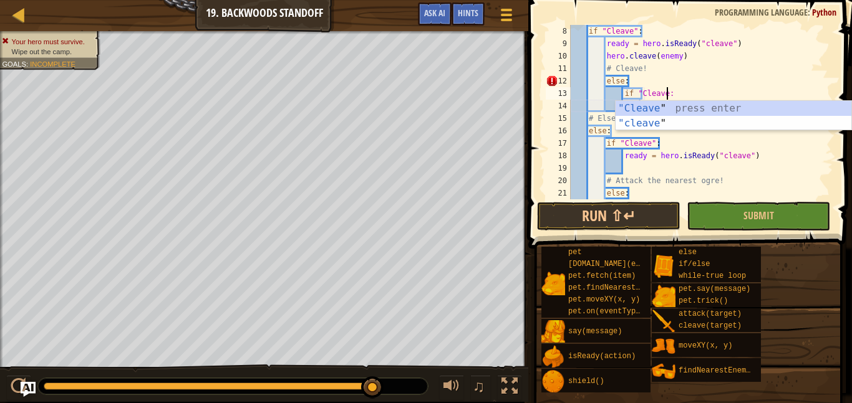
type textarea "if "Cleave":"
click at [681, 89] on div "if "Cleave" : ready = hero . isReady ( "cleave" ) hero . cleave ( enemy ) # Cle…" at bounding box center [700, 124] width 265 height 199
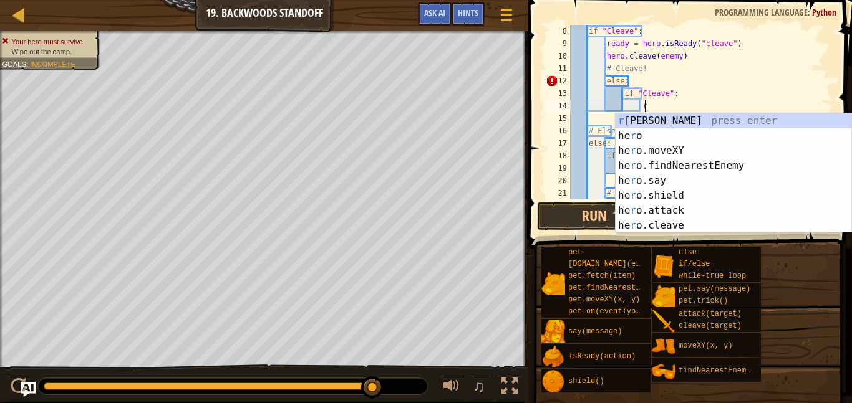
scroll to position [6, 10]
click at [665, 120] on div "r [PERSON_NAME] press enter he r o press enter he r o.moveXY press enter he r o…" at bounding box center [733, 188] width 236 height 150
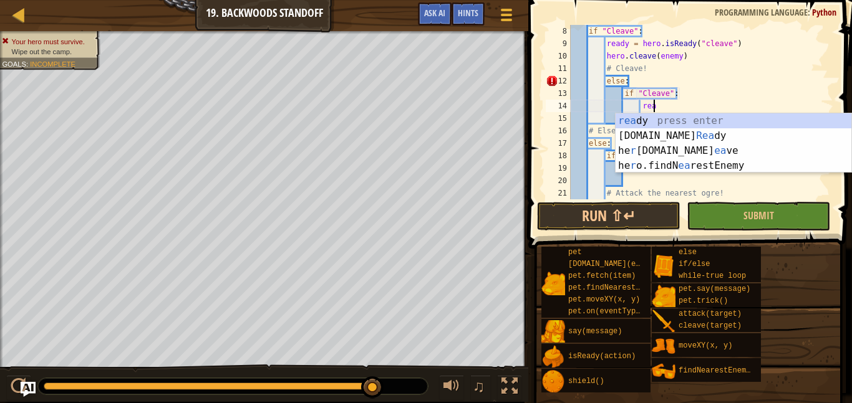
type textarea "r"
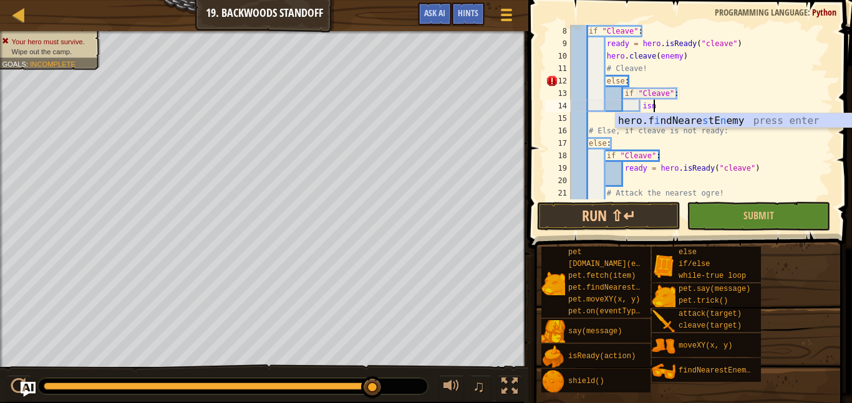
scroll to position [6, 11]
type textarea "i"
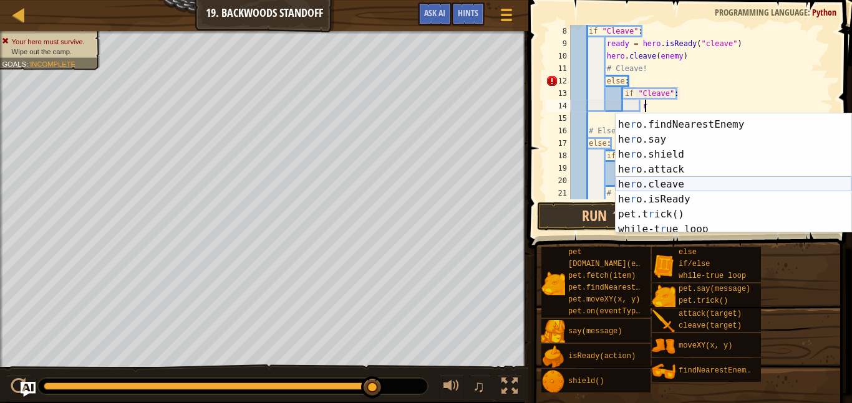
scroll to position [37, 0]
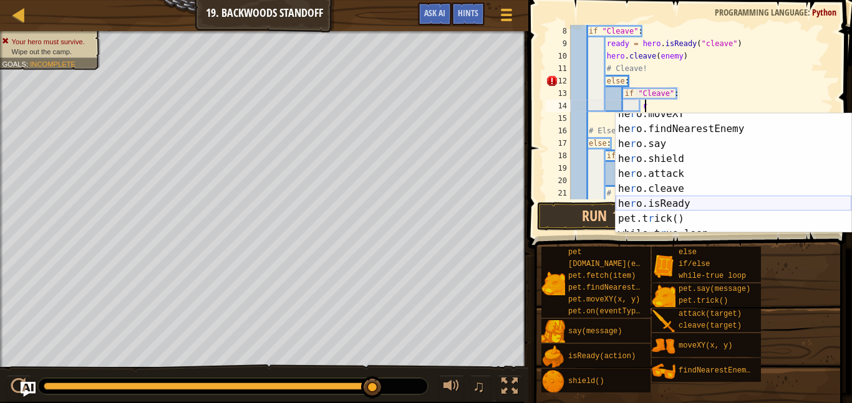
click at [667, 201] on div "he r o.moveXY press enter he r o.findNearestEnemy press enter he r o.say press …" at bounding box center [733, 182] width 236 height 150
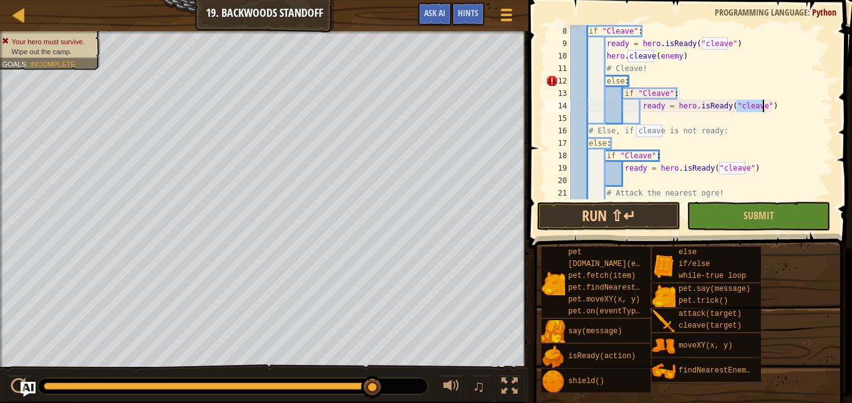
click at [704, 106] on div "if "Cleave" : ready = hero . isReady ( "cleave" ) hero . cleave ( enemy ) # Cle…" at bounding box center [700, 124] width 265 height 199
type textarea "ready = hero.isntReady("cleave")"
click at [779, 102] on div "if "Cleave" : ready = hero . isReady ( "cleave" ) hero . cleave ( enemy ) # Cle…" at bounding box center [700, 124] width 265 height 199
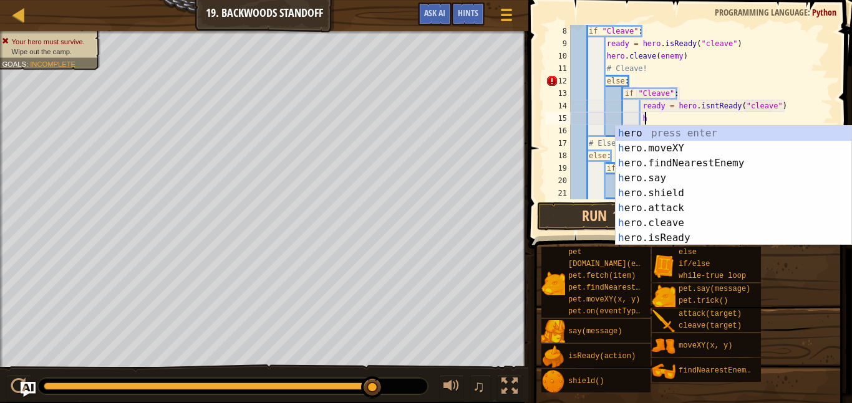
scroll to position [0, 0]
click at [714, 204] on div "h ero press enter h ero.moveXY press enter h ero.findNearestEnemy press enter h…" at bounding box center [733, 201] width 236 height 150
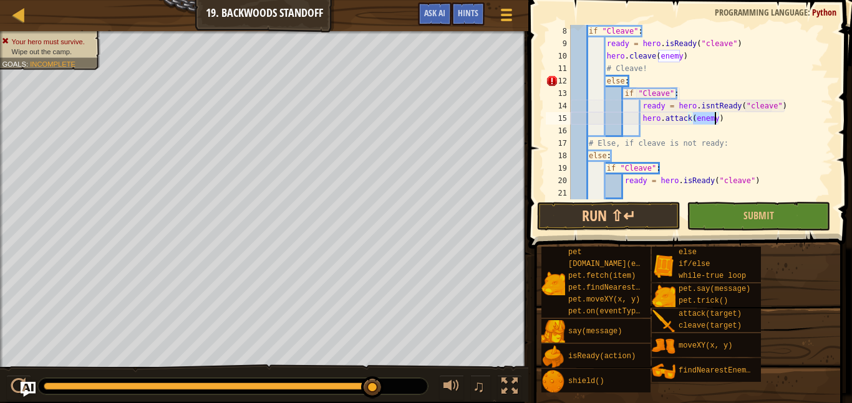
scroll to position [42, 0]
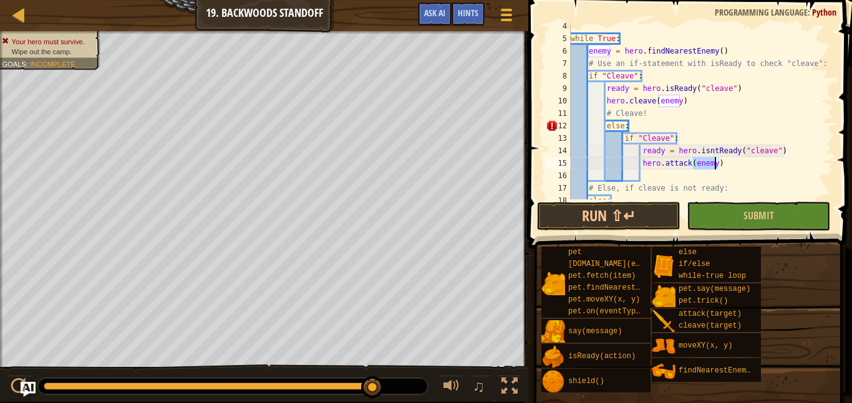
click at [605, 125] on div "while True : enemy = hero . findNearestEnemy ( ) # Use an if-statement with isR…" at bounding box center [700, 119] width 265 height 199
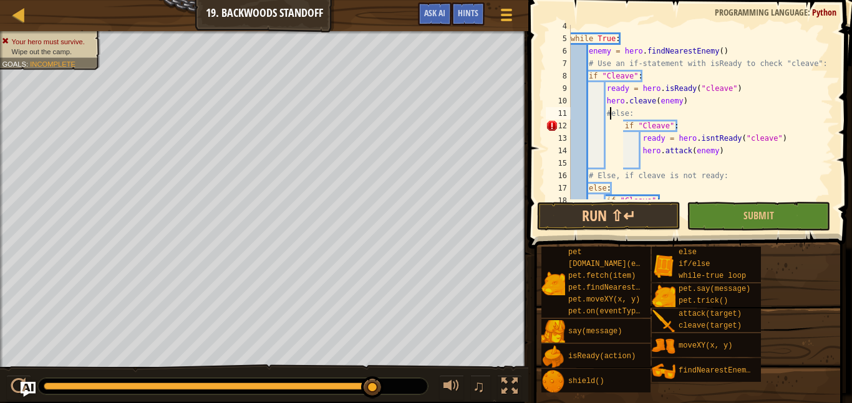
type textarea "else:"
click at [694, 163] on div "while True : enemy = hero . findNearestEnemy ( ) # Use an if-statement with isR…" at bounding box center [700, 119] width 265 height 199
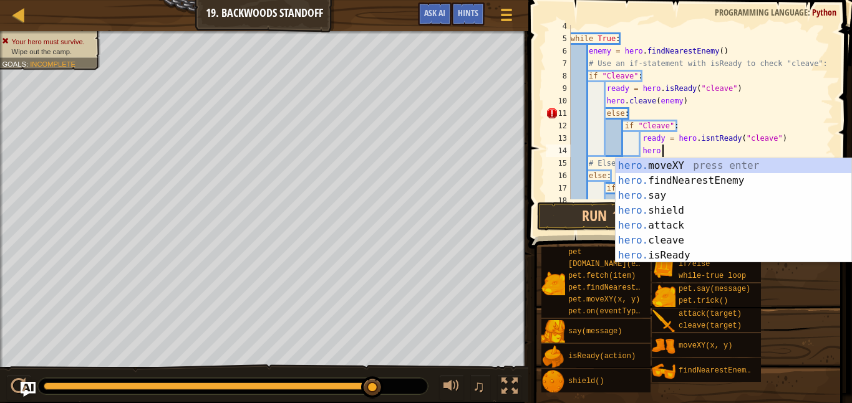
type textarea "h"
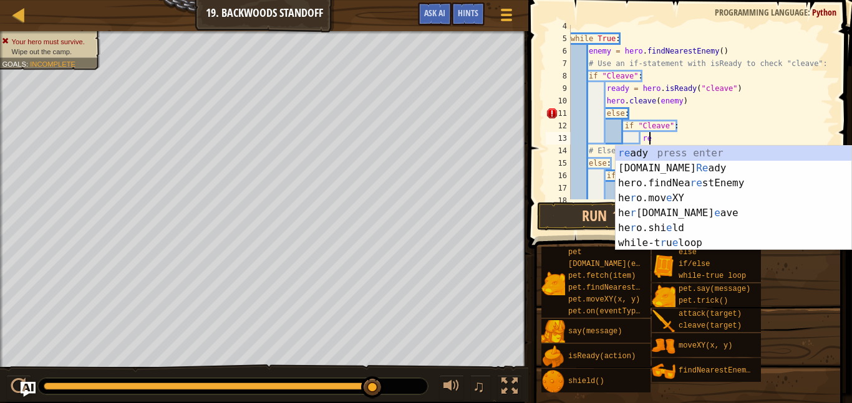
type textarea "r"
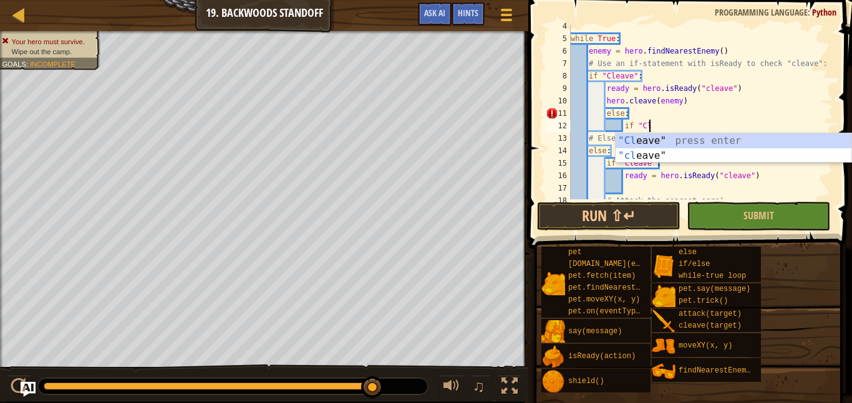
type textarea "i"
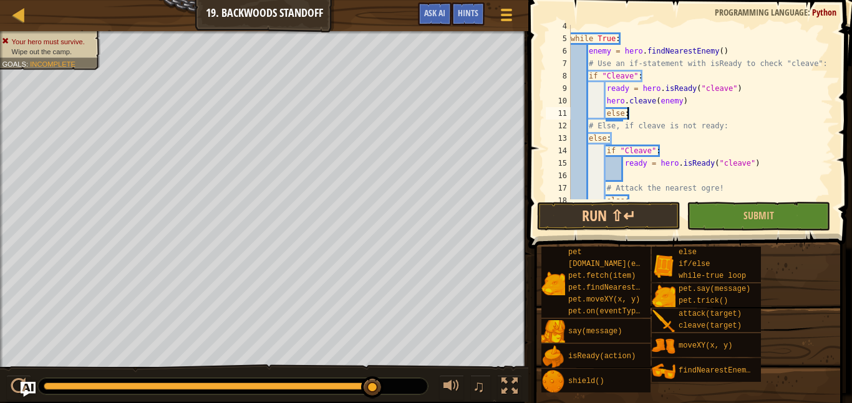
type textarea "e"
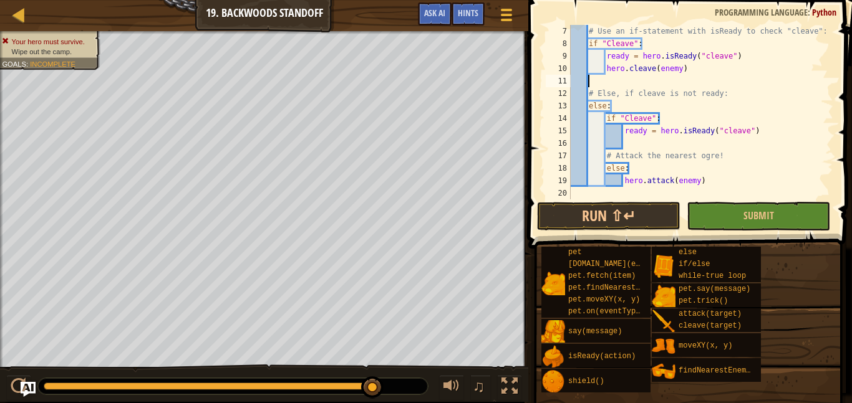
click at [688, 128] on div "# Use an if-statement with isReady to check "cleave": if "Cleave" : ready = her…" at bounding box center [700, 124] width 265 height 199
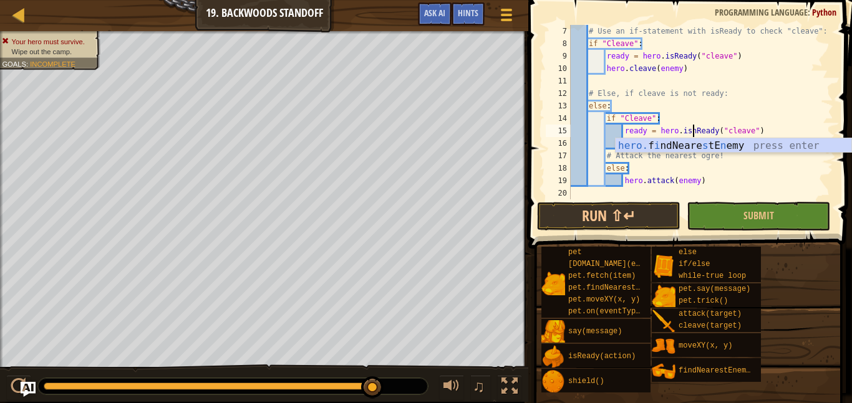
scroll to position [6, 19]
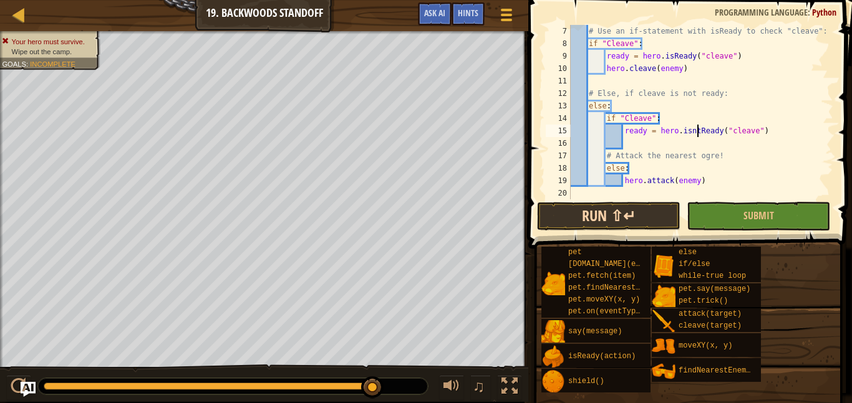
type textarea "ready = hero.isntReady("cleave")"
click at [653, 209] on button "Run ⇧↵" at bounding box center [608, 216] width 143 height 29
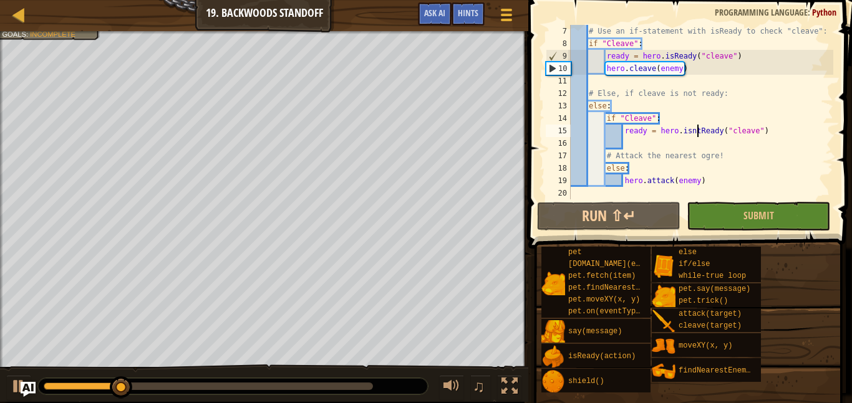
click at [761, 127] on div "# Use an if-statement with isReady to check "cleave": if "Cleave" : ready = her…" at bounding box center [700, 124] width 265 height 199
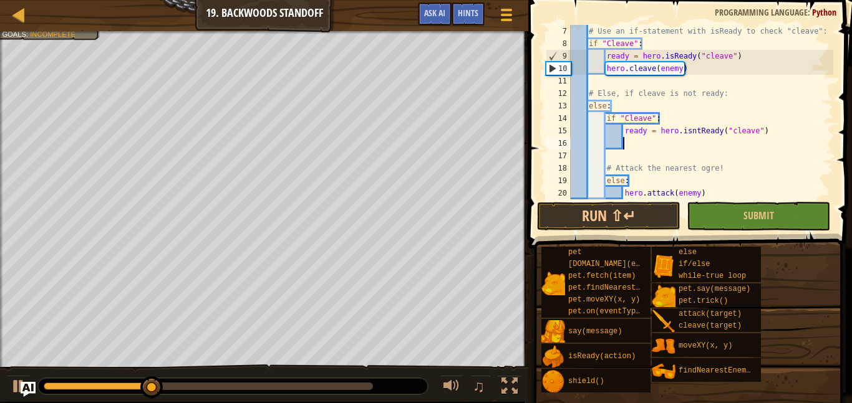
scroll to position [6, 7]
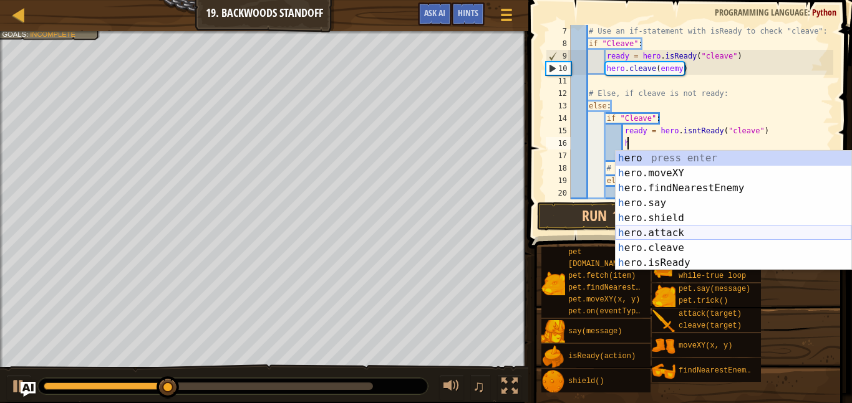
click at [745, 231] on div "h ero press enter h ero.moveXY press enter h ero.findNearestEnemy press enter h…" at bounding box center [733, 226] width 236 height 150
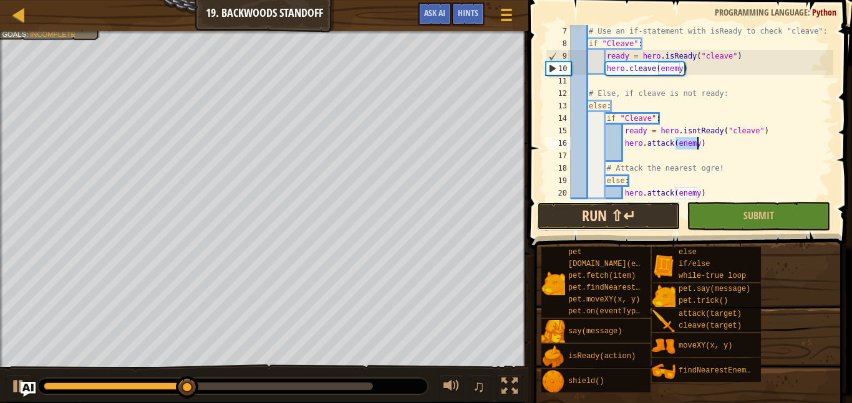
click at [635, 211] on button "Run ⇧↵" at bounding box center [608, 216] width 143 height 29
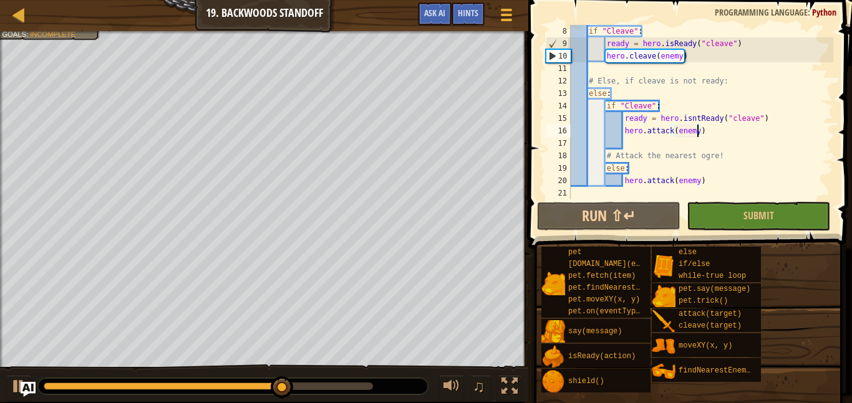
scroll to position [87, 0]
click at [708, 181] on div "if "Cleave" : ready = hero . isReady ( "cleave" ) hero . cleave ( enemy ) # Els…" at bounding box center [700, 124] width 265 height 199
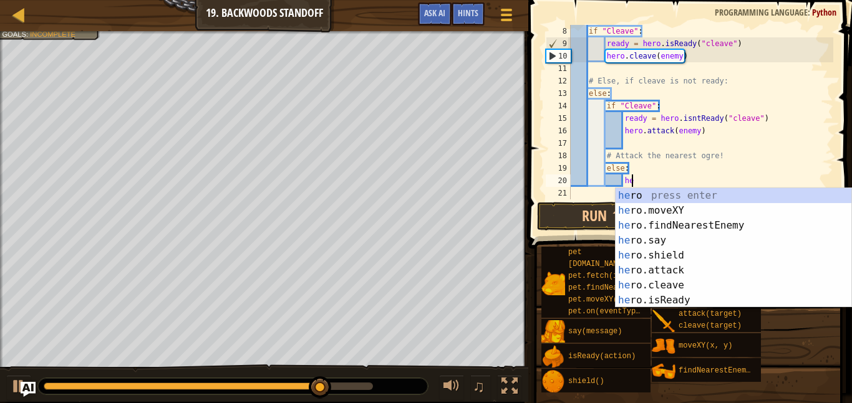
type textarea "h"
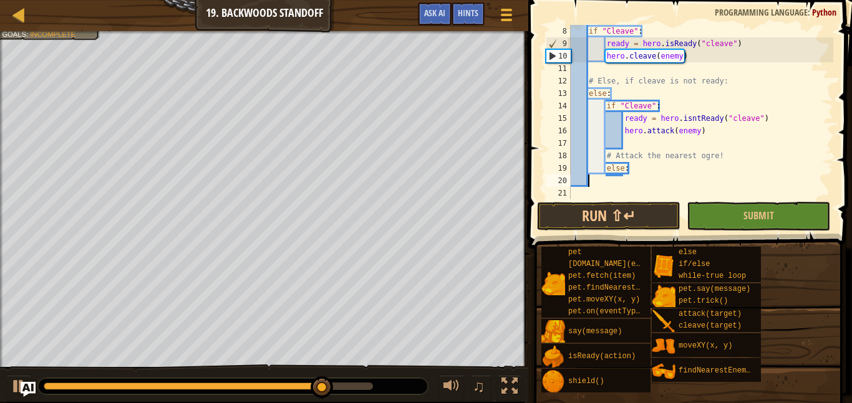
scroll to position [75, 0]
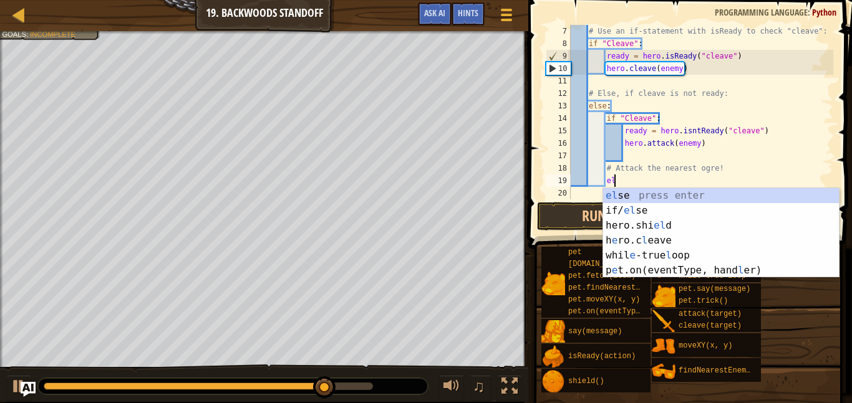
type textarea "e"
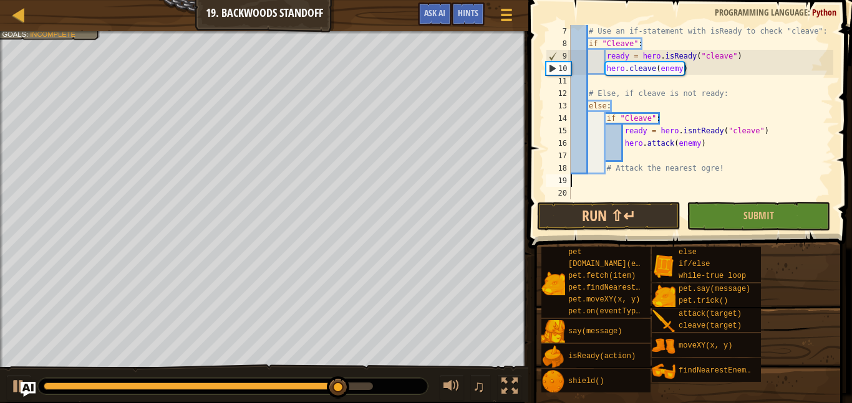
type textarea "# Attack the nearest ogre!"
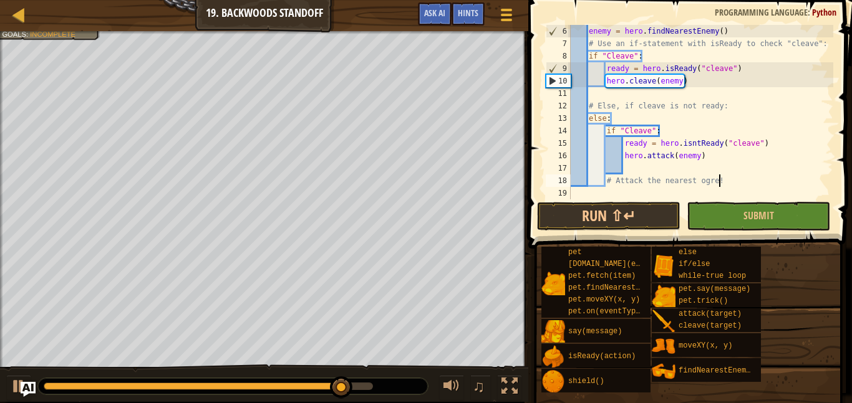
scroll to position [62, 0]
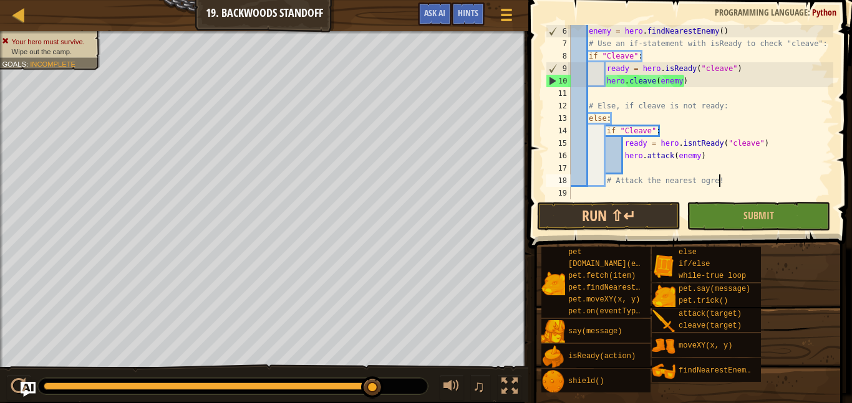
click at [701, 163] on div "enemy = hero . findNearestEnemy ( ) # Use an if-statement with isReady to check…" at bounding box center [700, 124] width 265 height 199
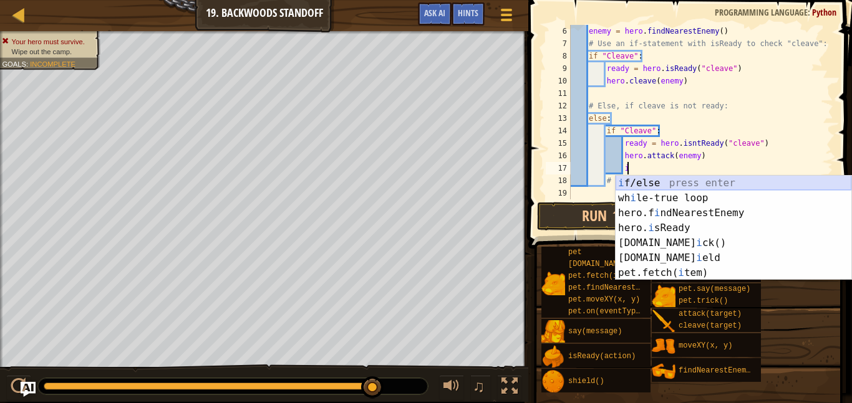
click at [693, 181] on div "i f/else press enter wh i le-true loop press enter hero.f i ndNearestEnemy pres…" at bounding box center [733, 243] width 236 height 135
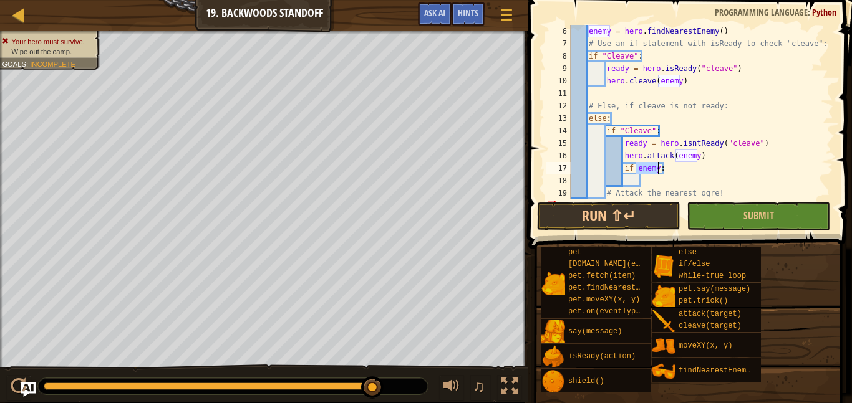
type textarea "if :"
click at [651, 182] on div "enemy = hero . findNearestEnemy ( ) # Use an if-statement with isReady to check…" at bounding box center [700, 124] width 265 height 199
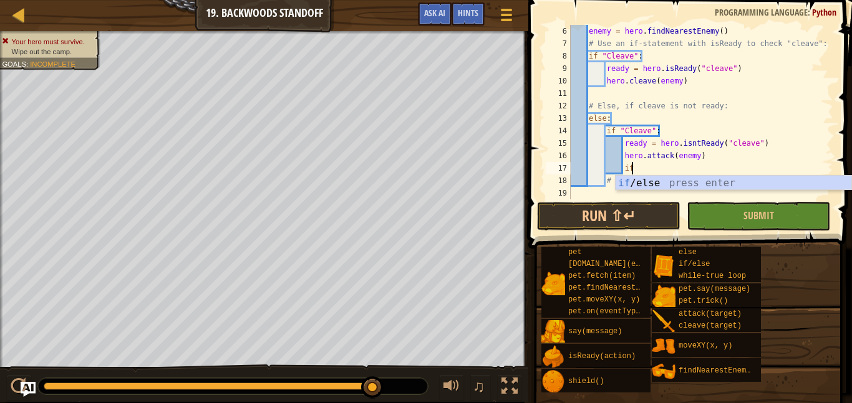
type textarea "i"
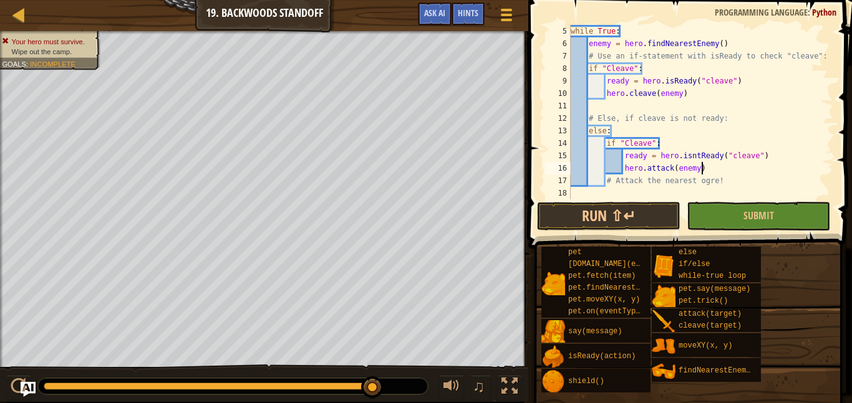
scroll to position [50, 0]
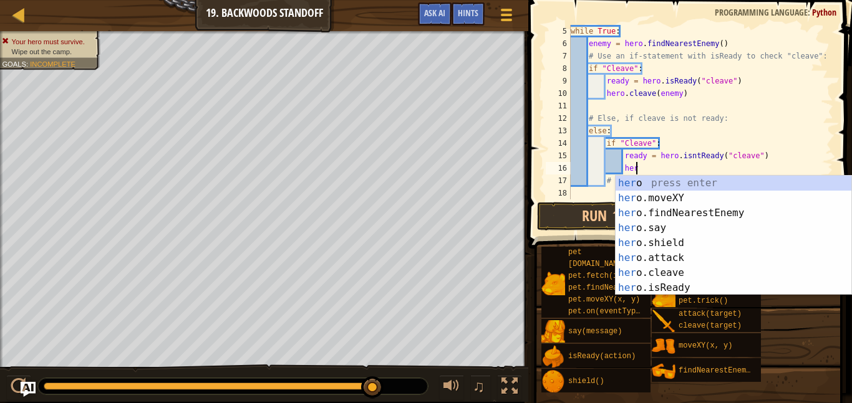
type textarea "h"
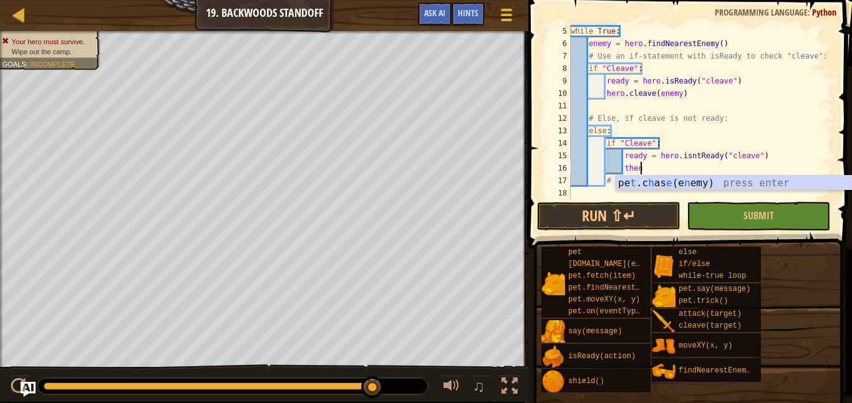
scroll to position [6, 9]
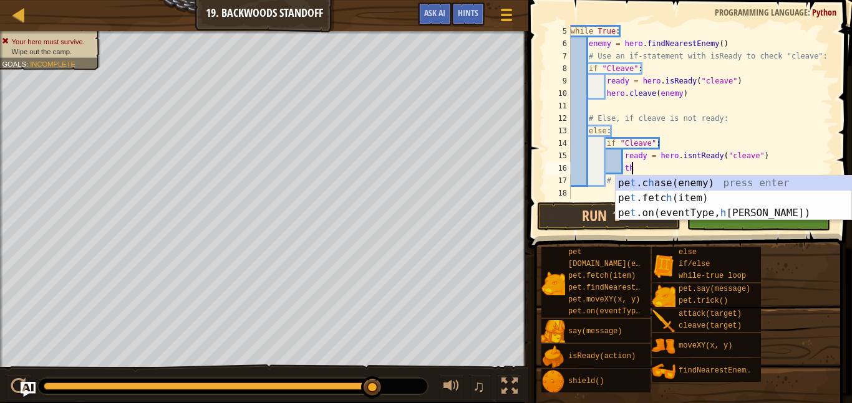
type textarea "t"
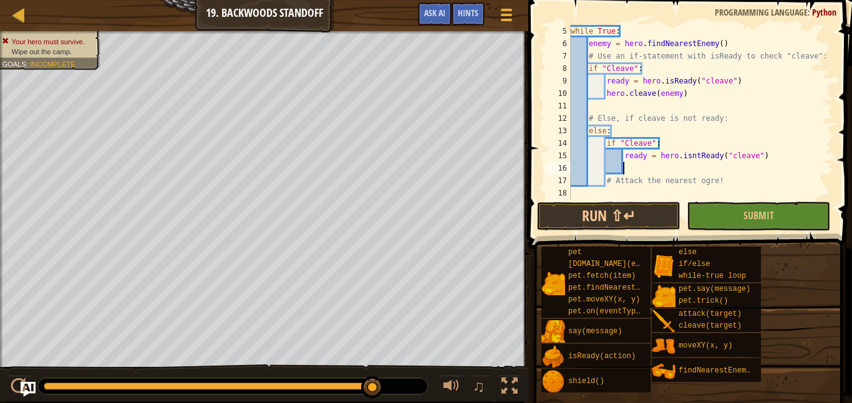
scroll to position [6, 7]
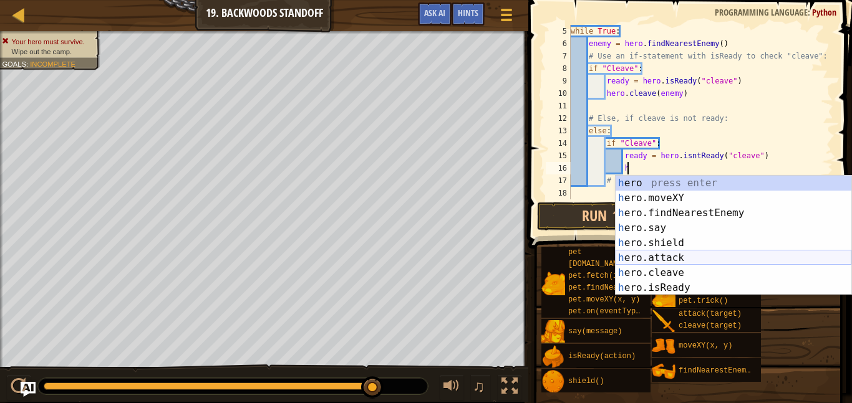
click at [643, 254] on div "h ero press enter h ero.moveXY press enter h ero.findNearestEnemy press enter h…" at bounding box center [733, 251] width 236 height 150
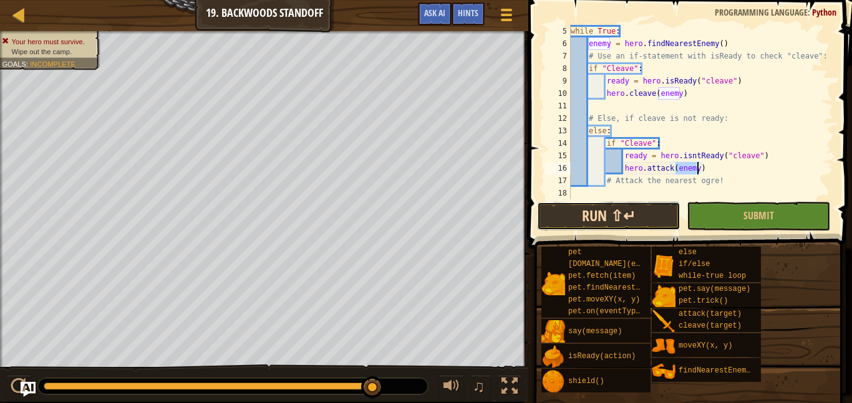
click at [648, 223] on button "Run ⇧↵" at bounding box center [608, 216] width 143 height 29
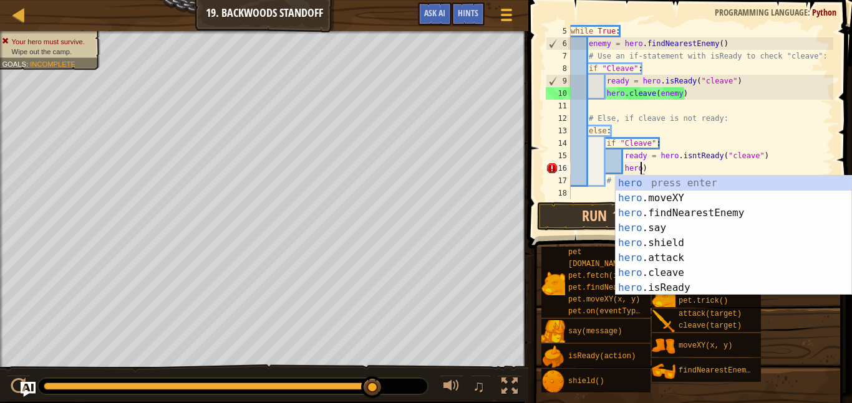
click at [681, 168] on div "while True : enemy = hero . findNearestEnemy ( ) # Use an if-statement with isR…" at bounding box center [700, 124] width 265 height 199
type textarea "h"
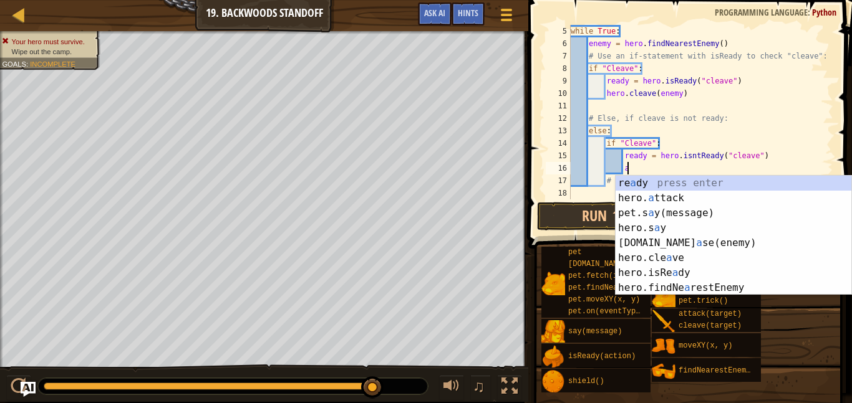
scroll to position [6, 8]
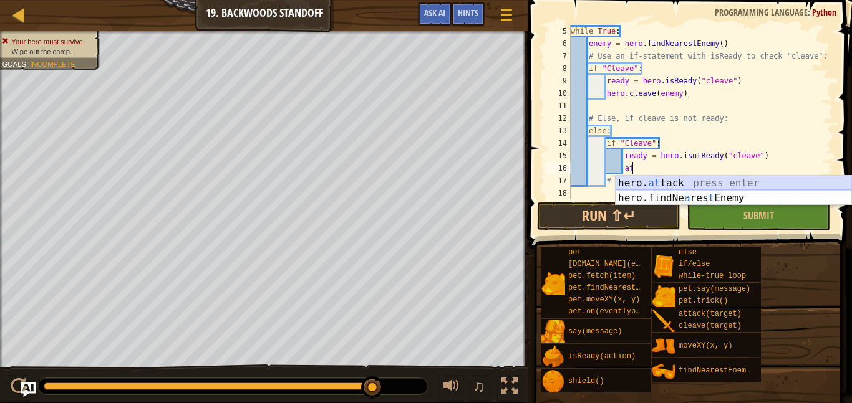
click at [691, 185] on div "hero. at tack press enter hero.findNe a res t Enemy press enter" at bounding box center [733, 206] width 236 height 60
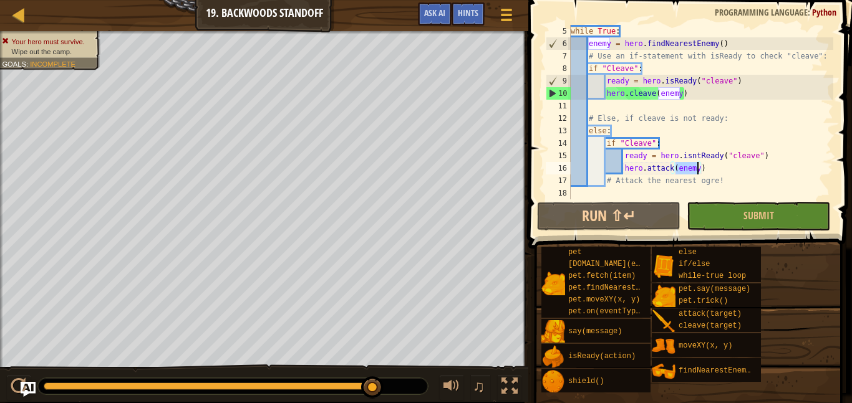
type textarea "hero.attack(enemy)"
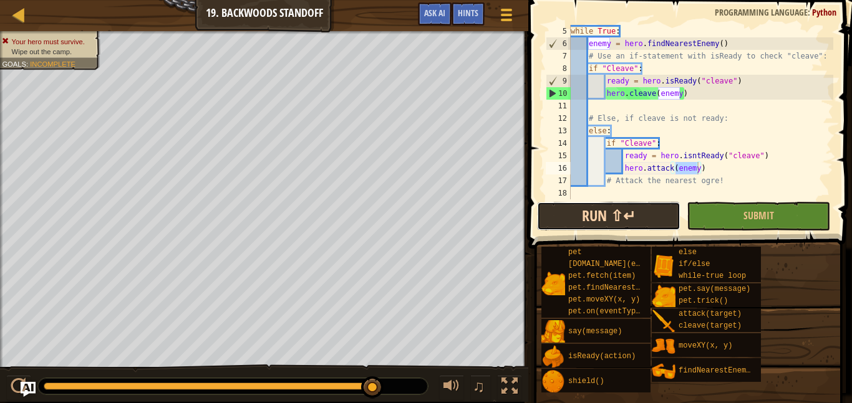
click at [663, 214] on button "Run ⇧↵" at bounding box center [608, 216] width 143 height 29
